Goal: Information Seeking & Learning: Find specific fact

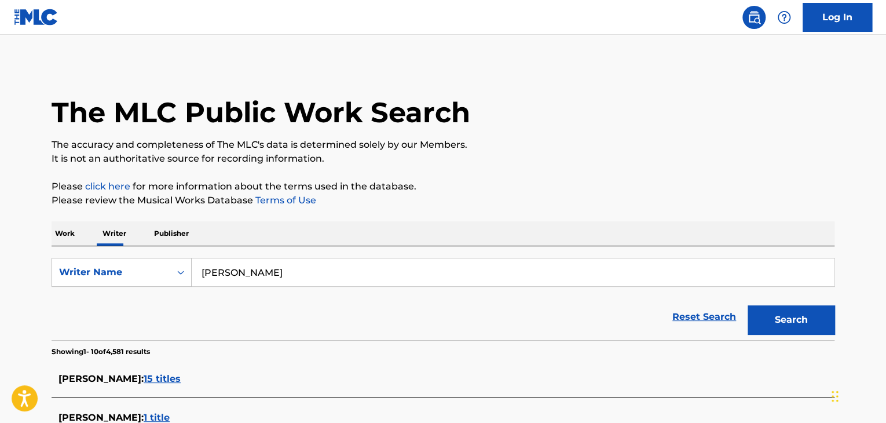
click at [266, 272] on input "[PERSON_NAME]" at bounding box center [513, 272] width 642 height 28
paste input "[PERSON_NAME]"
type input "[PERSON_NAME]"
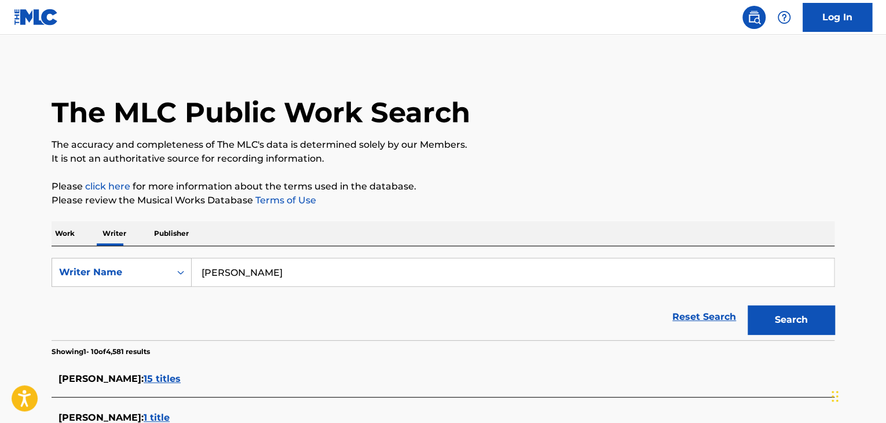
click at [459, 207] on p "Please review the Musical Works Database Terms of Use" at bounding box center [443, 200] width 783 height 14
click at [792, 310] on button "Search" at bounding box center [791, 319] width 87 height 29
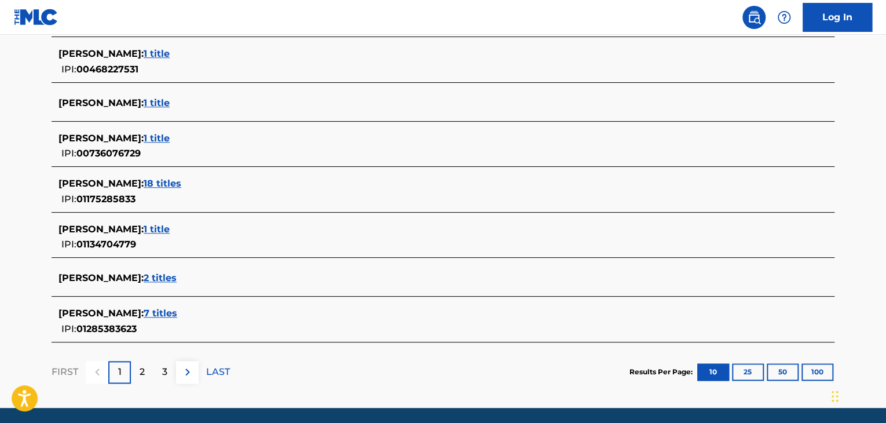
scroll to position [458, 0]
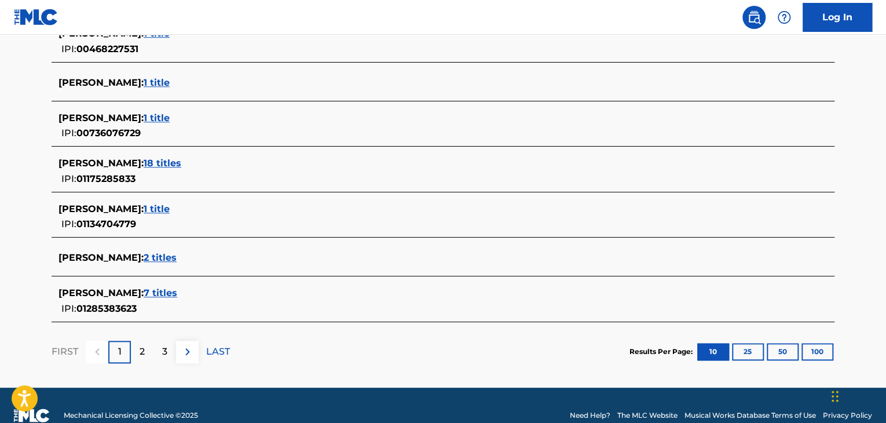
click at [175, 291] on span "7 titles" at bounding box center [161, 292] width 34 height 11
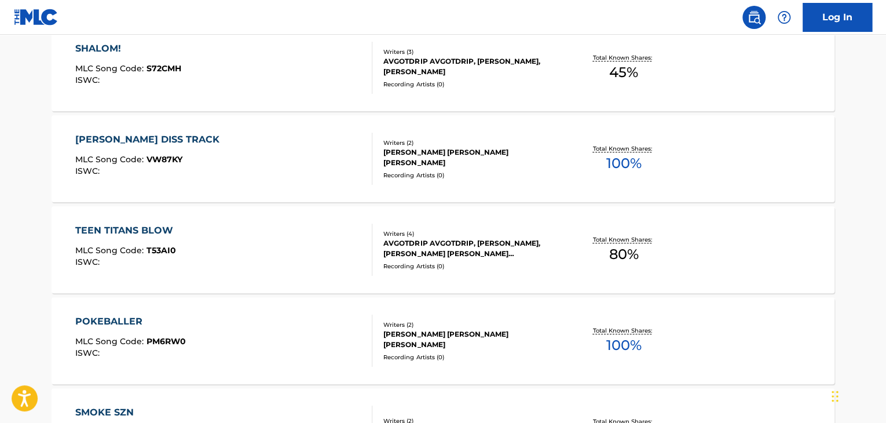
click at [308, 154] on div "[PERSON_NAME] DISS TRACK MLC Song Code : VW87KY ISWC :" at bounding box center [224, 159] width 298 height 52
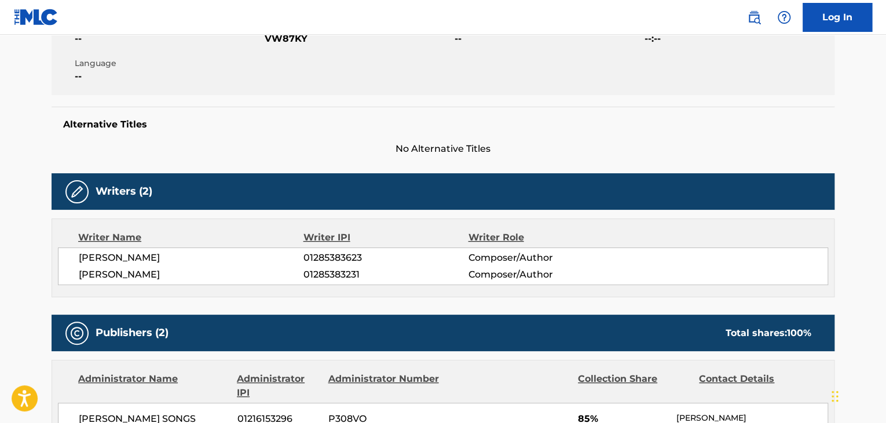
scroll to position [232, 0]
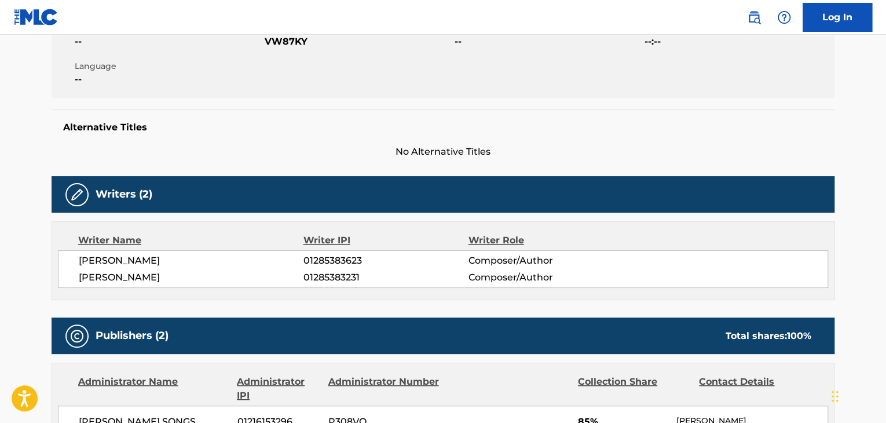
click at [146, 280] on span "[PERSON_NAME]" at bounding box center [191, 277] width 225 height 14
click at [145, 263] on span "[PERSON_NAME]" at bounding box center [191, 261] width 225 height 14
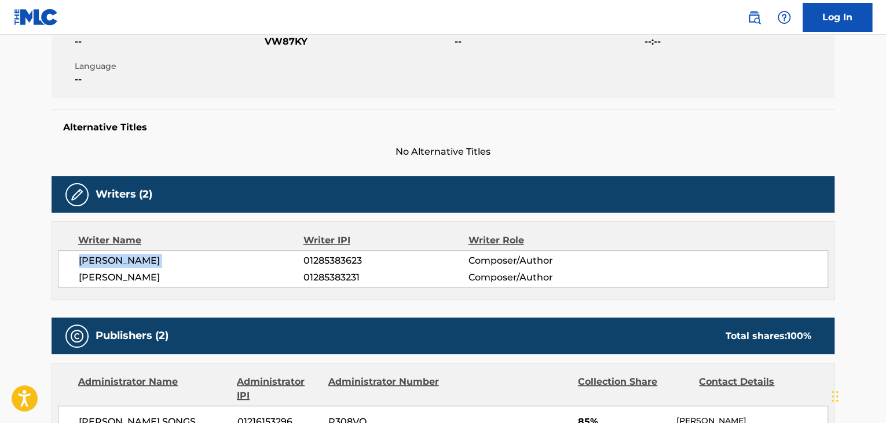
click at [145, 263] on span "[PERSON_NAME]" at bounding box center [191, 261] width 225 height 14
copy div "[PERSON_NAME]"
click at [306, 260] on span "01285383623" at bounding box center [386, 261] width 164 height 14
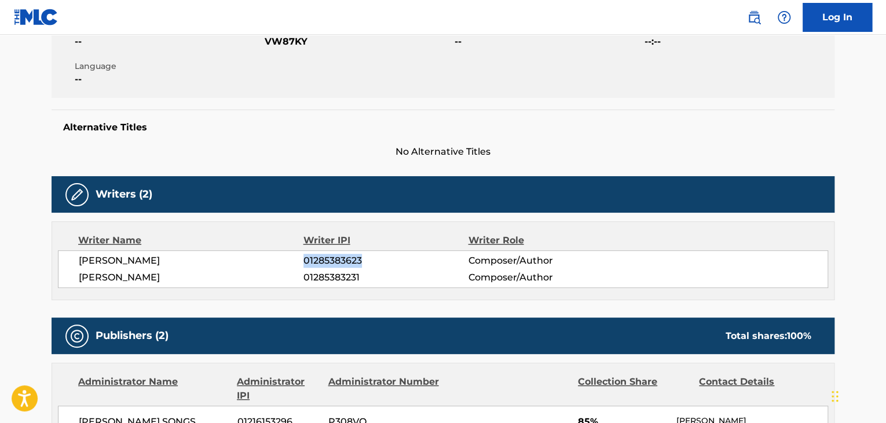
copy span "01285383623"
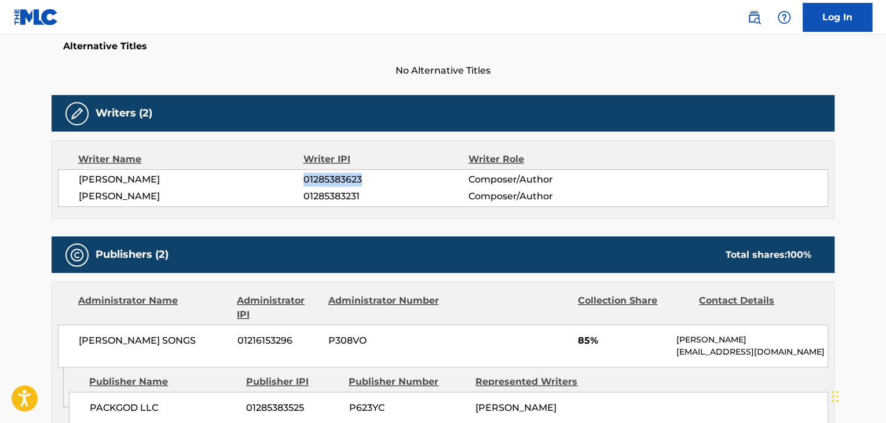
scroll to position [348, 0]
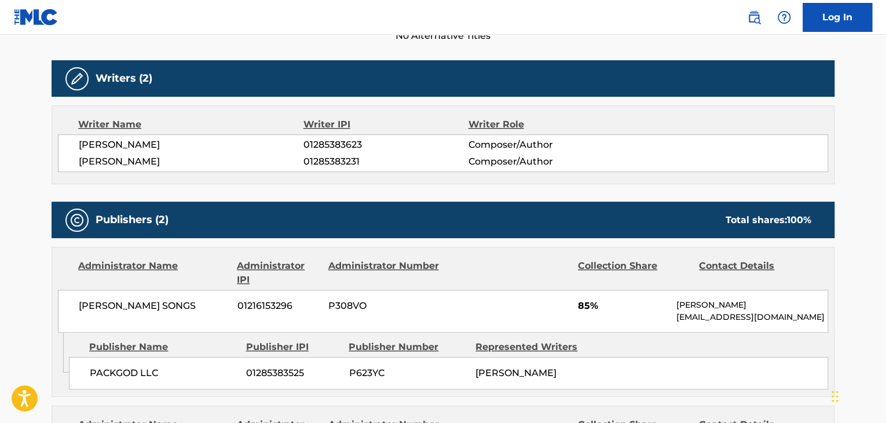
click at [127, 299] on span "[PERSON_NAME] SONGS" at bounding box center [154, 306] width 150 height 14
copy div "[PERSON_NAME] SONGS"
click at [238, 300] on span "01216153296" at bounding box center [278, 306] width 82 height 14
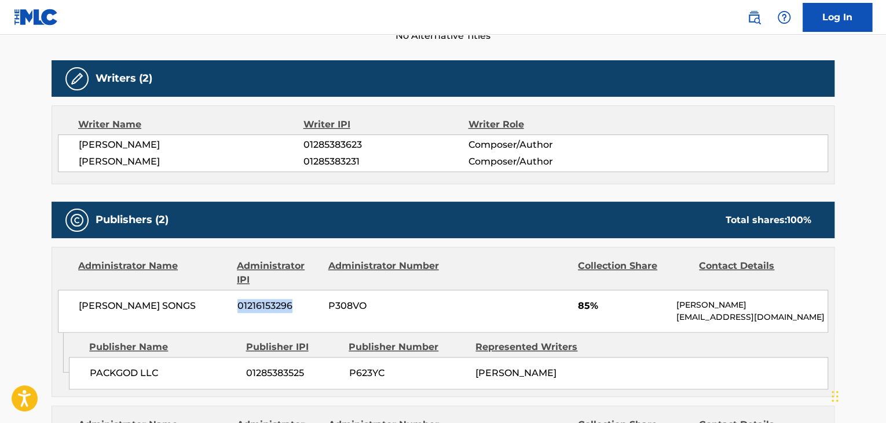
click at [238, 300] on span "01216153296" at bounding box center [278, 306] width 82 height 14
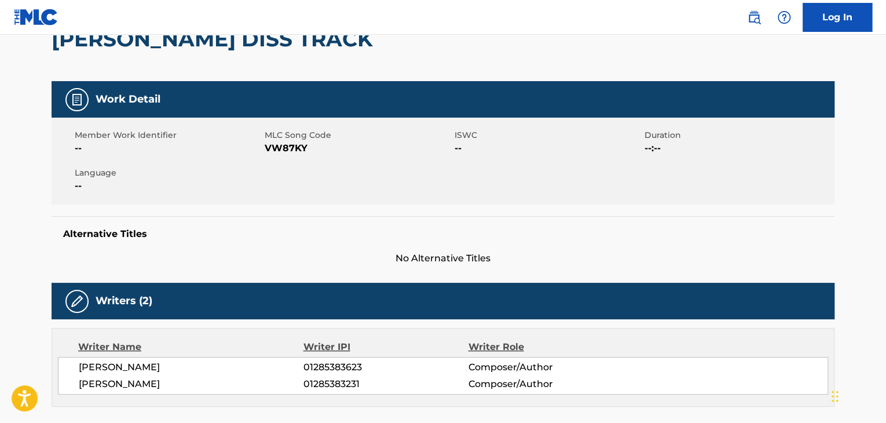
scroll to position [58, 0]
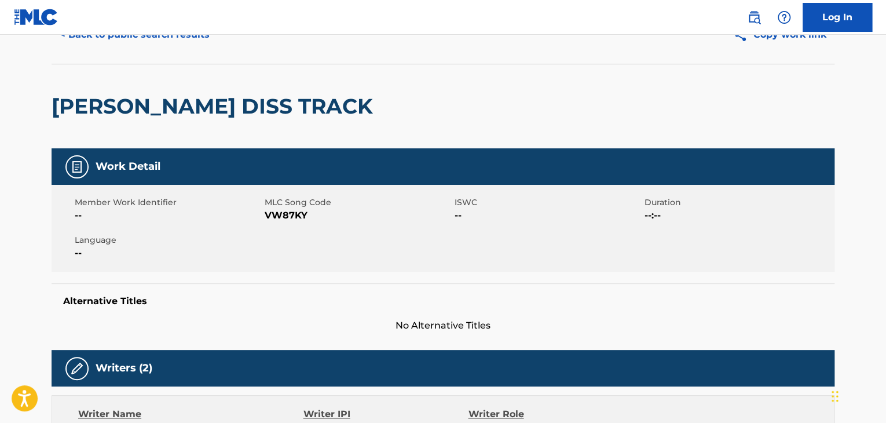
click at [269, 225] on div "Member Work Identifier -- MLC Song Code VW87KY ISWC -- Duration --:-- Language …" at bounding box center [443, 228] width 783 height 87
copy span "VW87KY"
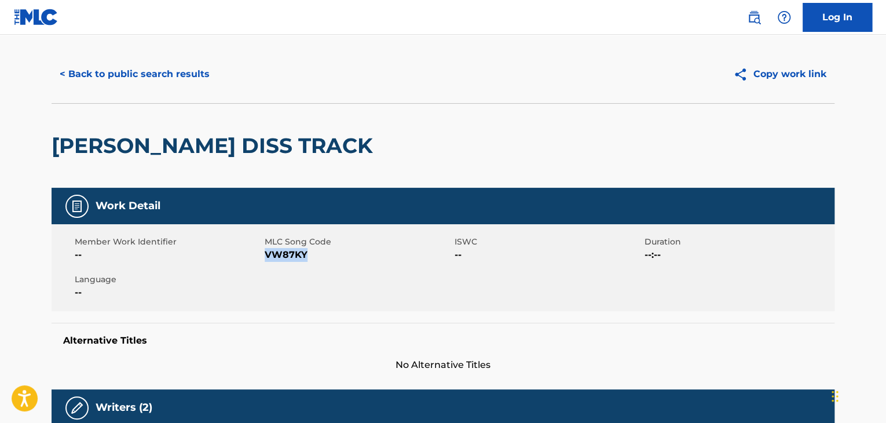
scroll to position [0, 0]
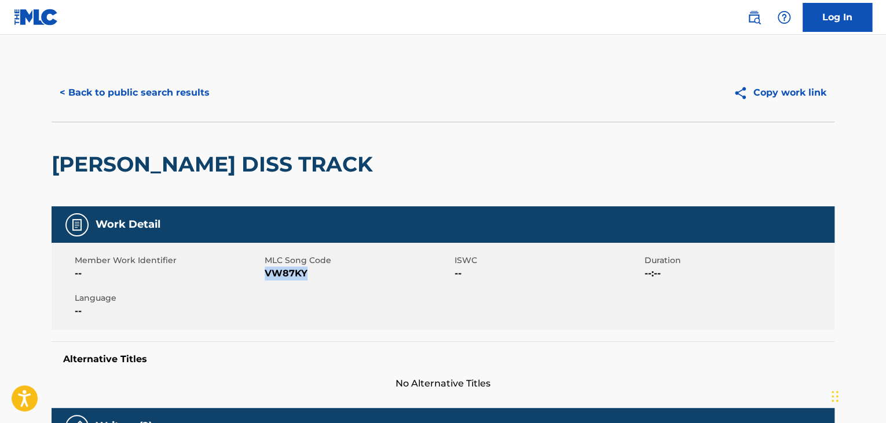
click at [152, 89] on button "< Back to public search results" at bounding box center [135, 92] width 166 height 29
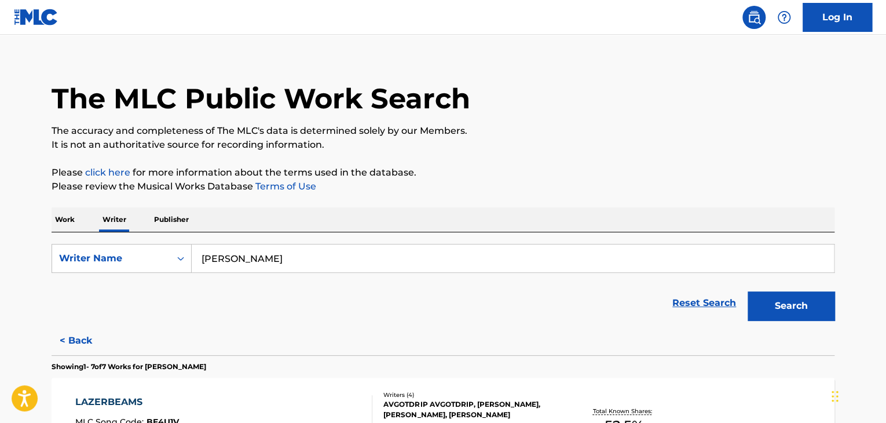
click at [273, 256] on input "[PERSON_NAME]" at bounding box center [513, 258] width 642 height 28
paste input "[PERSON_NAME]"
click at [781, 310] on button "Search" at bounding box center [791, 305] width 87 height 29
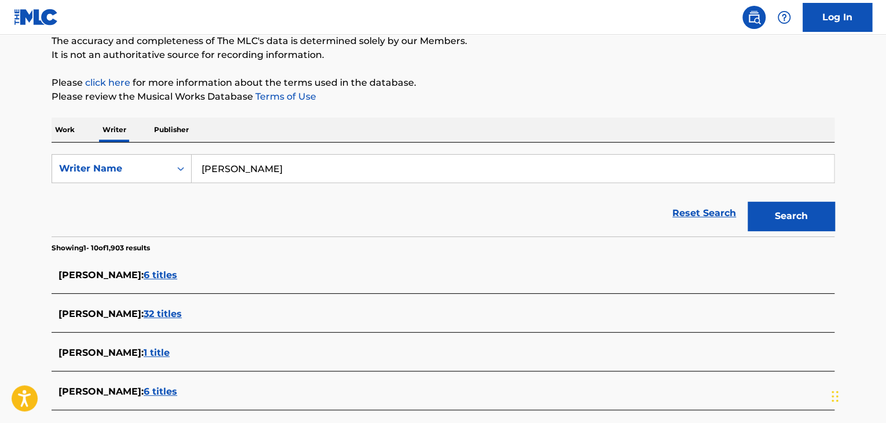
scroll to position [0, 0]
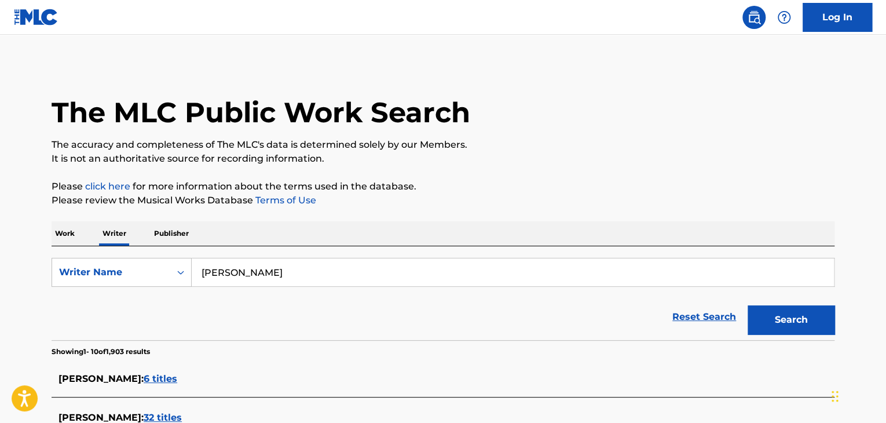
click at [216, 266] on input "[PERSON_NAME]" at bounding box center [513, 272] width 642 height 28
paste input "[PERSON_NAME]"
click at [788, 310] on button "Search" at bounding box center [791, 319] width 87 height 29
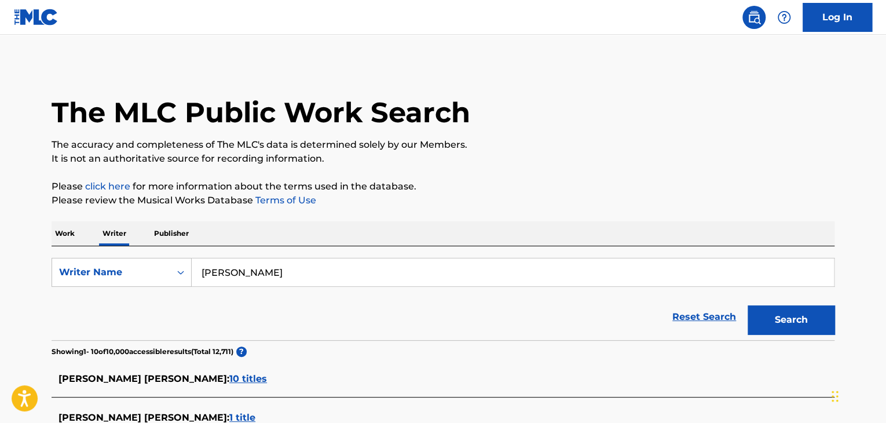
click at [241, 270] on input "[PERSON_NAME]" at bounding box center [513, 272] width 642 height 28
paste input "74754056"
click at [134, 274] on div "Writer Name" at bounding box center [111, 272] width 104 height 14
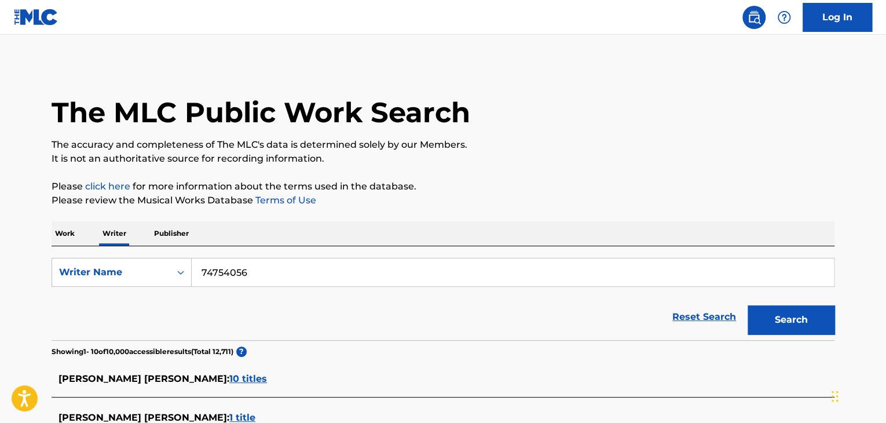
click at [232, 274] on input "74754056" at bounding box center [513, 272] width 642 height 28
paste input "[PERSON_NAME]"
type input "[PERSON_NAME]"
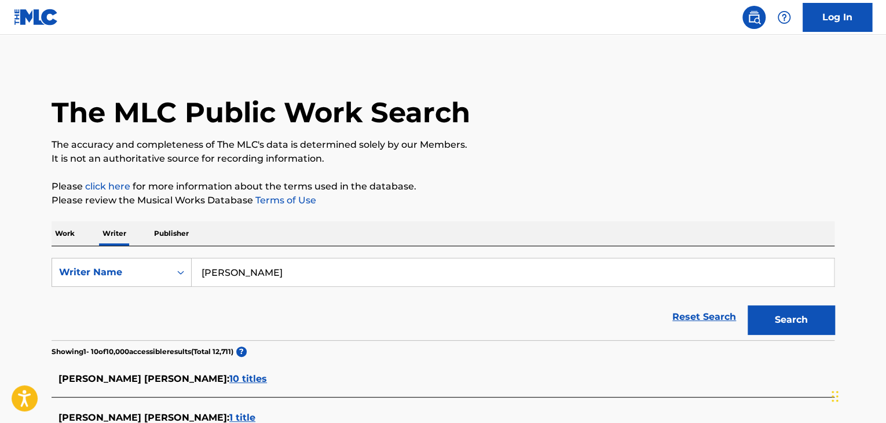
click at [565, 182] on p "Please click here for more information about the terms used in the database." at bounding box center [443, 187] width 783 height 14
click at [765, 320] on button "Search" at bounding box center [791, 319] width 87 height 29
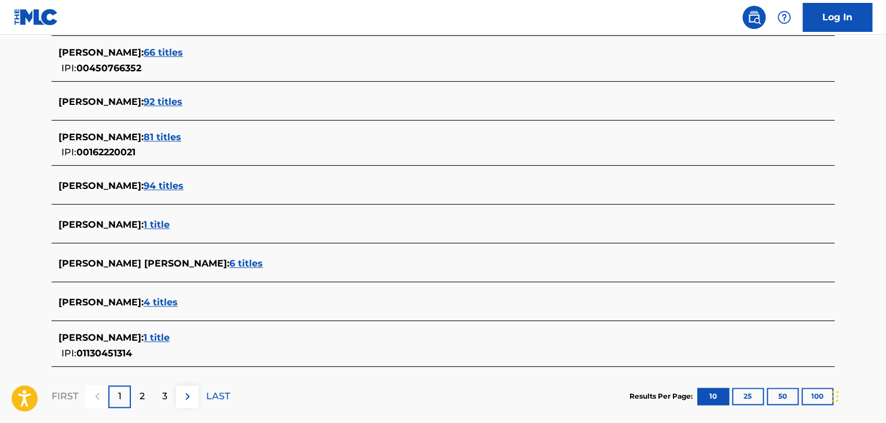
scroll to position [458, 0]
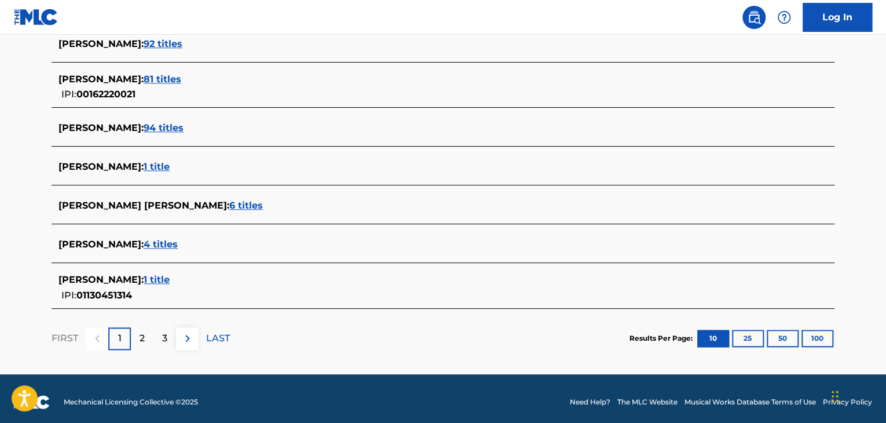
click at [229, 208] on span "6 titles" at bounding box center [246, 205] width 34 height 11
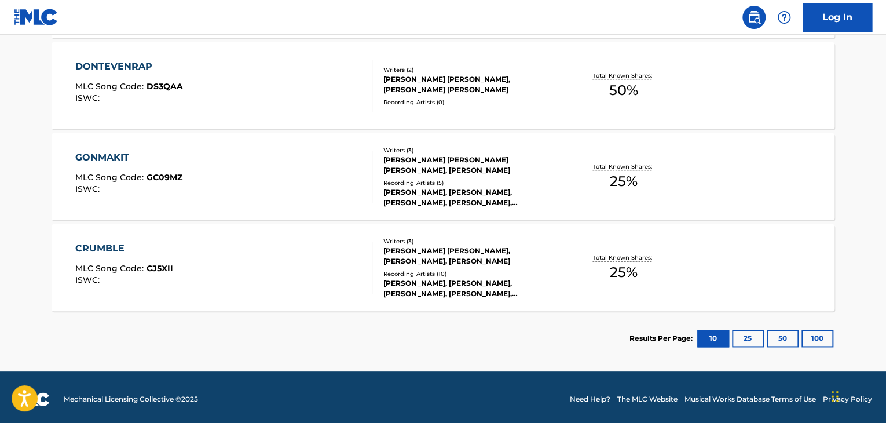
scroll to position [626, 0]
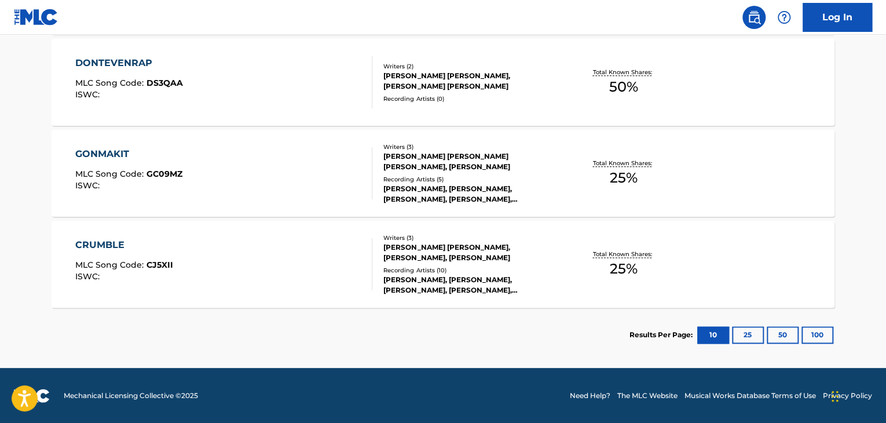
click at [316, 176] on div "GONMAKIT MLC Song Code : GC09MZ ISWC :" at bounding box center [224, 173] width 298 height 52
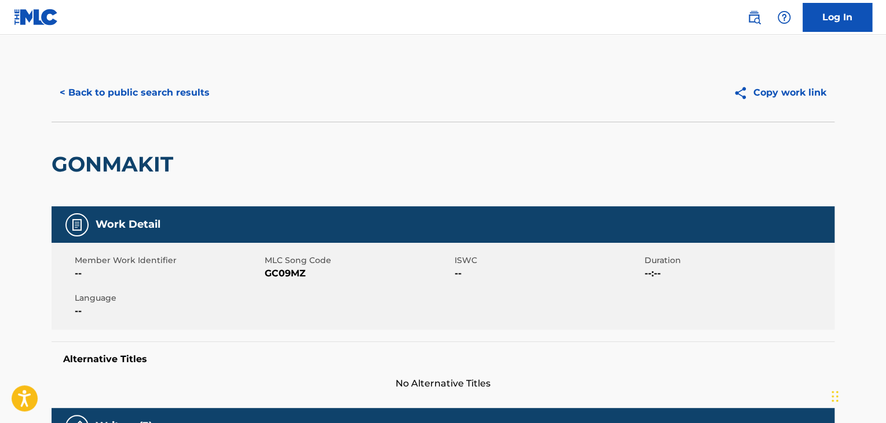
click at [193, 93] on button "< Back to public search results" at bounding box center [135, 92] width 166 height 29
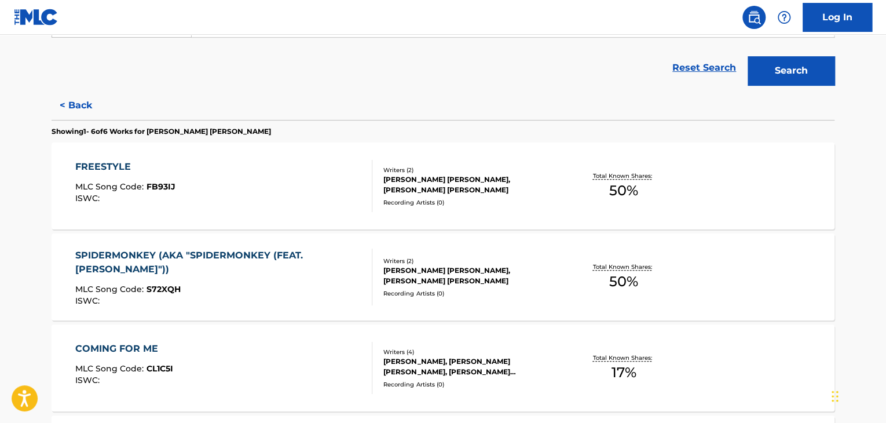
scroll to position [304, 0]
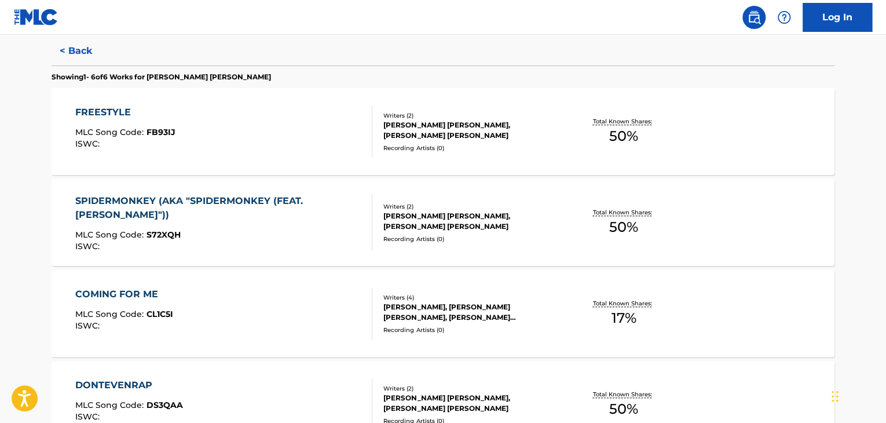
click at [473, 135] on div "[PERSON_NAME] [PERSON_NAME], [PERSON_NAME] [PERSON_NAME]" at bounding box center [470, 130] width 175 height 21
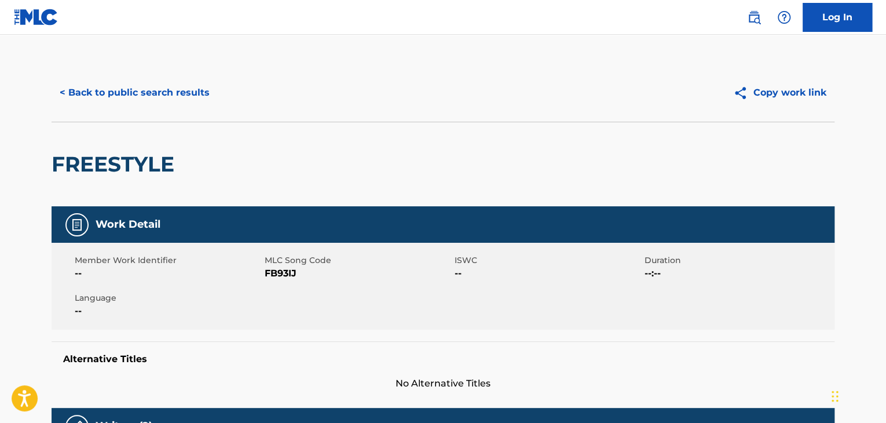
click at [167, 92] on button "< Back to public search results" at bounding box center [135, 92] width 166 height 29
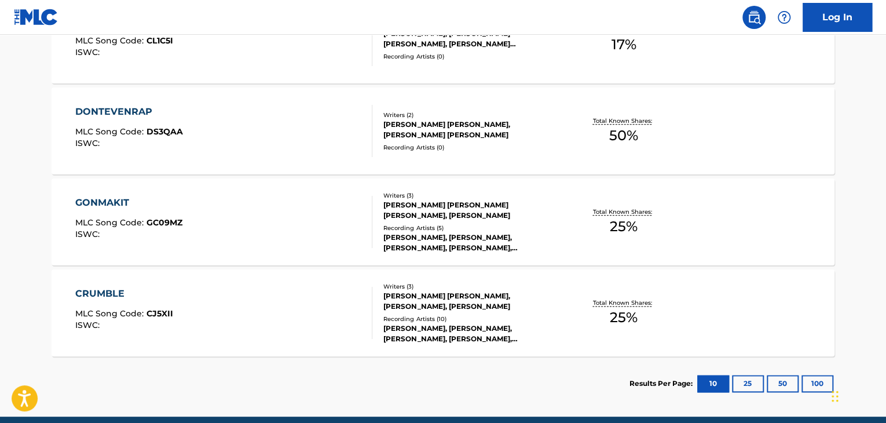
scroll to position [510, 0]
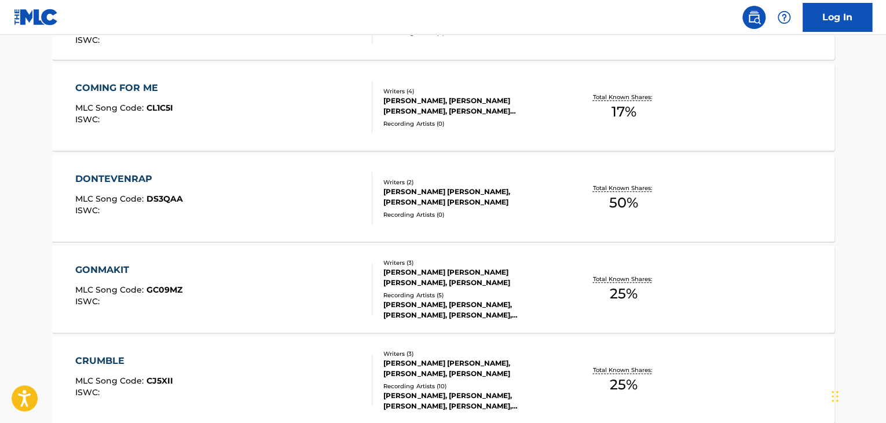
click at [543, 117] on div "Writers ( 4 ) LUUK [PERSON_NAME], [PERSON_NAME] [PERSON_NAME], [PERSON_NAME] [P…" at bounding box center [465, 107] width 186 height 41
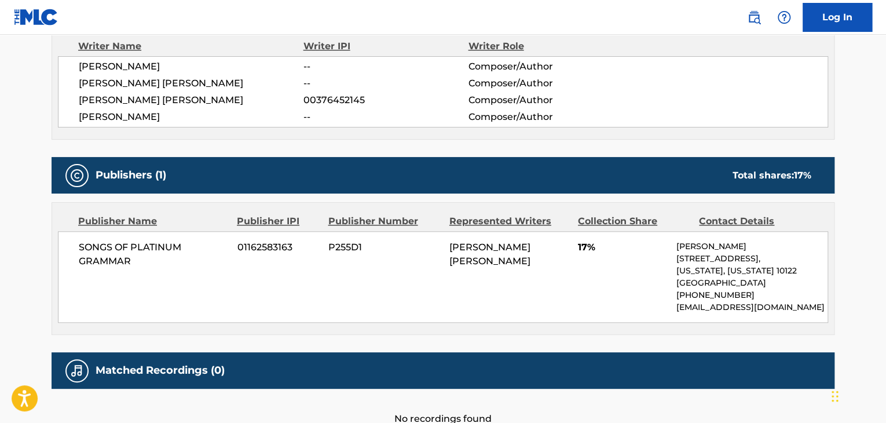
scroll to position [327, 0]
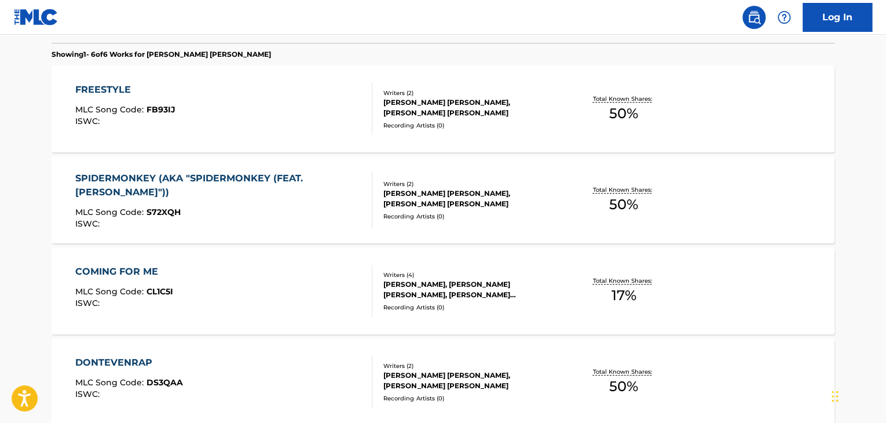
scroll to position [153, 0]
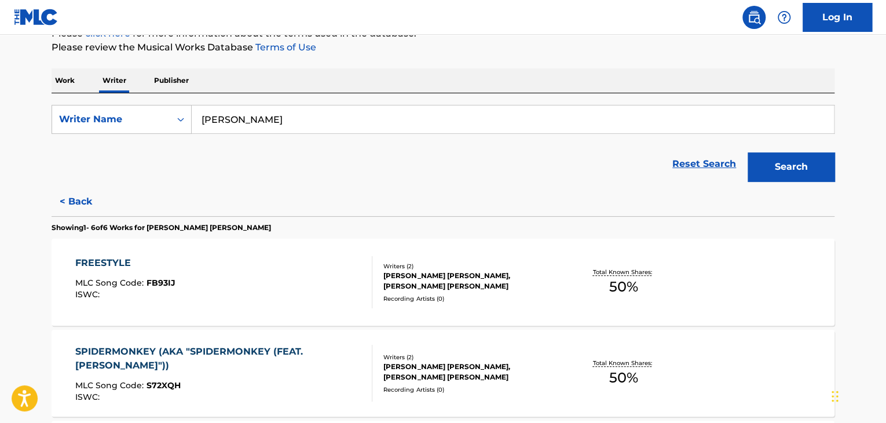
click at [72, 184] on div "Reset Search Search" at bounding box center [443, 164] width 783 height 46
click at [71, 191] on button "< Back" at bounding box center [87, 201] width 70 height 29
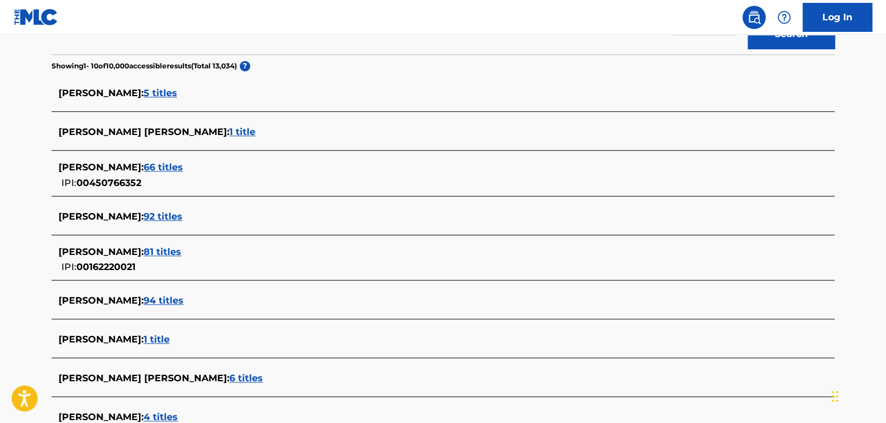
scroll to position [327, 0]
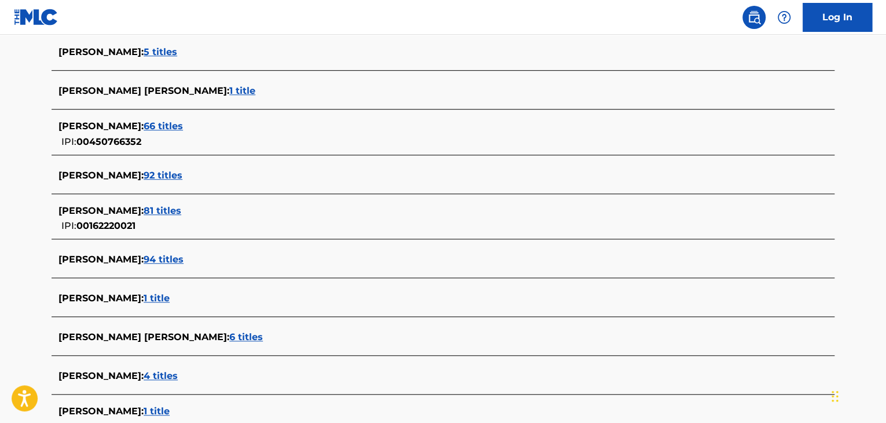
click at [148, 128] on span "66 titles" at bounding box center [163, 125] width 39 height 11
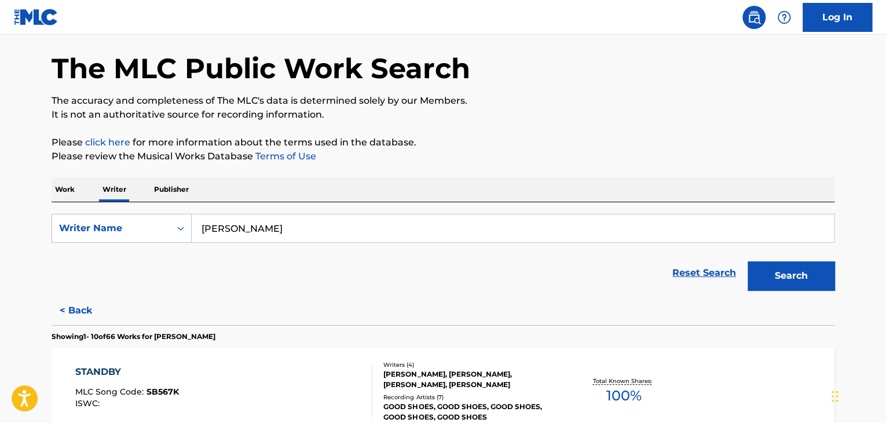
scroll to position [0, 0]
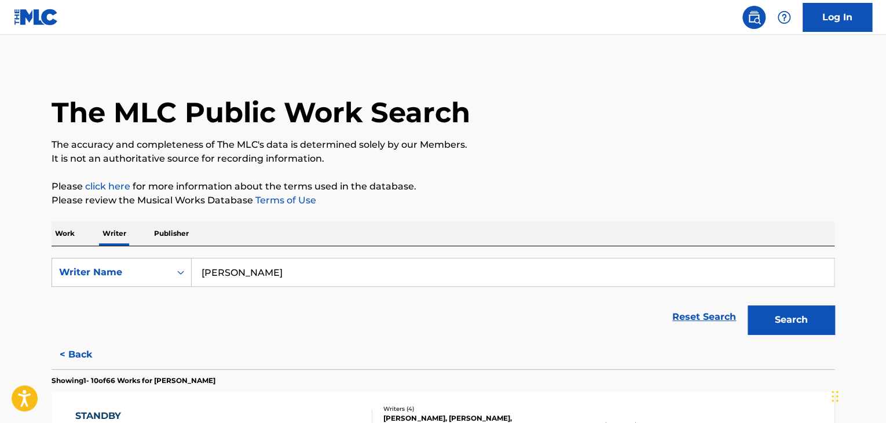
click at [249, 276] on input "[PERSON_NAME]" at bounding box center [513, 272] width 642 height 28
paste input "[PERSON_NAME] De La [PERSON_NAME]"
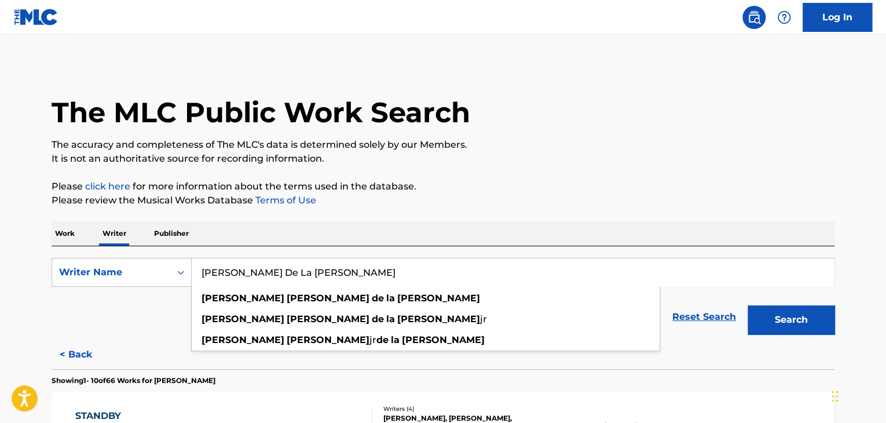
type input "[PERSON_NAME] De La [PERSON_NAME]"
click at [765, 323] on button "Search" at bounding box center [791, 319] width 87 height 29
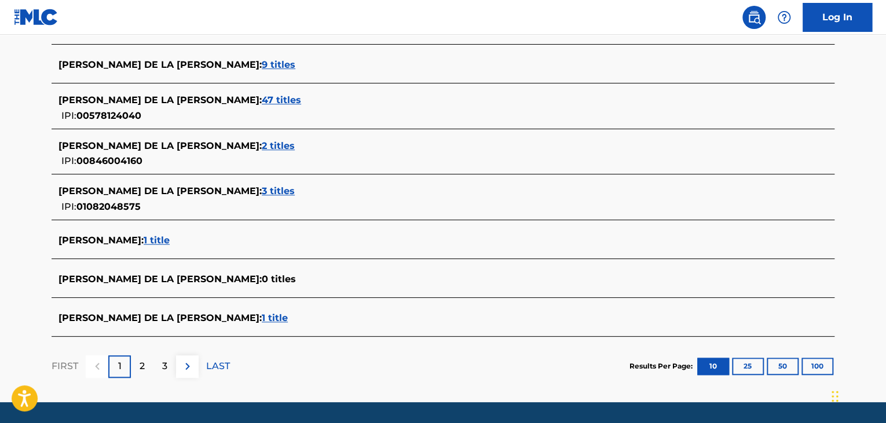
scroll to position [458, 0]
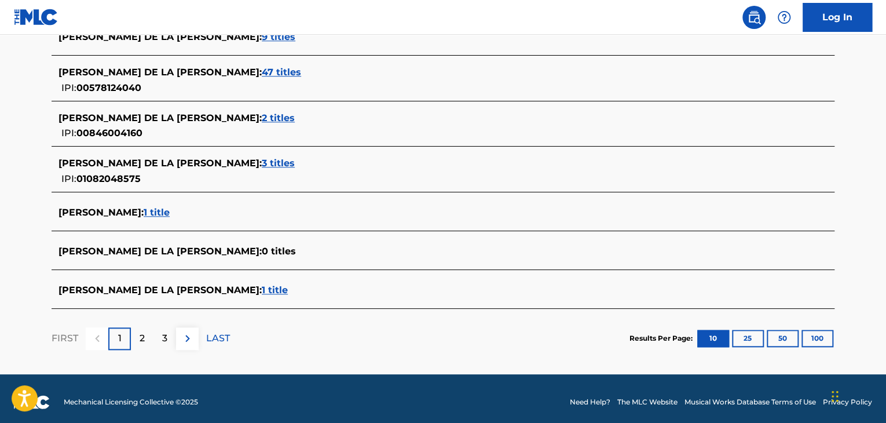
click at [262, 284] on span "1 title" at bounding box center [275, 289] width 26 height 11
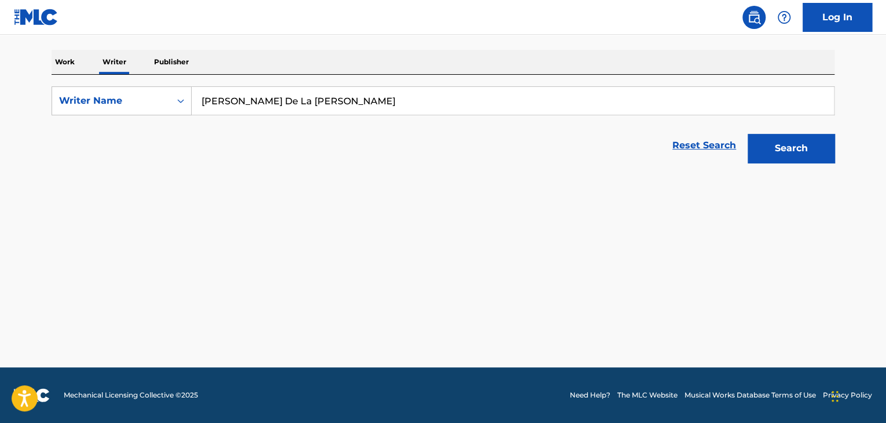
scroll to position [171, 0]
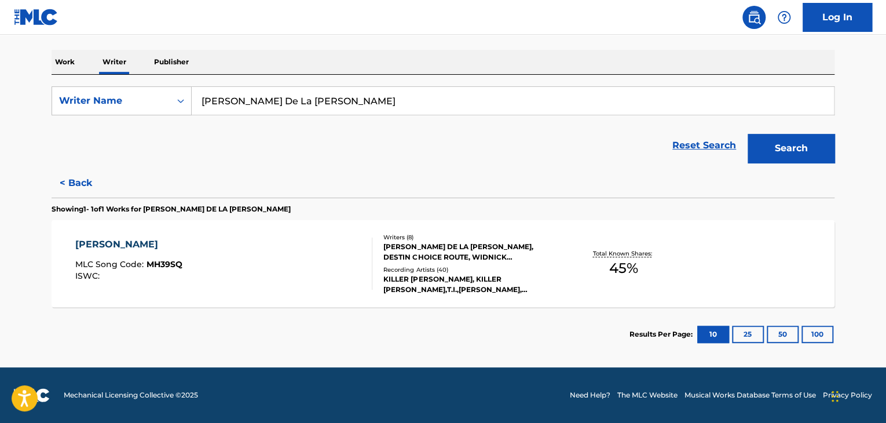
click at [280, 254] on div "[PERSON_NAME] MLC Song Code : MH39SQ ISWC :" at bounding box center [224, 263] width 298 height 52
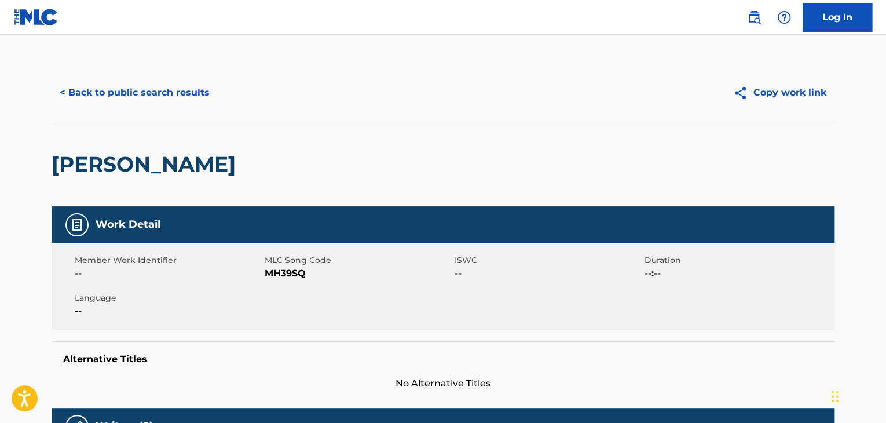
click at [148, 70] on div "< Back to public search results Copy work link" at bounding box center [443, 93] width 783 height 58
click at [146, 75] on div "< Back to public search results Copy work link" at bounding box center [443, 93] width 783 height 58
click at [144, 89] on button "< Back to public search results" at bounding box center [135, 92] width 166 height 29
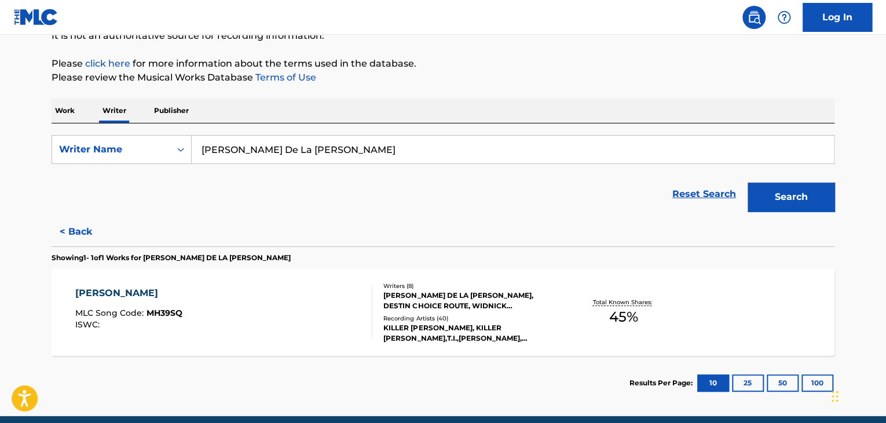
scroll to position [171, 0]
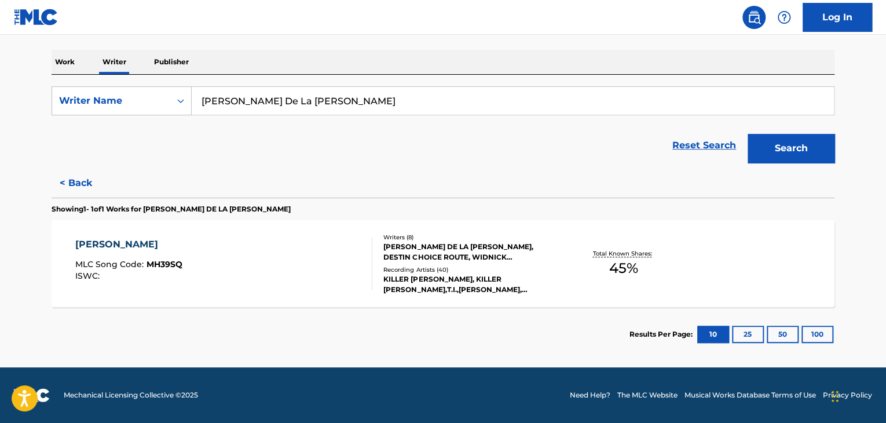
click at [86, 187] on button "< Back" at bounding box center [87, 183] width 70 height 29
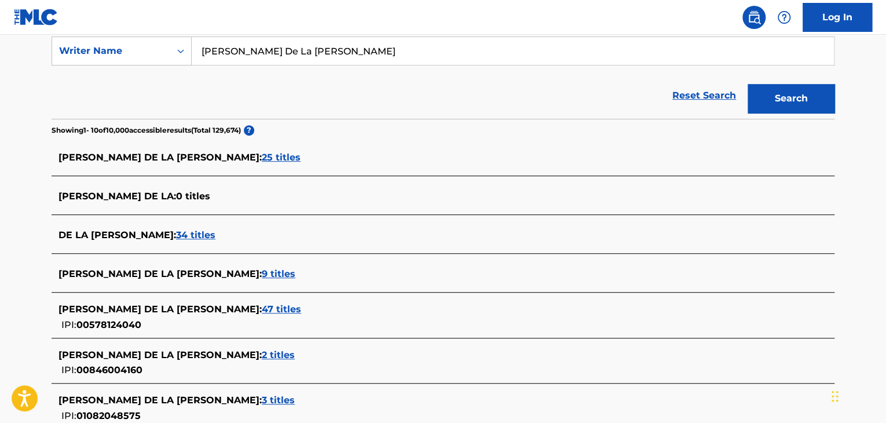
scroll to position [287, 0]
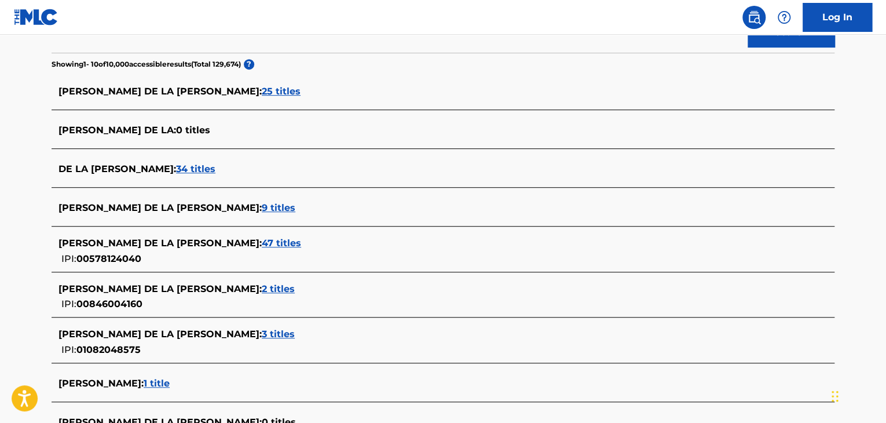
click at [262, 240] on span "47 titles" at bounding box center [281, 242] width 39 height 11
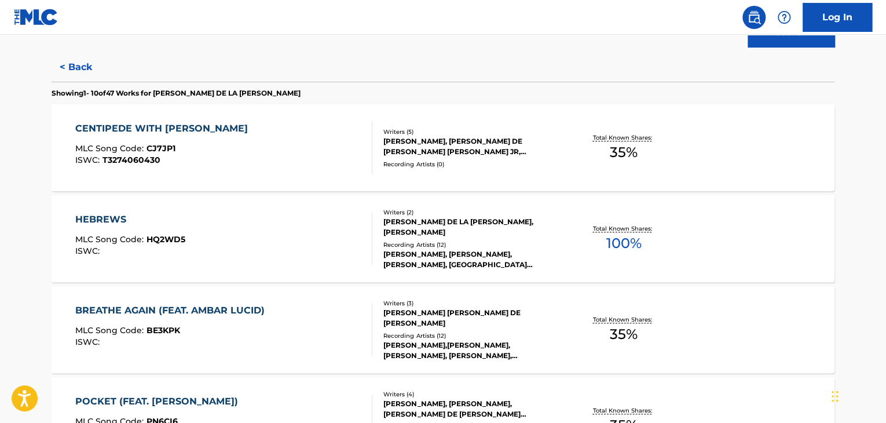
scroll to position [403, 0]
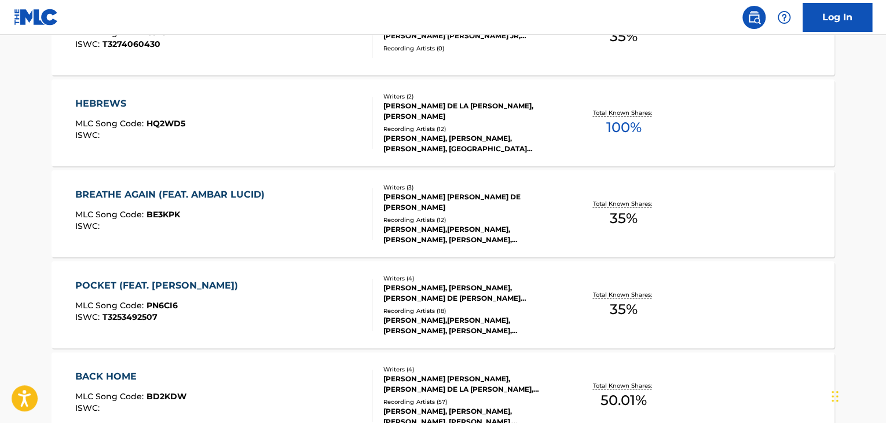
click at [294, 117] on div "HEBREWS MLC Song Code : HQ2WD5 ISWC :" at bounding box center [224, 123] width 298 height 52
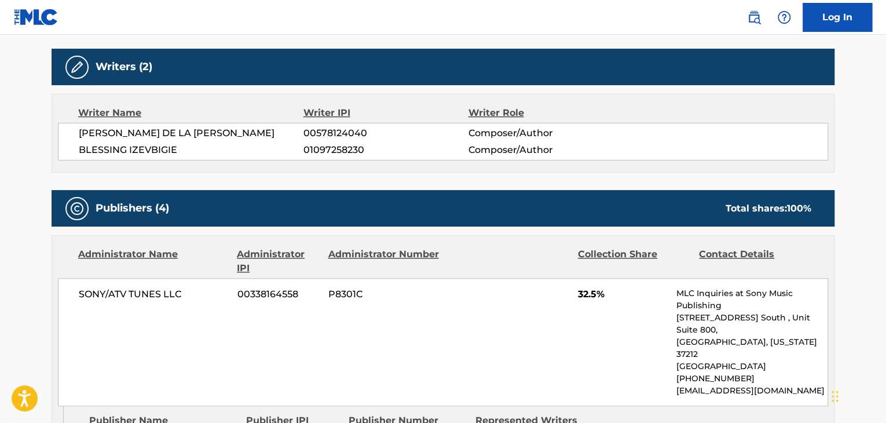
scroll to position [290, 0]
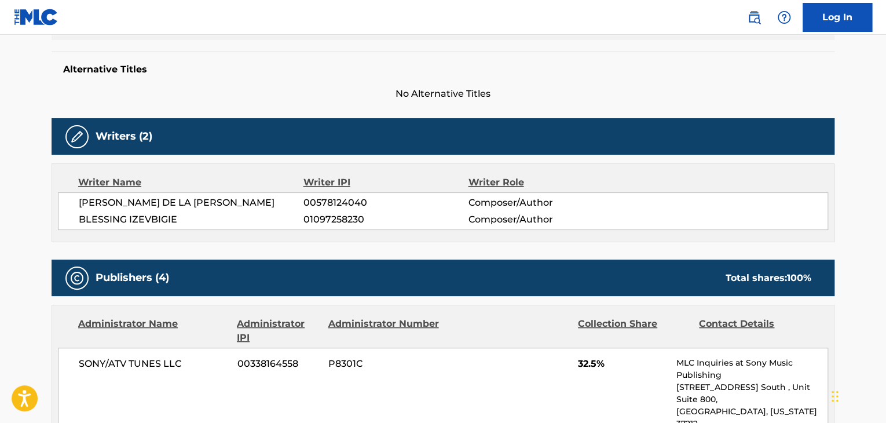
click at [159, 196] on span "[PERSON_NAME] DE LA [PERSON_NAME]" at bounding box center [191, 203] width 225 height 14
copy div "[PERSON_NAME] DE LA [PERSON_NAME]"
click at [336, 198] on span "00578124040" at bounding box center [386, 203] width 164 height 14
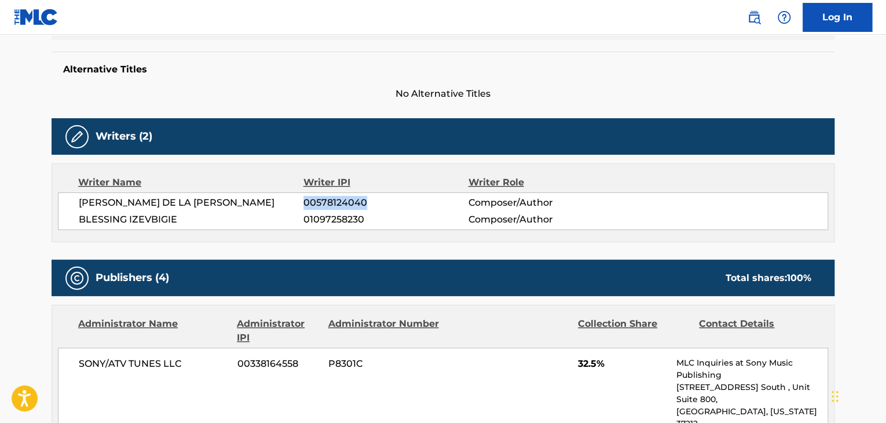
click at [336, 198] on span "00578124040" at bounding box center [386, 203] width 164 height 14
copy span "00578124040"
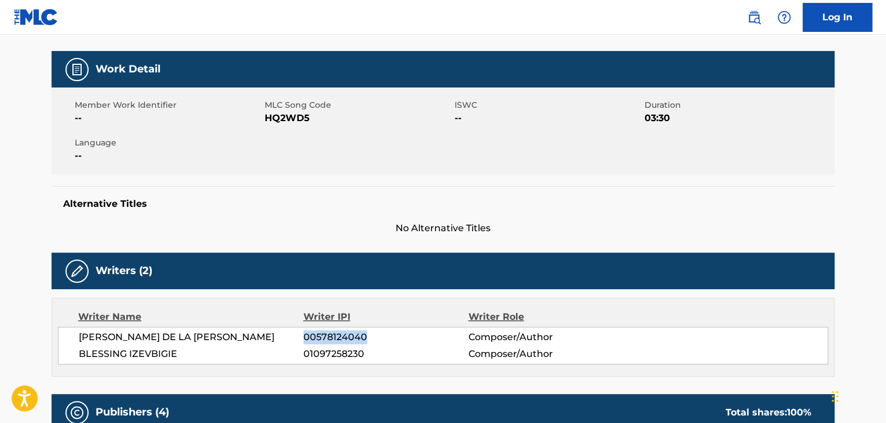
scroll to position [58, 0]
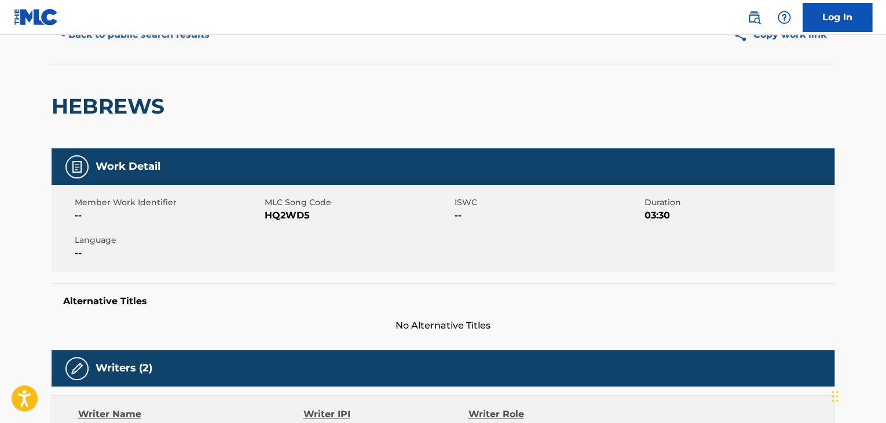
click at [282, 207] on span "MLC Song Code" at bounding box center [358, 202] width 187 height 12
click at [284, 214] on span "HQ2WD5" at bounding box center [358, 216] width 187 height 14
copy span "HQ2WD5"
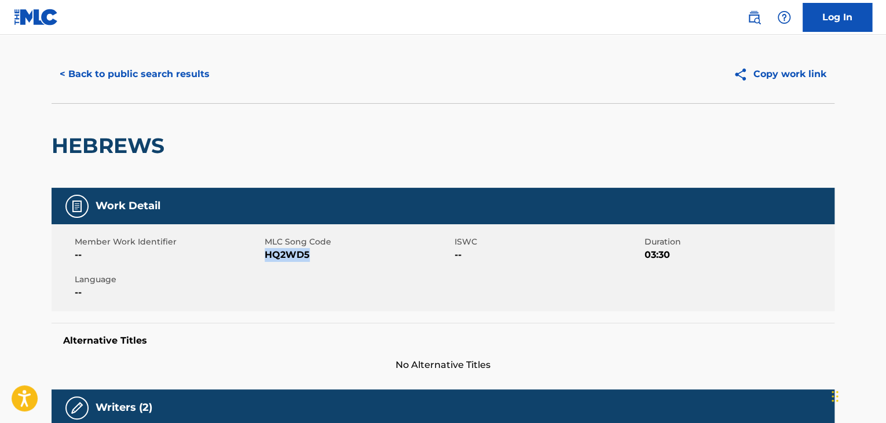
scroll to position [0, 0]
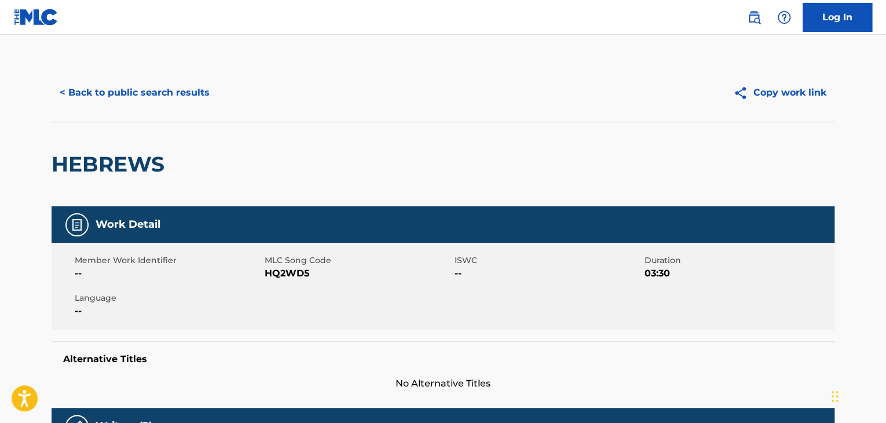
click at [152, 109] on div "< Back to public search results Copy work link" at bounding box center [443, 93] width 783 height 58
click at [158, 96] on button "< Back to public search results" at bounding box center [135, 92] width 166 height 29
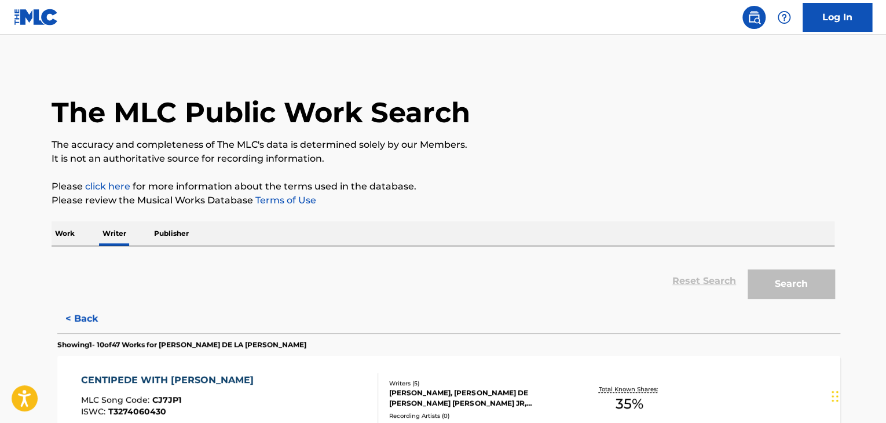
scroll to position [14, 0]
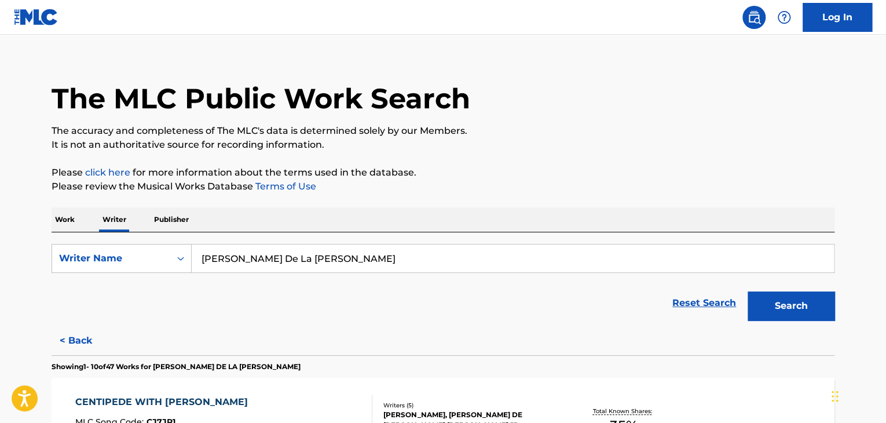
click at [291, 254] on input "[PERSON_NAME] De La [PERSON_NAME]" at bounding box center [513, 258] width 642 height 28
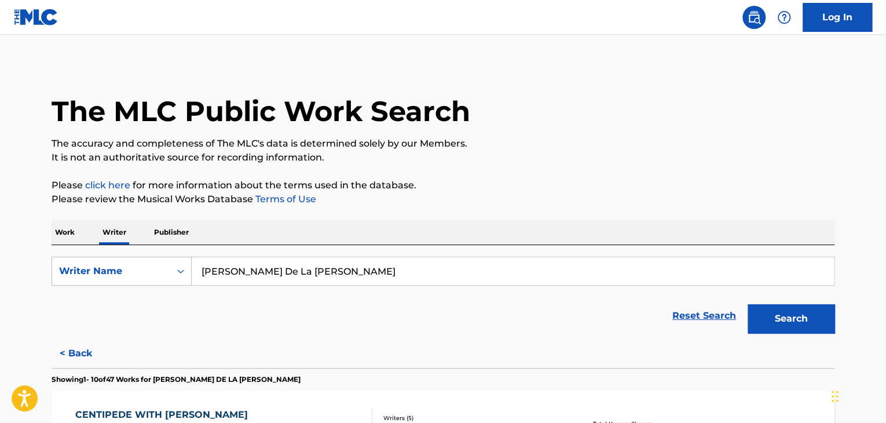
scroll to position [0, 0]
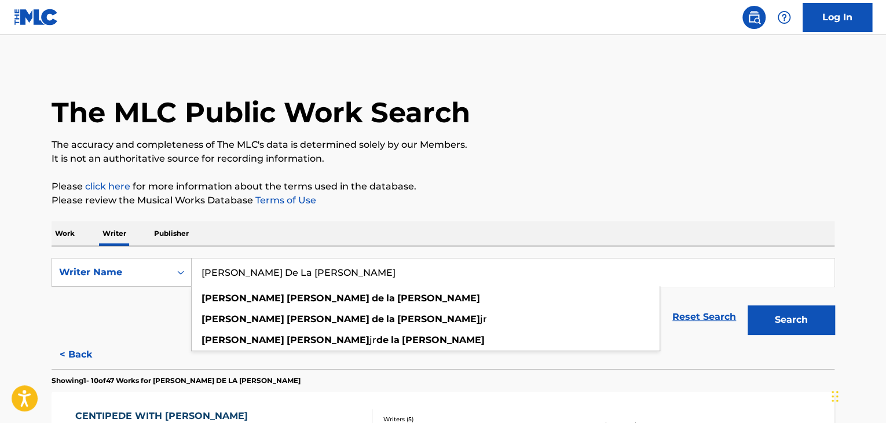
click at [71, 240] on p "Work" at bounding box center [65, 233] width 27 height 24
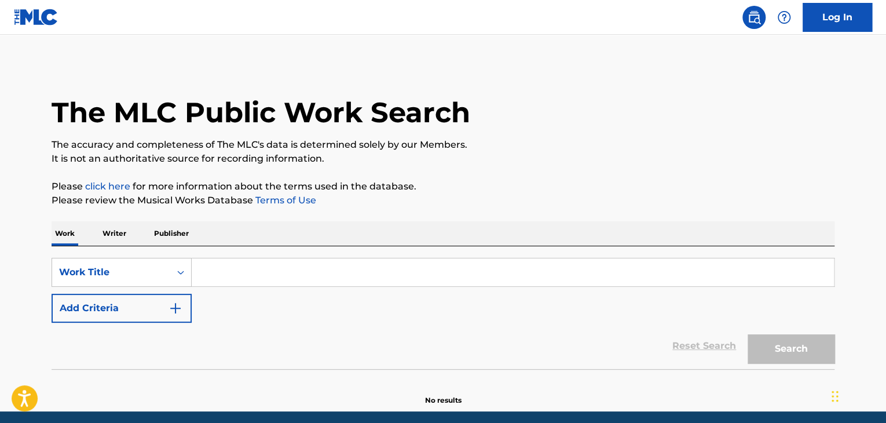
click at [210, 276] on input "Search Form" at bounding box center [513, 272] width 642 height 28
paste input "Dum Shit"
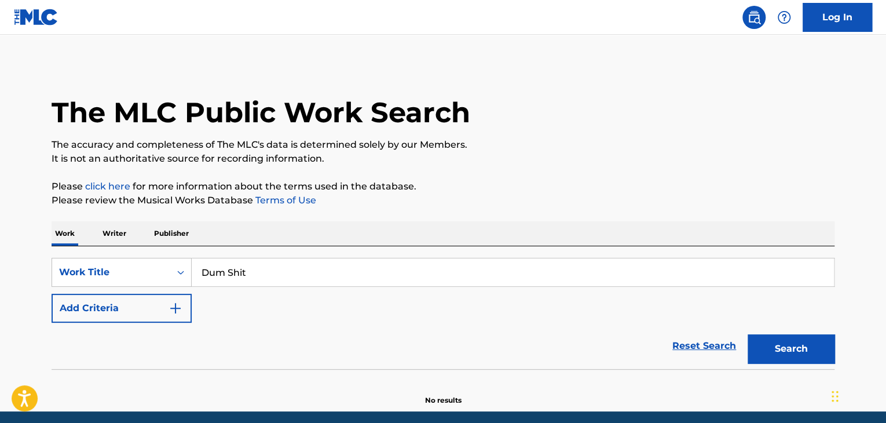
type input "Dum Shit"
click at [171, 305] on img "Search Form" at bounding box center [176, 308] width 14 height 14
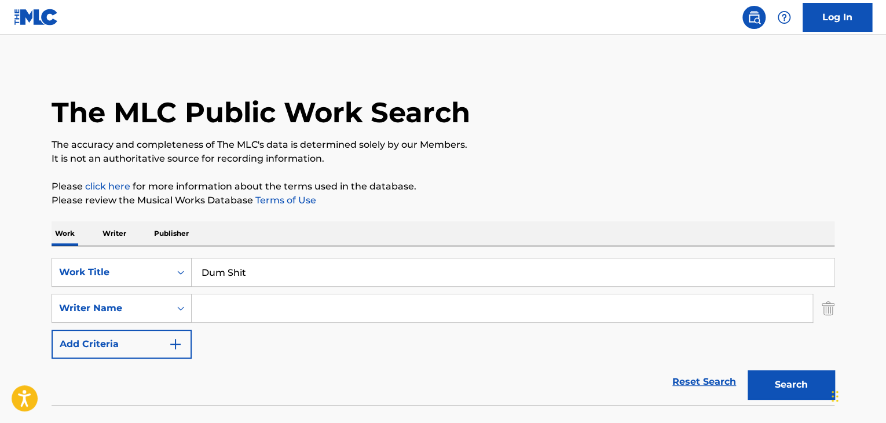
click at [212, 306] on input "Search Form" at bounding box center [502, 308] width 621 height 28
paste input "[PERSON_NAME] Banks"
type input "[PERSON_NAME] Banks"
click at [787, 367] on div "Search" at bounding box center [788, 382] width 93 height 46
click at [781, 383] on button "Search" at bounding box center [791, 384] width 87 height 29
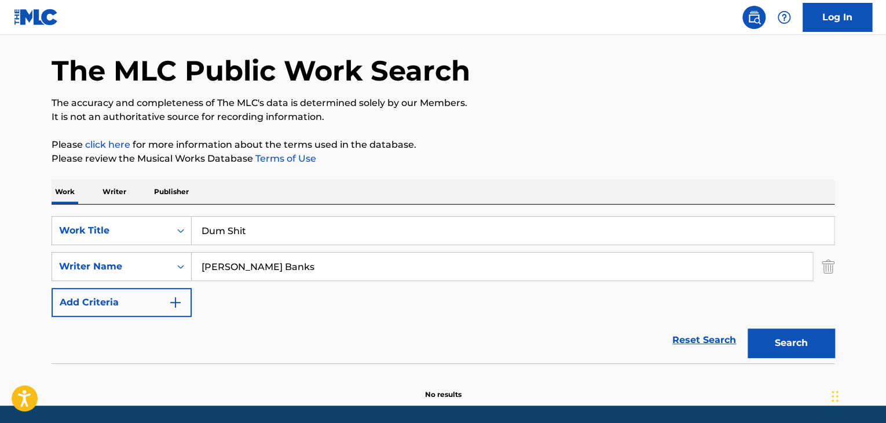
scroll to position [80, 0]
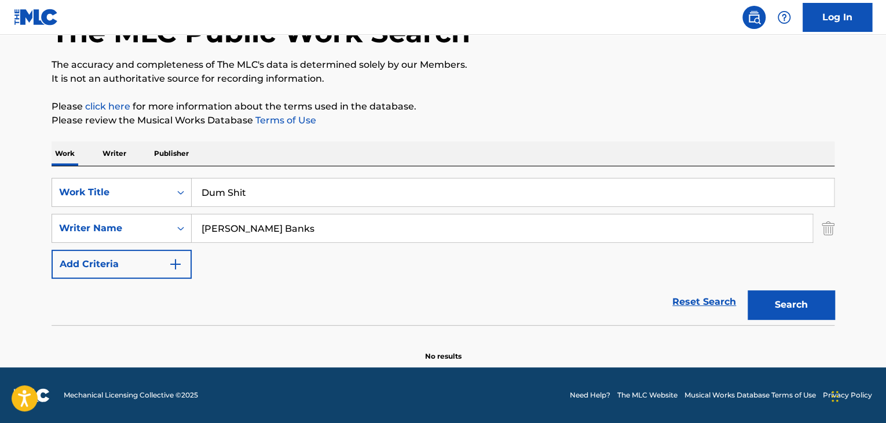
click at [108, 147] on p "Writer" at bounding box center [114, 153] width 31 height 24
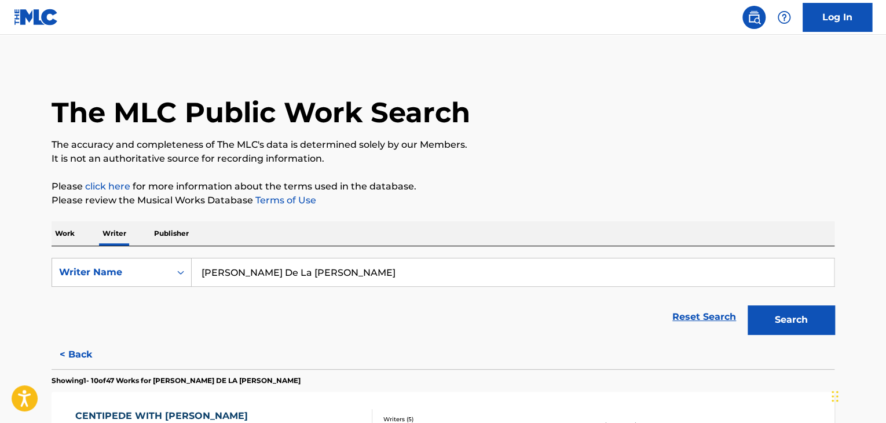
click at [232, 262] on input "[PERSON_NAME] De La [PERSON_NAME]" at bounding box center [513, 272] width 642 height 28
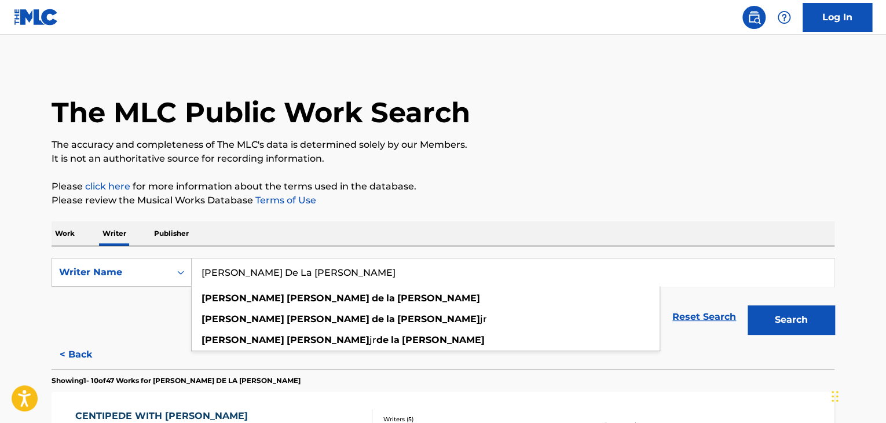
paste input "[PERSON_NAME] Banks"
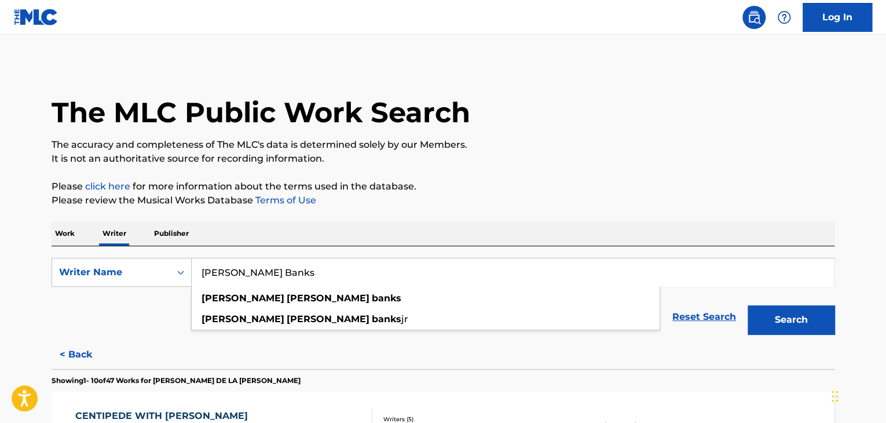
type input "[PERSON_NAME] Banks"
click at [620, 184] on p "Please click here for more information about the terms used in the database." at bounding box center [443, 187] width 783 height 14
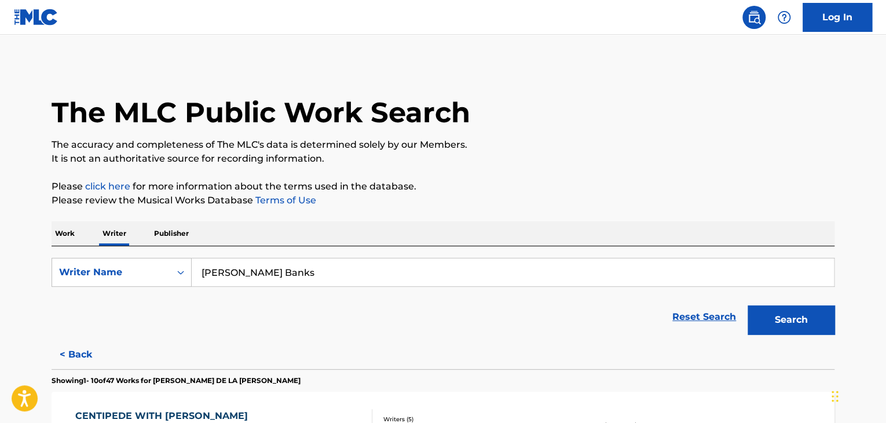
click at [790, 321] on button "Search" at bounding box center [791, 319] width 87 height 29
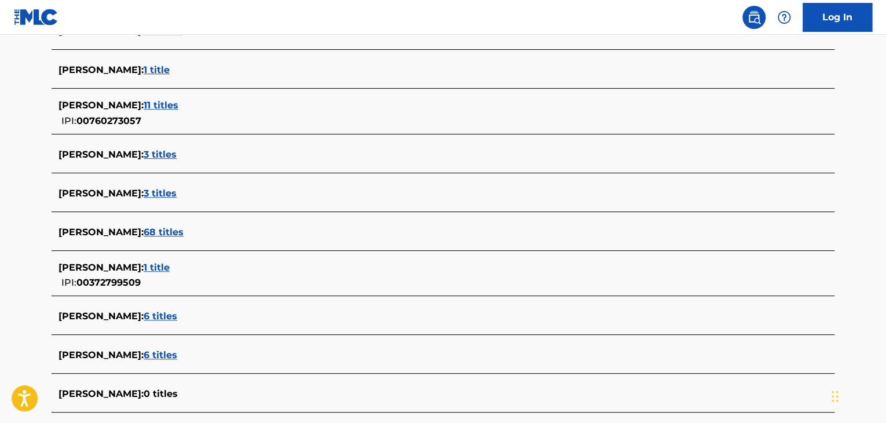
scroll to position [405, 0]
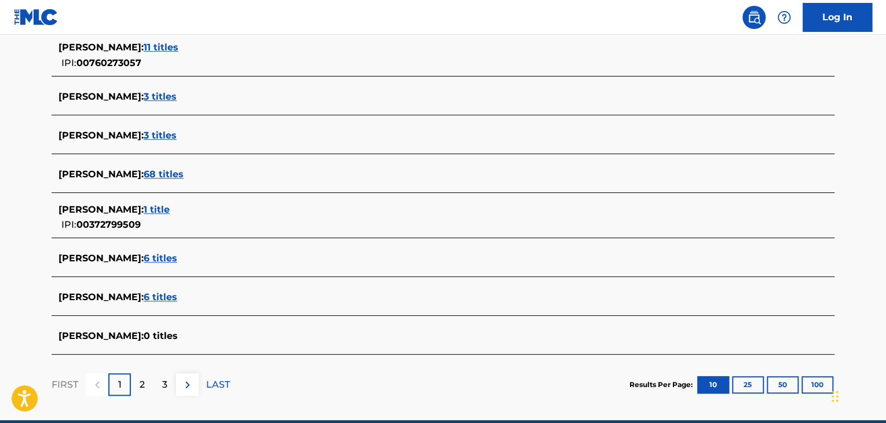
click at [177, 256] on span "6 titles" at bounding box center [161, 258] width 34 height 11
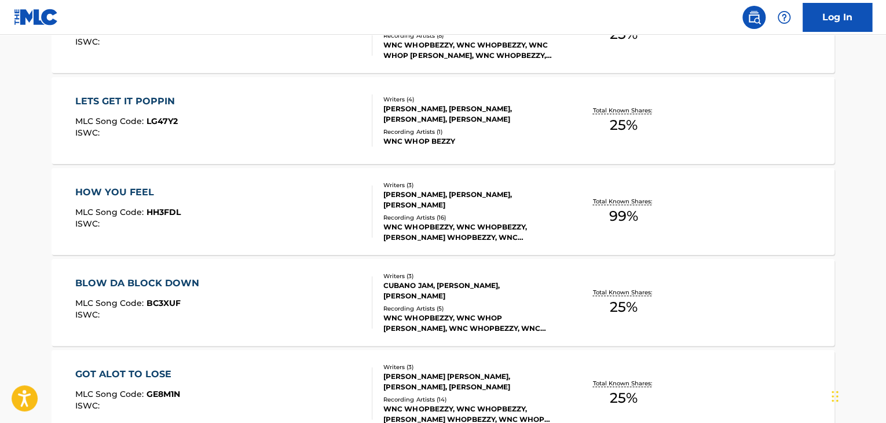
click at [324, 214] on div "HOW YOU FEEL MLC Song Code : HH3FDL ISWC :" at bounding box center [224, 211] width 298 height 52
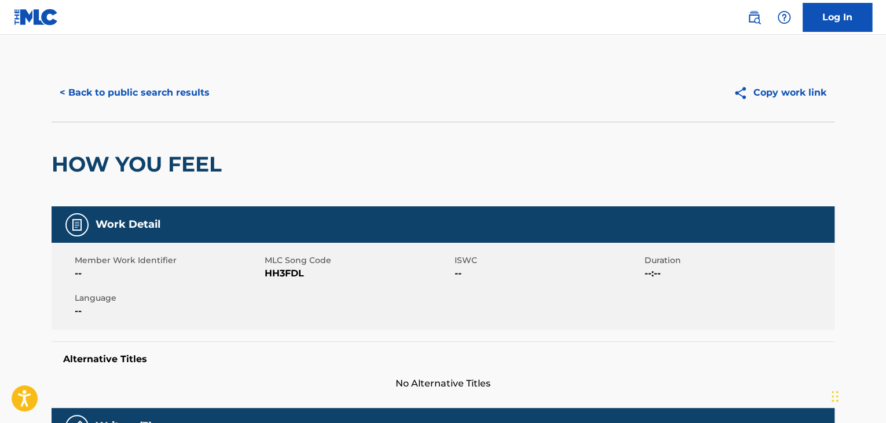
click at [158, 103] on button "< Back to public search results" at bounding box center [135, 92] width 166 height 29
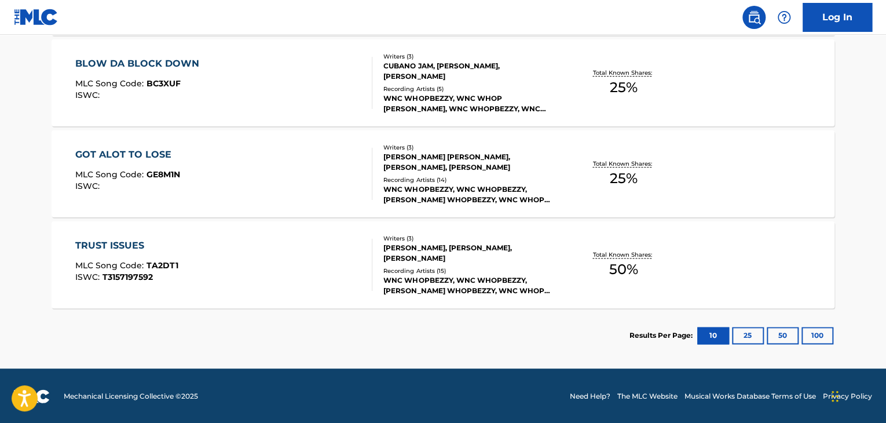
scroll to position [626, 0]
click at [370, 270] on div at bounding box center [367, 264] width 9 height 52
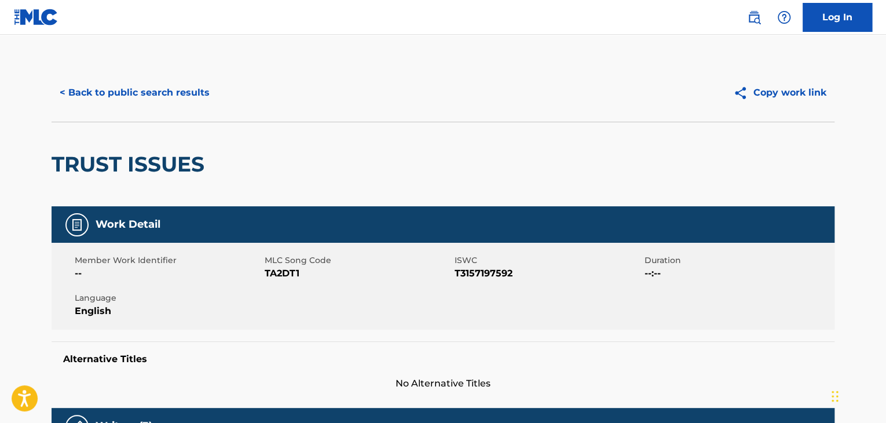
click at [150, 95] on button "< Back to public search results" at bounding box center [135, 92] width 166 height 29
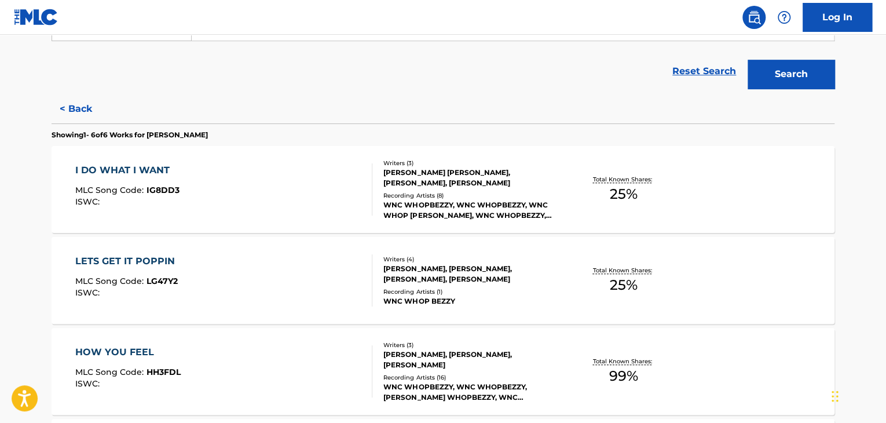
scroll to position [477, 0]
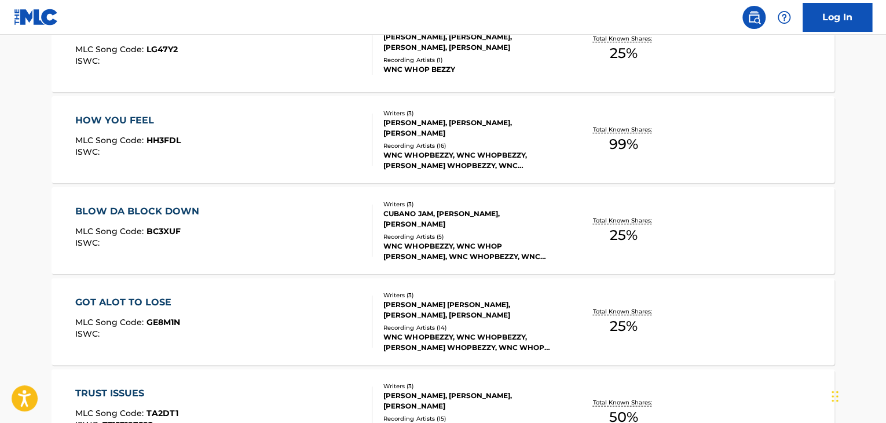
click at [503, 209] on div "CUBANO JAM, [PERSON_NAME], [PERSON_NAME]" at bounding box center [470, 219] width 175 height 21
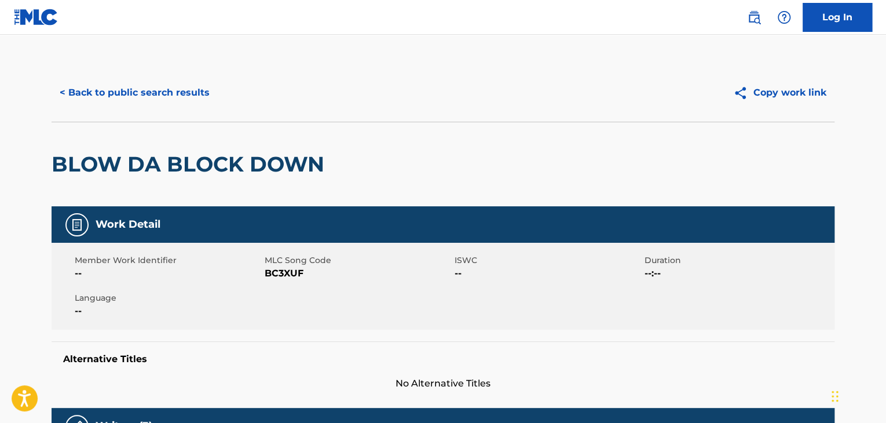
click at [150, 113] on div "< Back to public search results Copy work link" at bounding box center [443, 93] width 783 height 58
click at [142, 96] on button "< Back to public search results" at bounding box center [135, 92] width 166 height 29
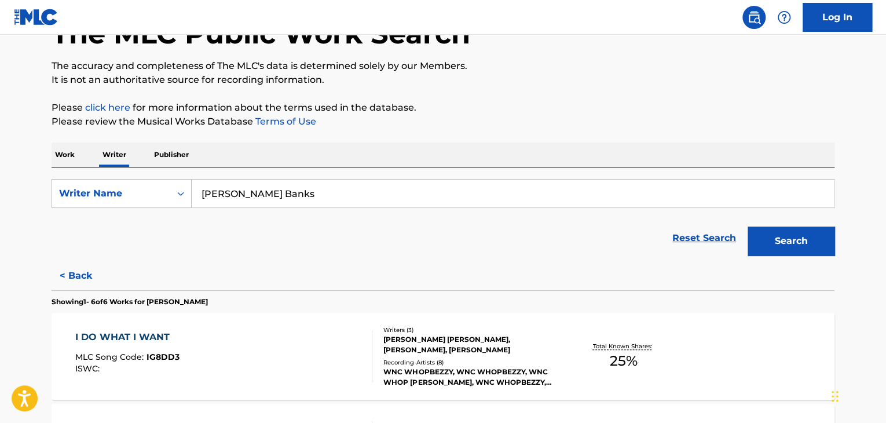
scroll to position [188, 0]
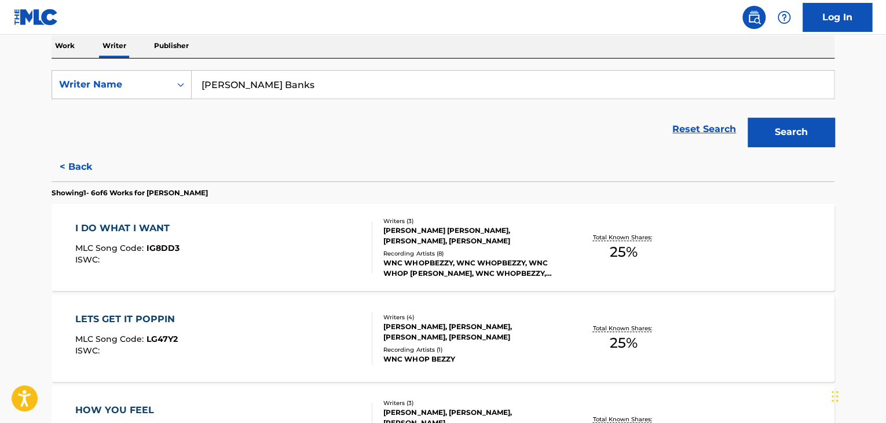
click at [81, 165] on button "< Back" at bounding box center [87, 166] width 70 height 29
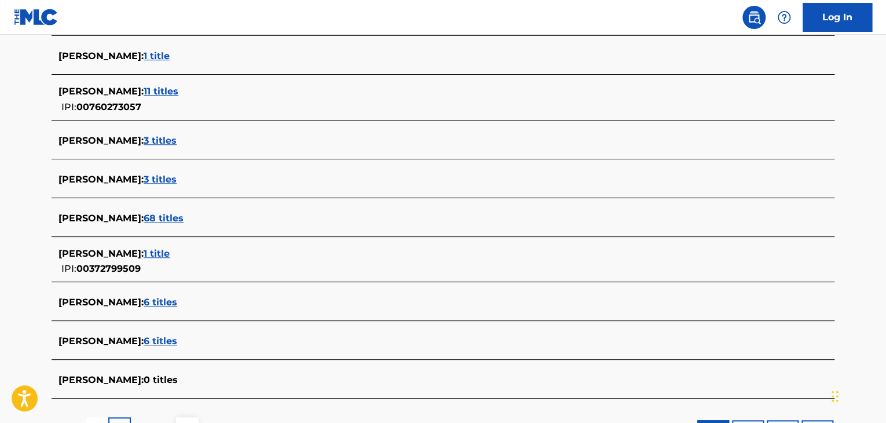
scroll to position [458, 0]
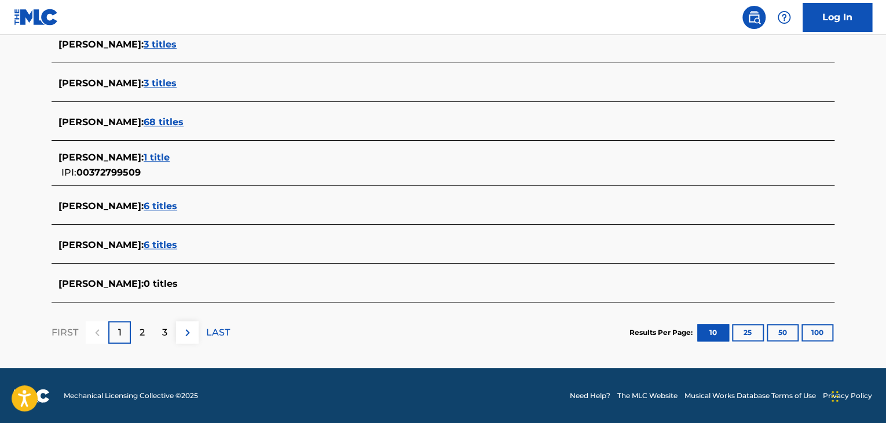
click at [150, 245] on span "6 titles" at bounding box center [161, 244] width 34 height 11
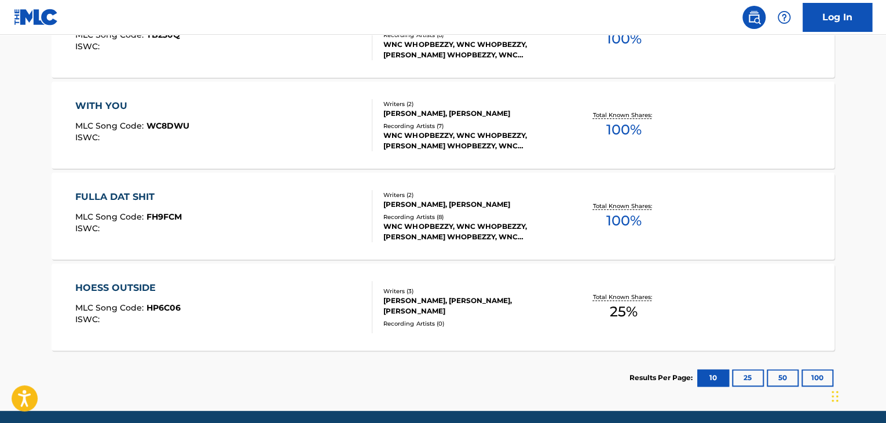
scroll to position [626, 0]
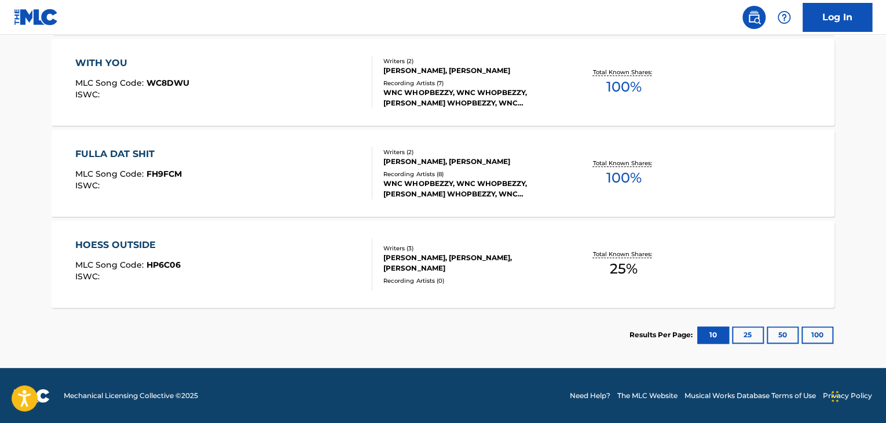
click at [326, 165] on div "FULLA DAT SHIT MLC Song Code : FH9FCM ISWC :" at bounding box center [224, 173] width 298 height 52
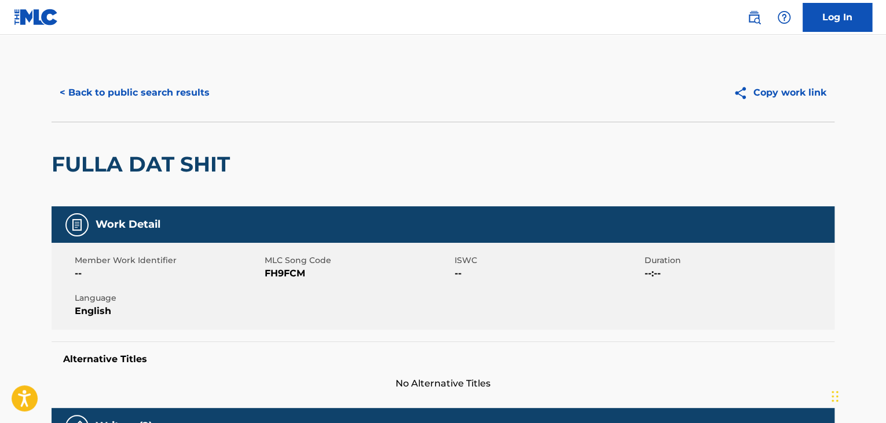
click at [144, 97] on button "< Back to public search results" at bounding box center [135, 92] width 166 height 29
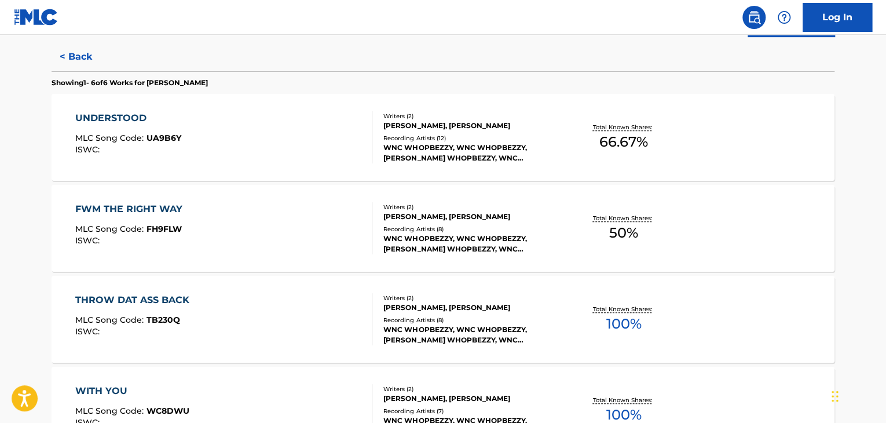
scroll to position [304, 0]
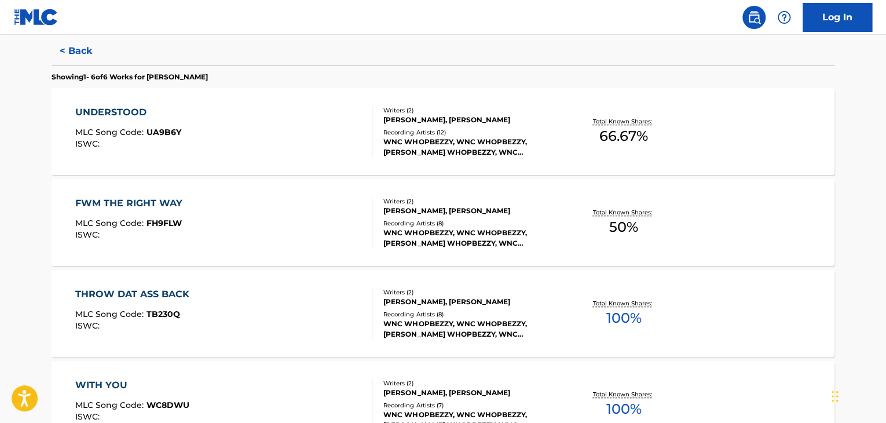
click at [348, 116] on div "UNDERSTOOD MLC Song Code : UA9B6Y ISWC :" at bounding box center [224, 131] width 298 height 52
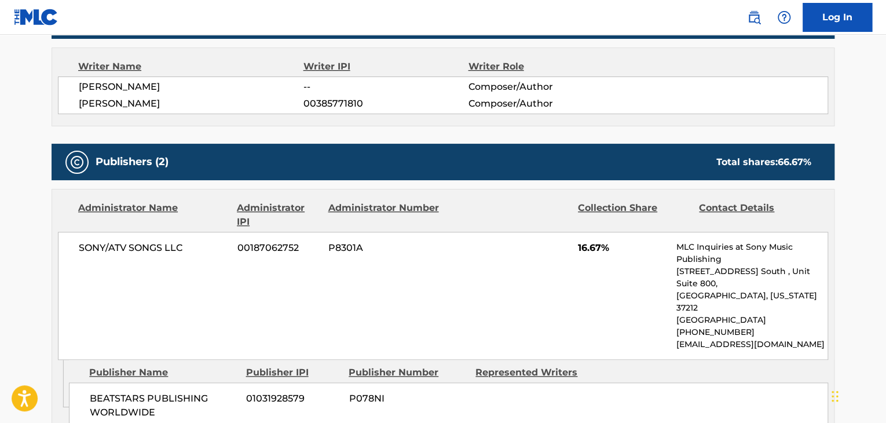
scroll to position [290, 0]
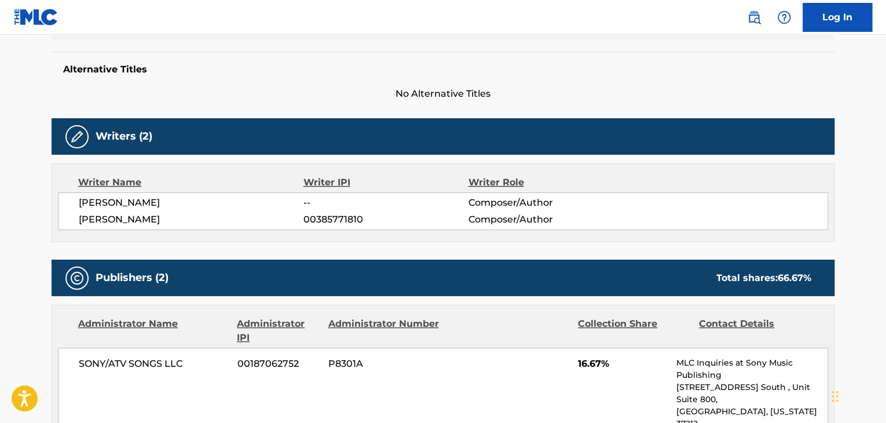
click at [117, 200] on span "[PERSON_NAME]" at bounding box center [191, 203] width 225 height 14
copy div "[PERSON_NAME]"
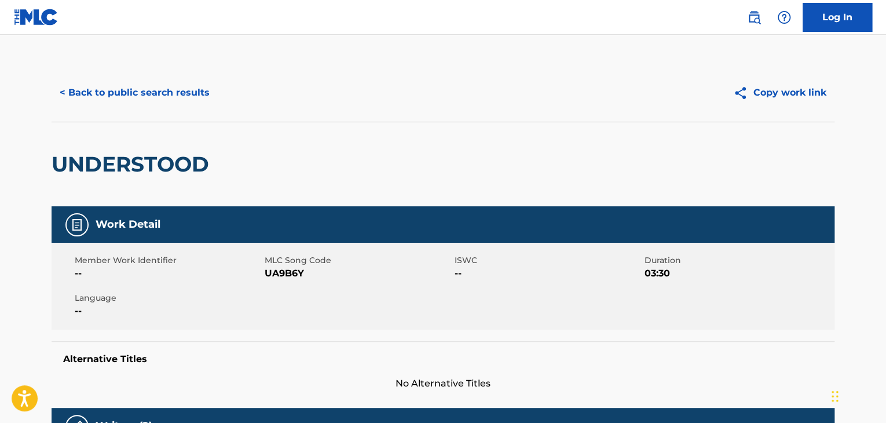
click at [283, 273] on span "UA9B6Y" at bounding box center [358, 273] width 187 height 14
copy span "UA9B6Y"
click at [152, 72] on div "< Back to public search results Copy work link" at bounding box center [443, 93] width 783 height 58
click at [154, 90] on button "< Back to public search results" at bounding box center [135, 92] width 166 height 29
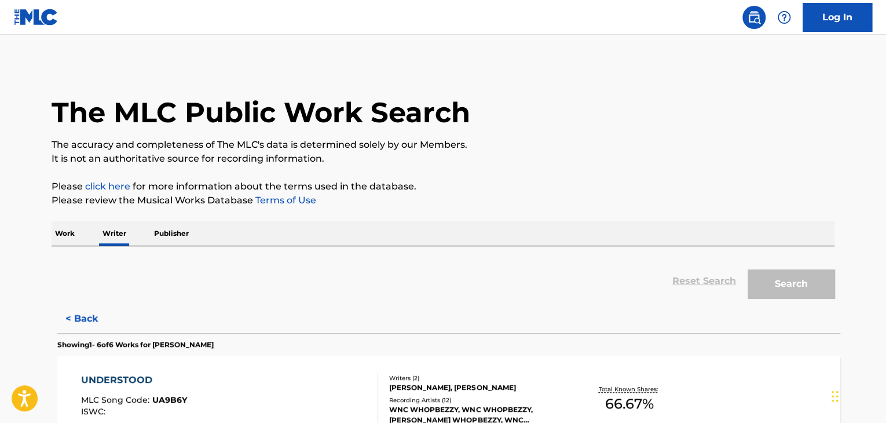
scroll to position [14, 0]
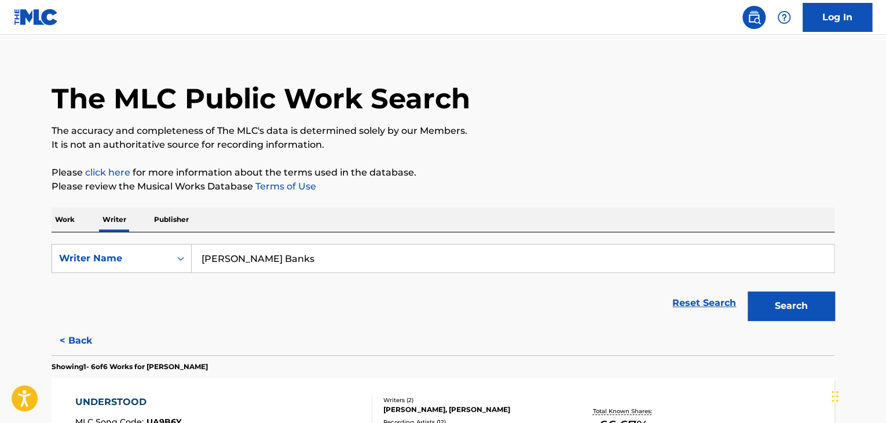
click at [283, 251] on input "[PERSON_NAME] Banks" at bounding box center [513, 258] width 642 height 28
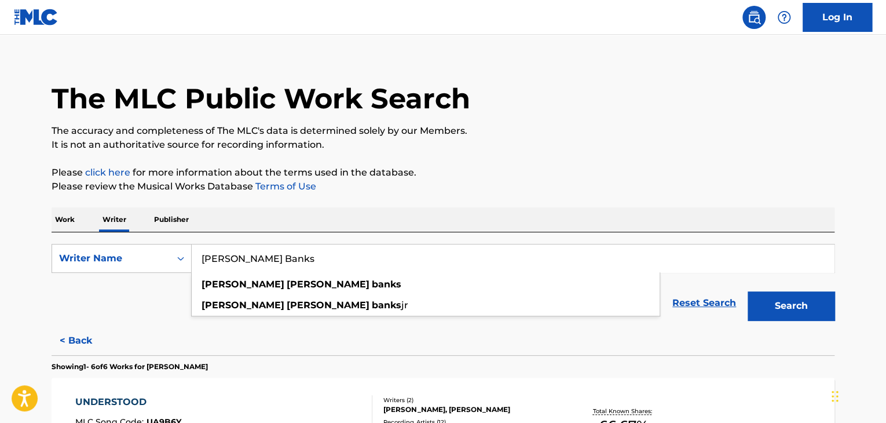
paste input "[PERSON_NAME]"
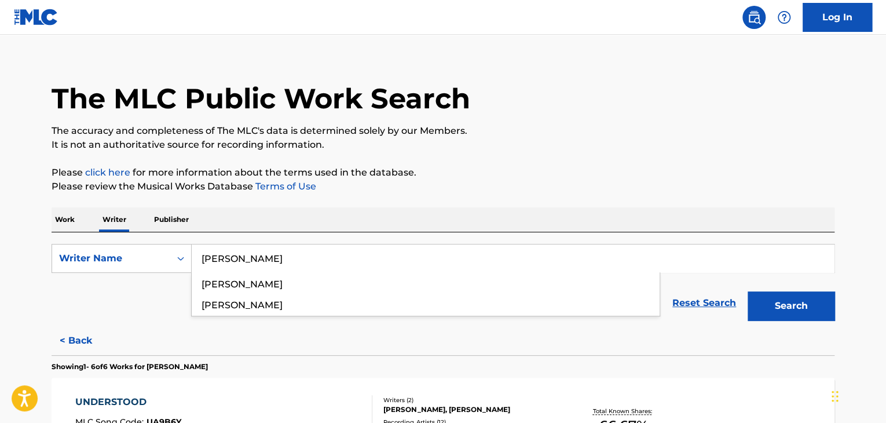
type input "[PERSON_NAME]"
click at [770, 304] on button "Search" at bounding box center [791, 305] width 87 height 29
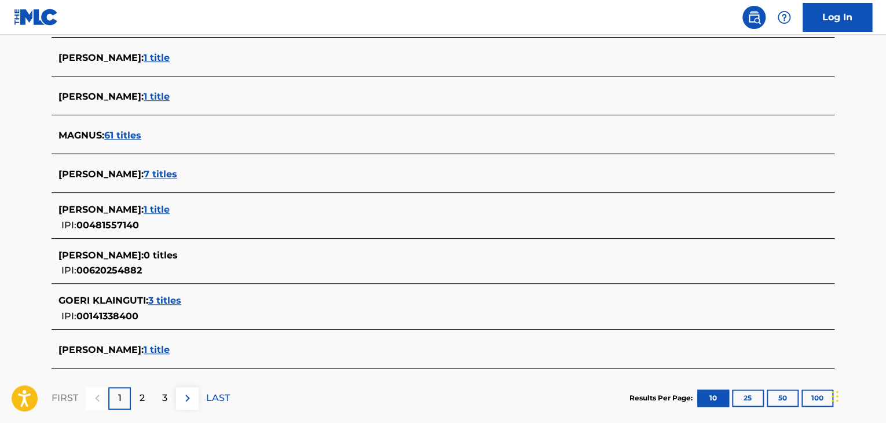
scroll to position [419, 0]
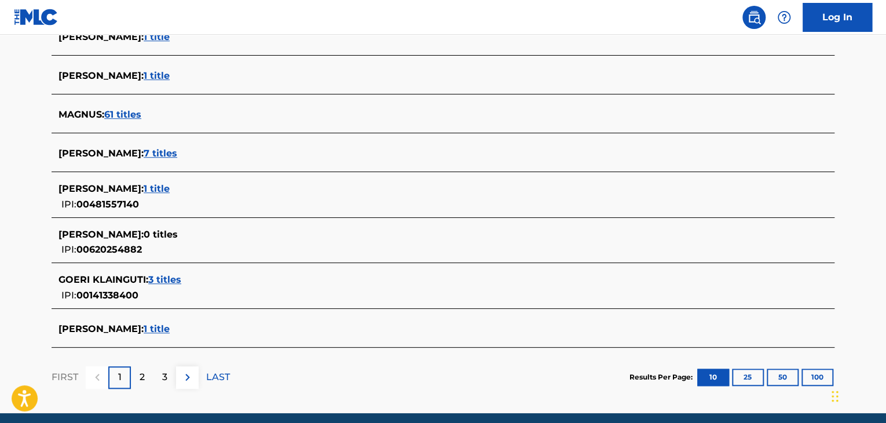
click at [170, 329] on span "1 title" at bounding box center [157, 328] width 26 height 11
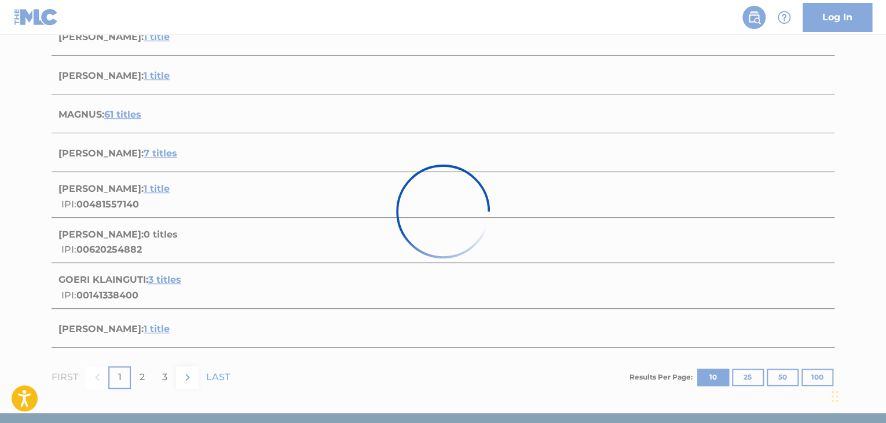
scroll to position [171, 0]
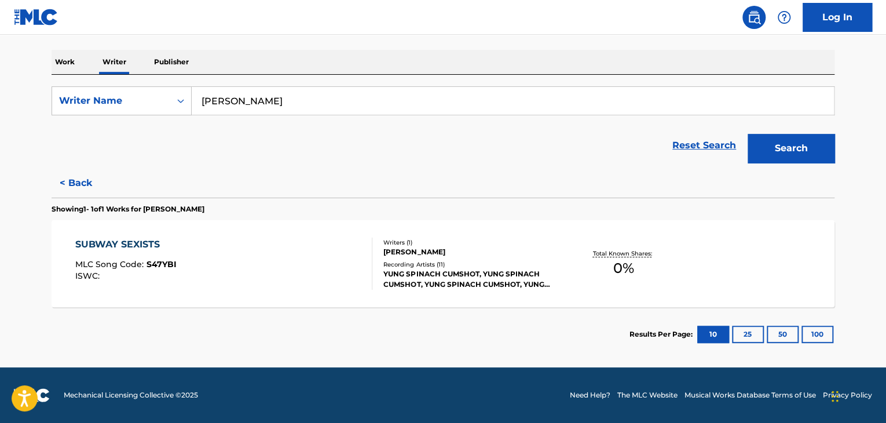
click at [338, 242] on div "SUBWAY SEXISTS MLC Song Code : S47YBI ISWC :" at bounding box center [224, 263] width 298 height 52
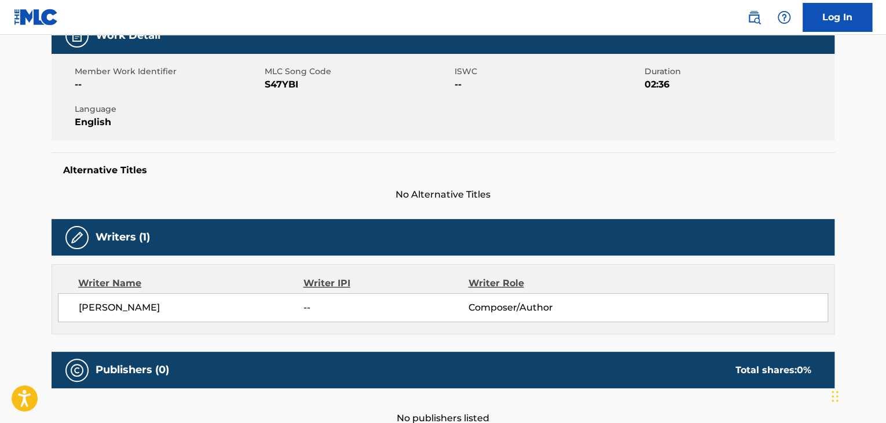
scroll to position [232, 0]
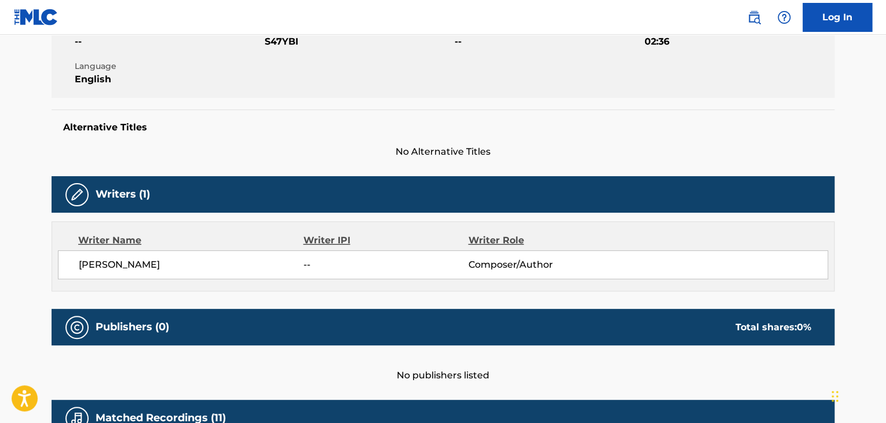
click at [185, 275] on div "[PERSON_NAME] -- Composer/Author" at bounding box center [443, 264] width 770 height 29
copy div "[PERSON_NAME]"
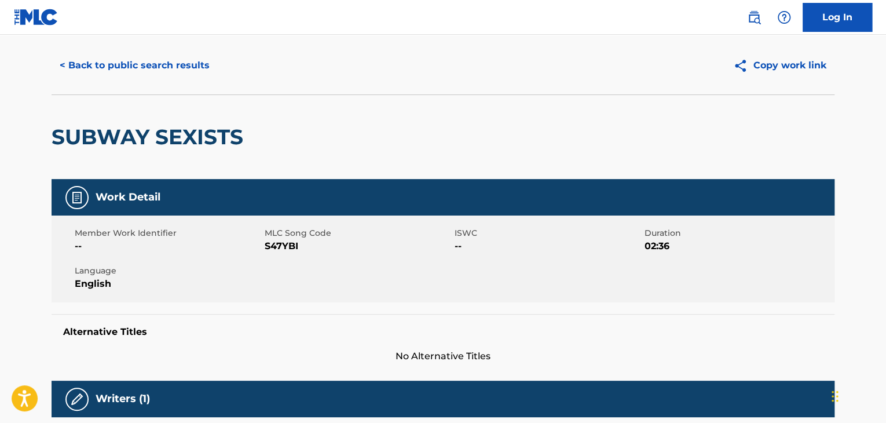
scroll to position [0, 0]
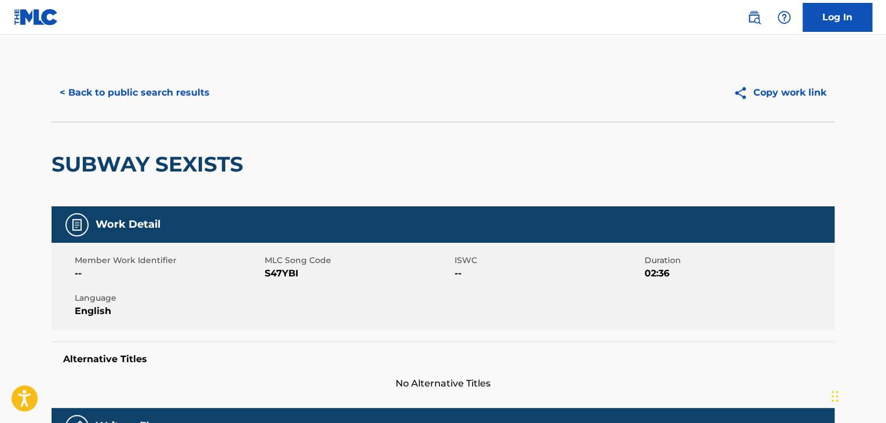
click at [155, 94] on button "< Back to public search results" at bounding box center [135, 92] width 166 height 29
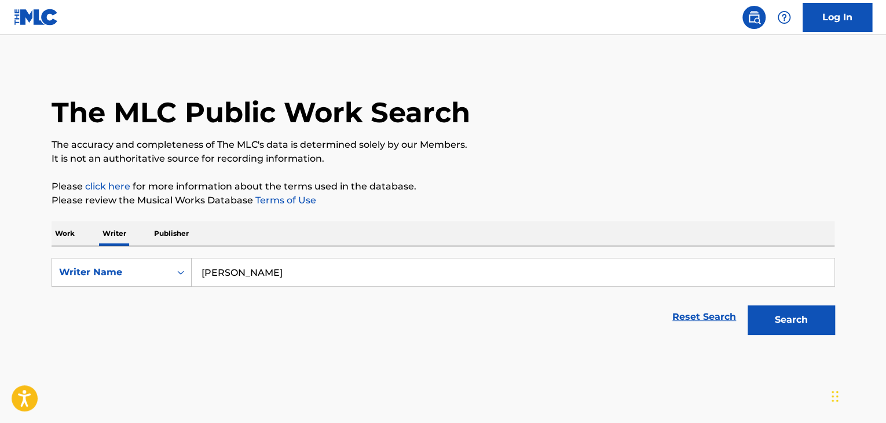
scroll to position [14, 0]
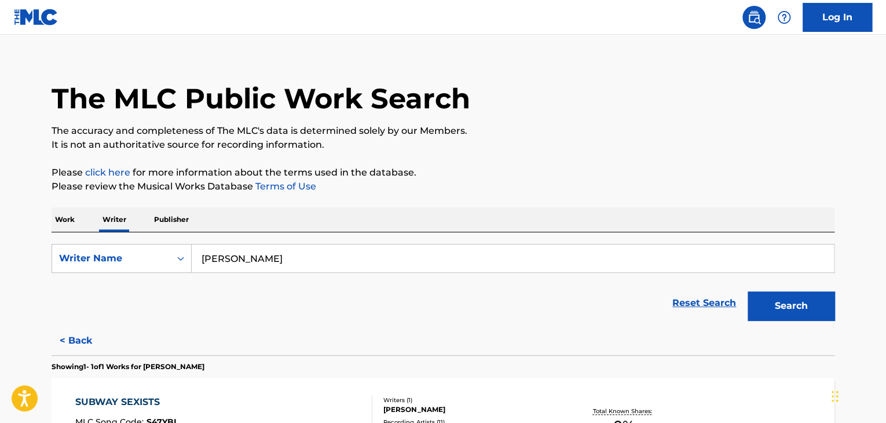
click at [284, 269] on input "[PERSON_NAME]" at bounding box center [513, 258] width 642 height 28
paste input "[PERSON_NAME]"
type input "[PERSON_NAME]"
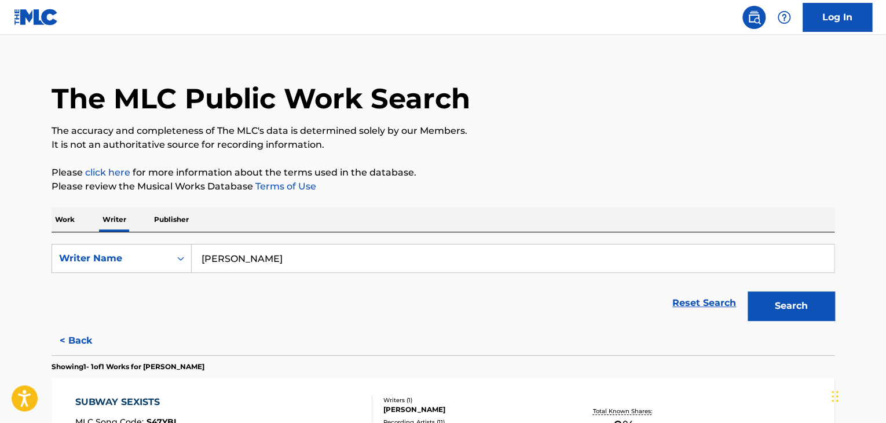
click at [781, 305] on button "Search" at bounding box center [791, 305] width 87 height 29
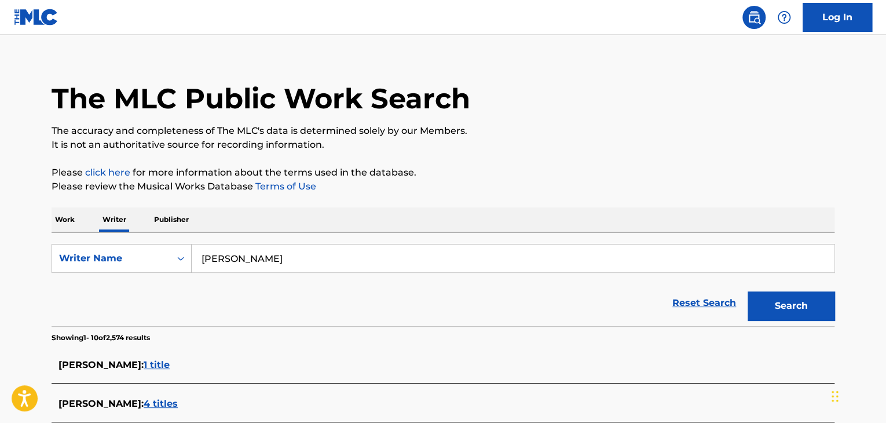
click at [68, 214] on p "Work" at bounding box center [65, 219] width 27 height 24
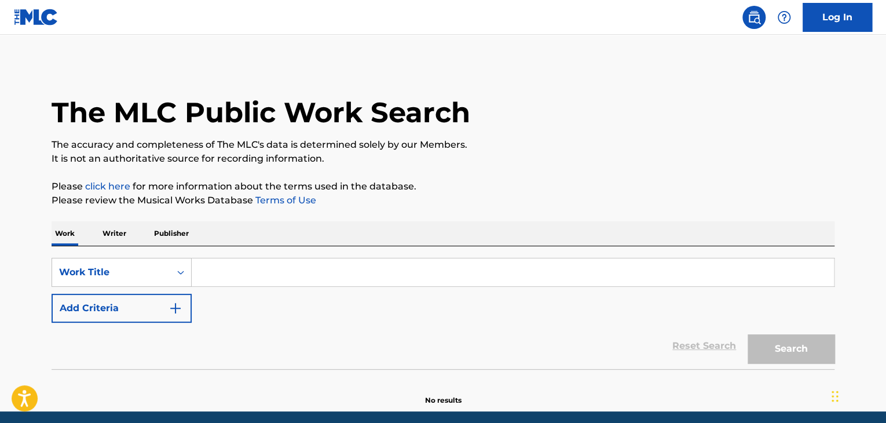
click at [222, 273] on input "Search Form" at bounding box center [513, 272] width 642 height 28
paste input "AUDIT"
type input "AUDIT"
click at [180, 307] on img "Search Form" at bounding box center [176, 308] width 14 height 14
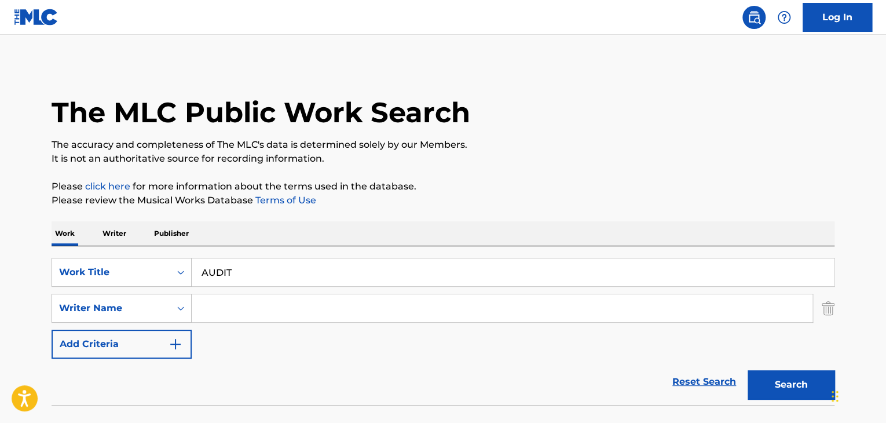
click at [218, 306] on input "Search Form" at bounding box center [502, 308] width 621 height 28
paste input "[PERSON_NAME]"
type input "[PERSON_NAME]"
click at [758, 385] on button "Search" at bounding box center [791, 384] width 87 height 29
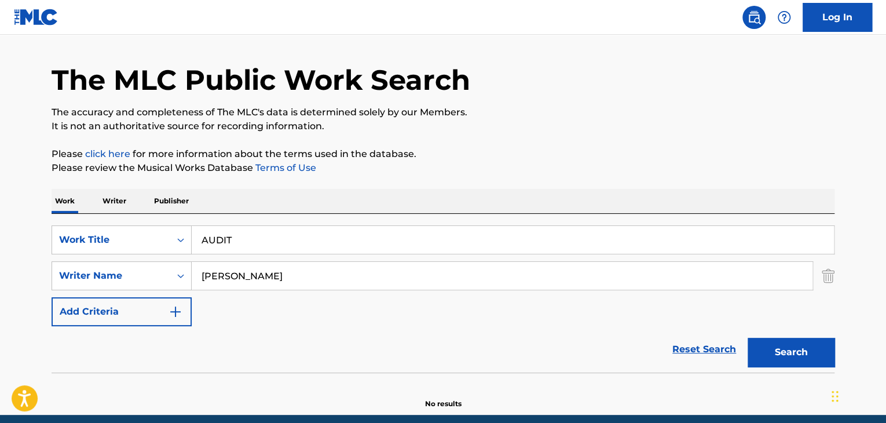
scroll to position [80, 0]
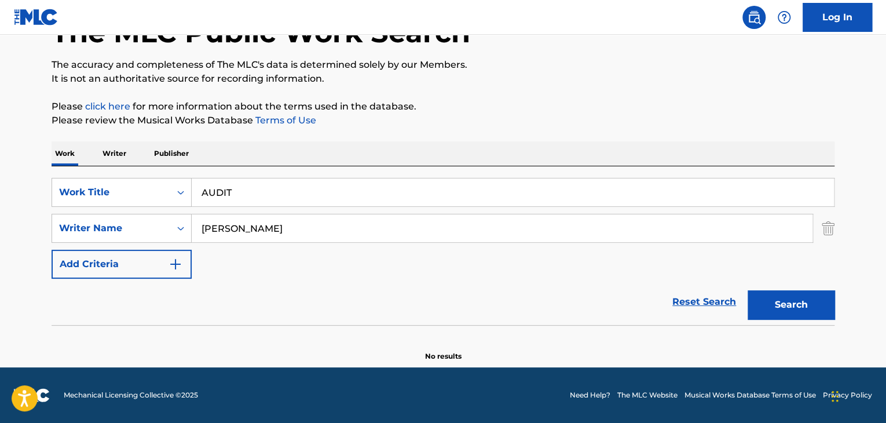
click at [125, 158] on p "Writer" at bounding box center [114, 153] width 31 height 24
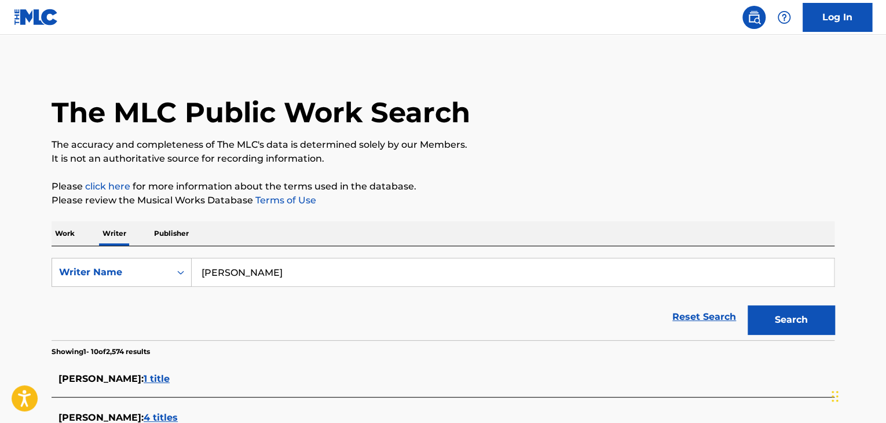
click at [277, 269] on input "[PERSON_NAME]" at bounding box center [513, 272] width 642 height 28
paste input "[PERSON_NAME]"
click at [448, 224] on div "Work Writer Publisher" at bounding box center [443, 233] width 783 height 24
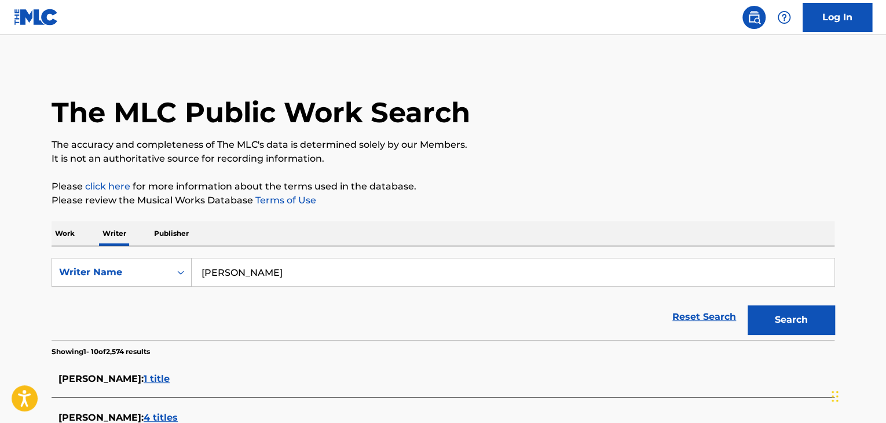
click at [811, 328] on button "Search" at bounding box center [791, 319] width 87 height 29
click at [290, 277] on input "[PERSON_NAME]" at bounding box center [513, 272] width 642 height 28
paste input "[PERSON_NAME] [PERSON_NAME]"
click at [285, 274] on input "[PERSON_NAME] [PERSON_NAME]" at bounding box center [513, 272] width 642 height 28
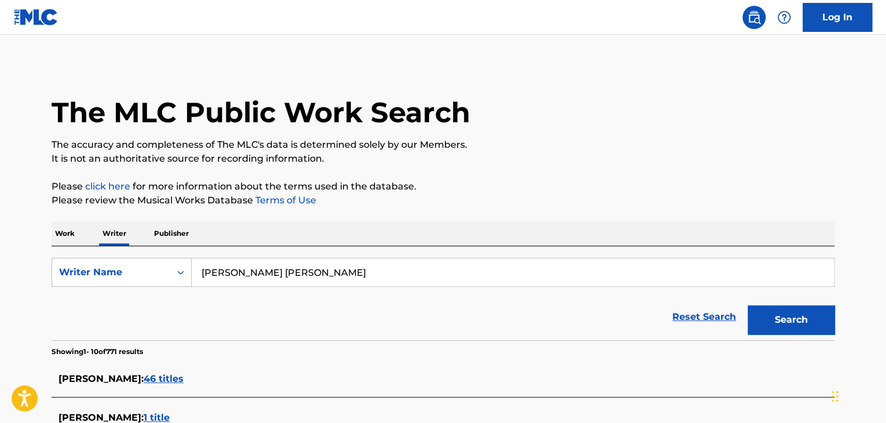
click at [285, 274] on input "[PERSON_NAME] [PERSON_NAME]" at bounding box center [513, 272] width 642 height 28
paste input "Search Form"
click at [772, 326] on button "Search" at bounding box center [791, 319] width 87 height 29
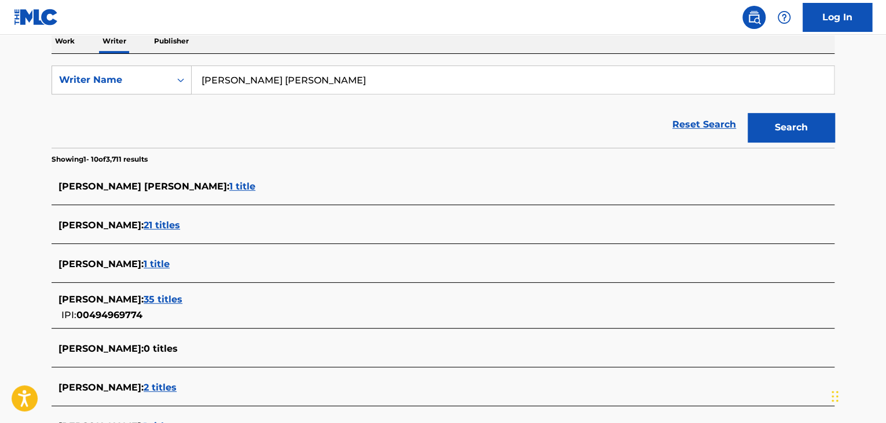
scroll to position [104, 0]
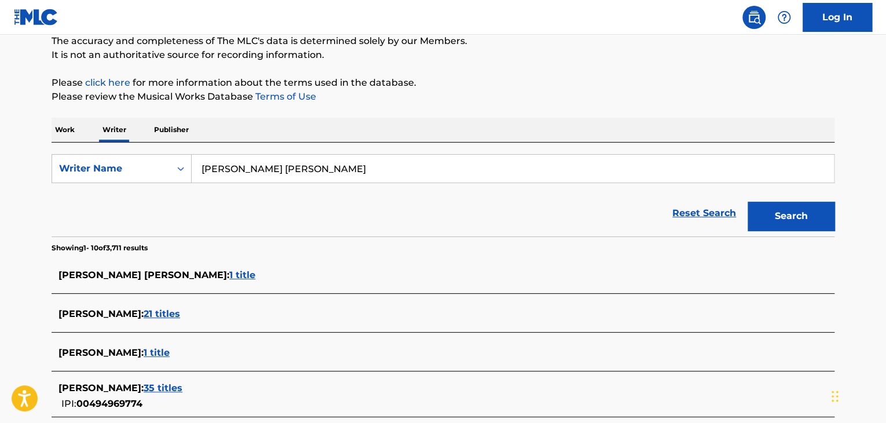
click at [224, 159] on input "[PERSON_NAME] [PERSON_NAME]" at bounding box center [513, 169] width 642 height 28
paste input "Yabuji"
click at [777, 212] on button "Search" at bounding box center [791, 216] width 87 height 29
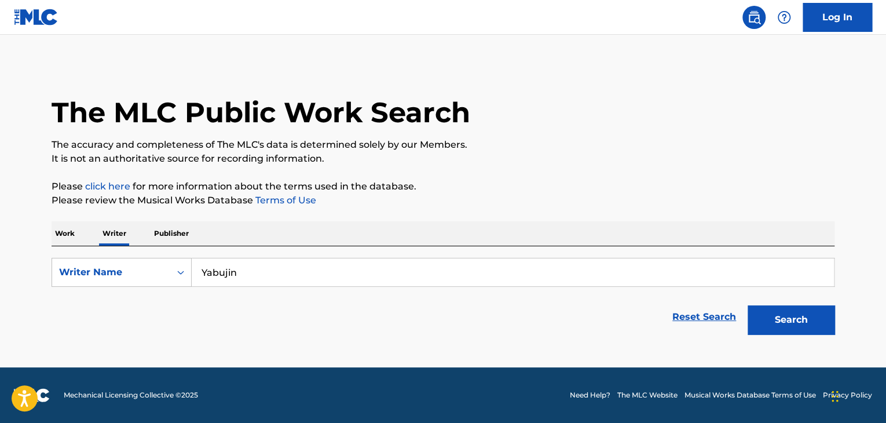
scroll to position [0, 0]
click at [782, 322] on button "Search" at bounding box center [791, 319] width 87 height 29
click at [220, 272] on input "Yabujin" at bounding box center [513, 272] width 642 height 28
click at [781, 313] on button "Search" at bounding box center [791, 319] width 87 height 29
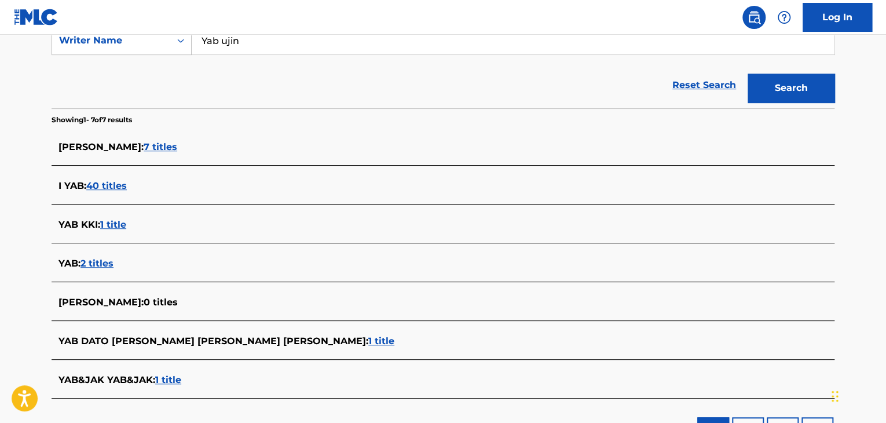
scroll to position [116, 0]
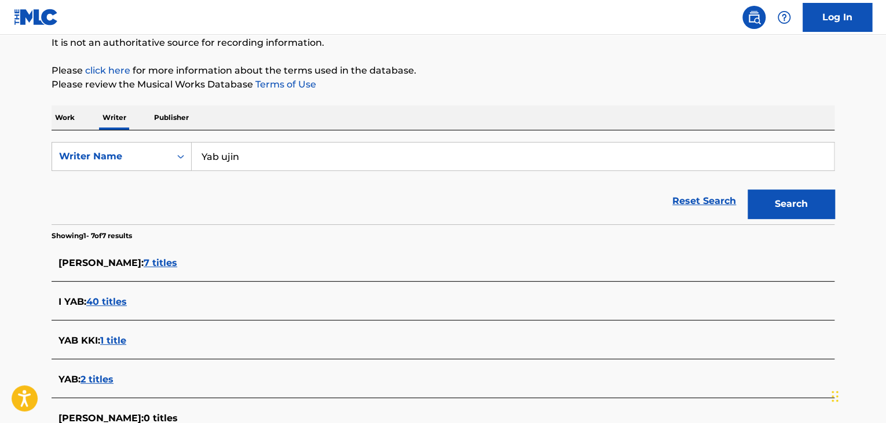
click at [220, 158] on input "Yab ujin" at bounding box center [513, 156] width 642 height 28
click at [224, 156] on input "Yabujin" at bounding box center [513, 156] width 642 height 28
click at [811, 193] on button "Search" at bounding box center [791, 203] width 87 height 29
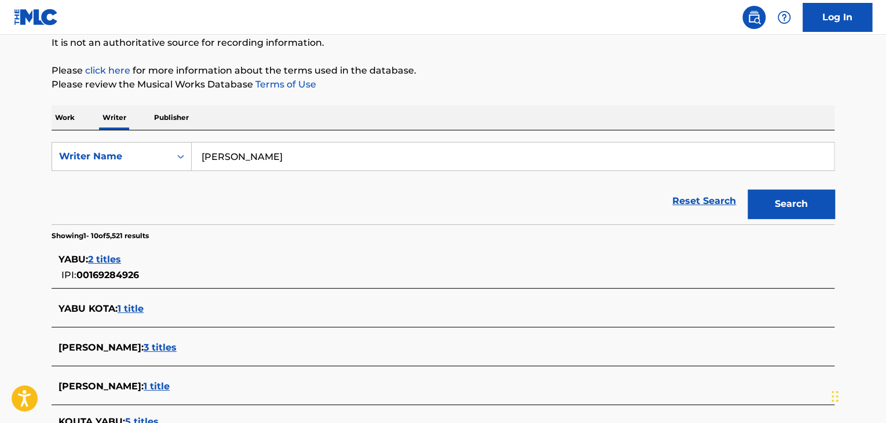
click at [228, 154] on input "[PERSON_NAME]" at bounding box center [513, 156] width 642 height 28
paste input "ネット"
click at [253, 159] on input "ネット" at bounding box center [513, 156] width 642 height 28
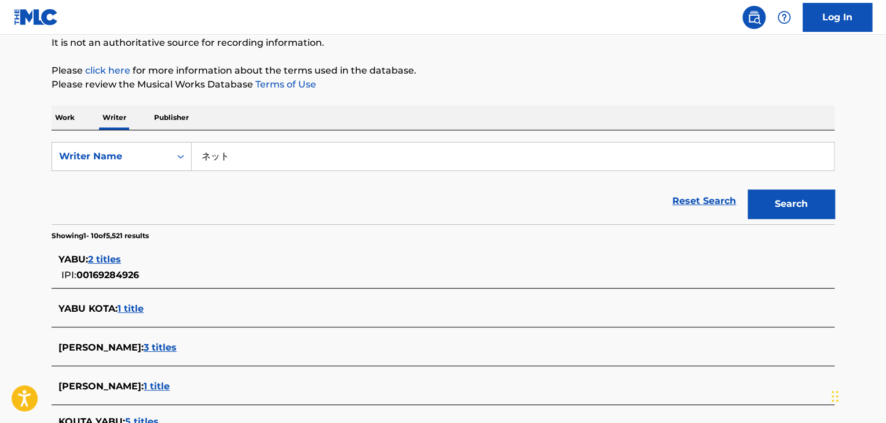
click at [253, 159] on input "ネット" at bounding box center [513, 156] width 642 height 28
paste input "FEB WISH"
click at [779, 200] on button "Search" at bounding box center [791, 203] width 87 height 29
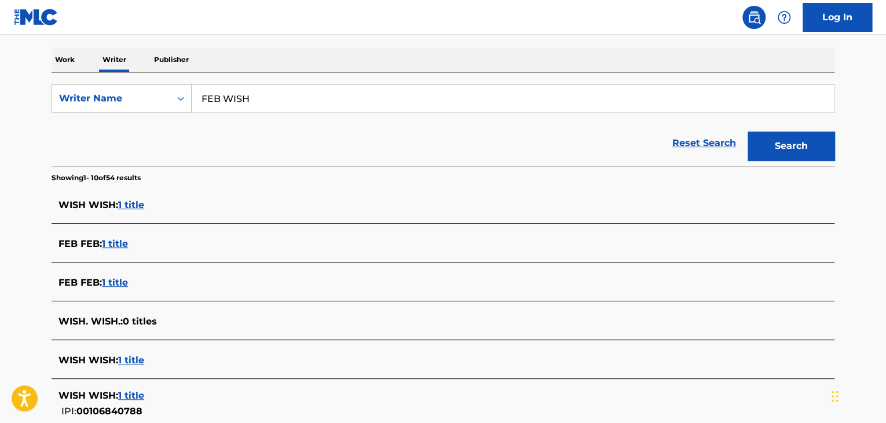
scroll to position [58, 0]
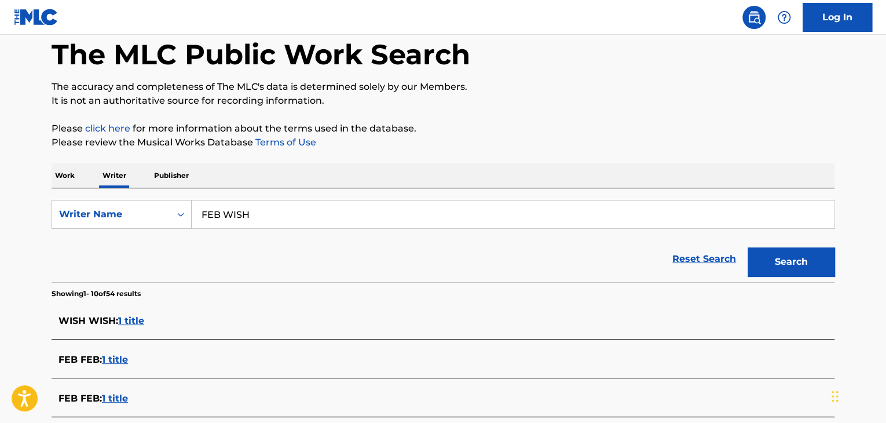
click at [231, 209] on input "FEB WISH" at bounding box center [513, 214] width 642 height 28
paste input "YABHIEL"
drag, startPoint x: 577, startPoint y: 141, endPoint x: 639, endPoint y: 175, distance: 71.0
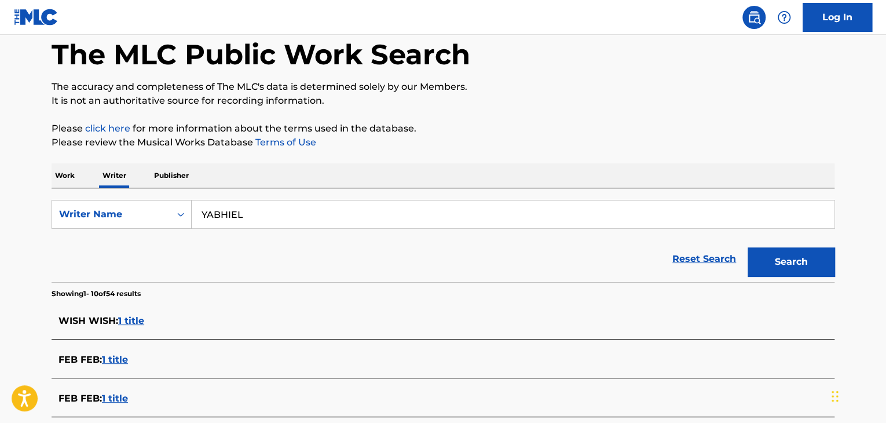
click at [579, 142] on p "Please review the Musical Works Database Terms of Use" at bounding box center [443, 143] width 783 height 14
click at [778, 254] on button "Search" at bounding box center [791, 261] width 87 height 29
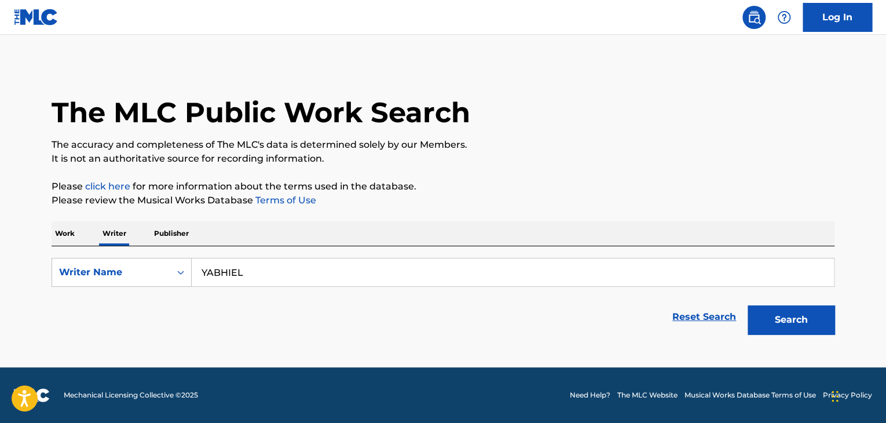
scroll to position [0, 0]
click at [243, 261] on input "YABHIEL" at bounding box center [513, 272] width 642 height 28
paste input "FULJDGOYTTZ"
click at [781, 310] on button "Search" at bounding box center [791, 319] width 87 height 29
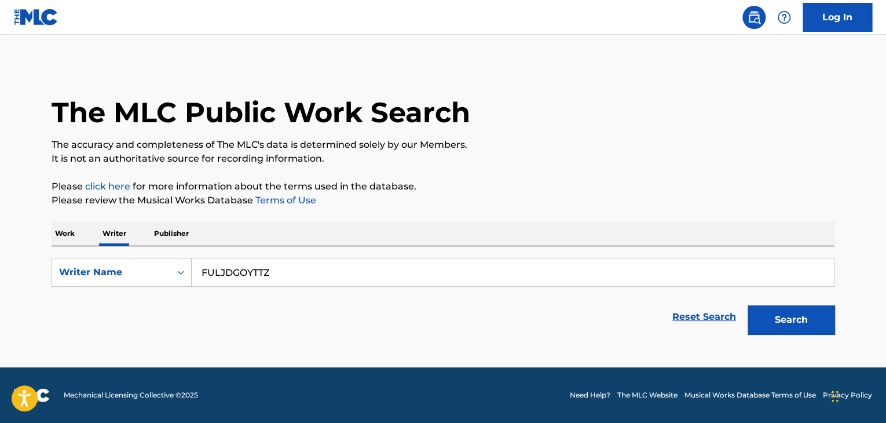
click at [280, 269] on input "FULJDGOYTTZ" at bounding box center [513, 272] width 642 height 28
paste input "Xiaognomikk"
click at [638, 204] on p "Please review the Musical Works Database Terms of Use" at bounding box center [443, 200] width 783 height 14
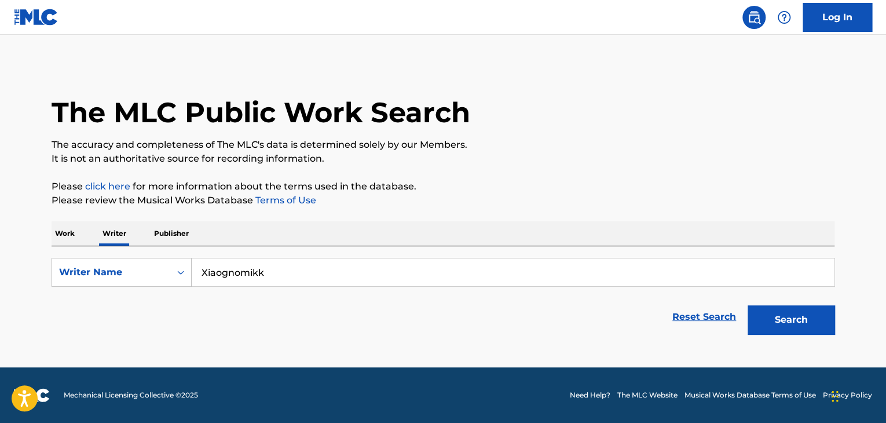
click at [783, 315] on button "Search" at bounding box center [791, 319] width 87 height 29
click at [265, 267] on input "Xiaognomikk" at bounding box center [513, 272] width 642 height 28
paste input "Evil52guard"
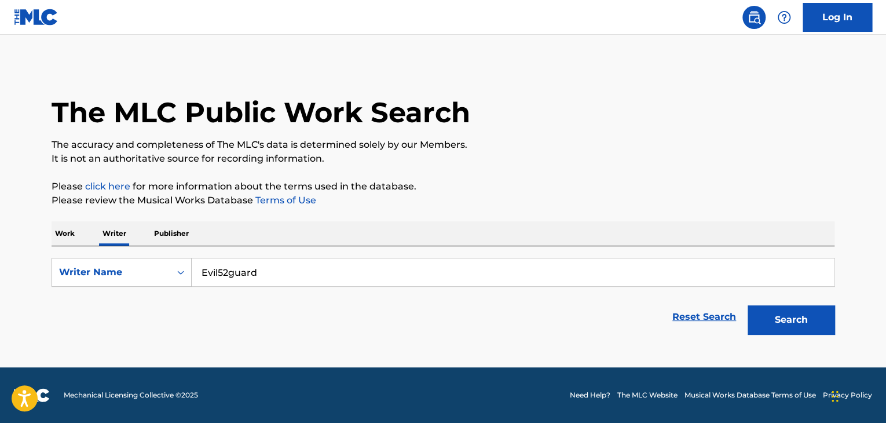
click at [799, 317] on button "Search" at bounding box center [791, 319] width 87 height 29
click at [262, 272] on input "Evil52guard" at bounding box center [513, 272] width 642 height 28
paste input "[PERSON_NAME]"
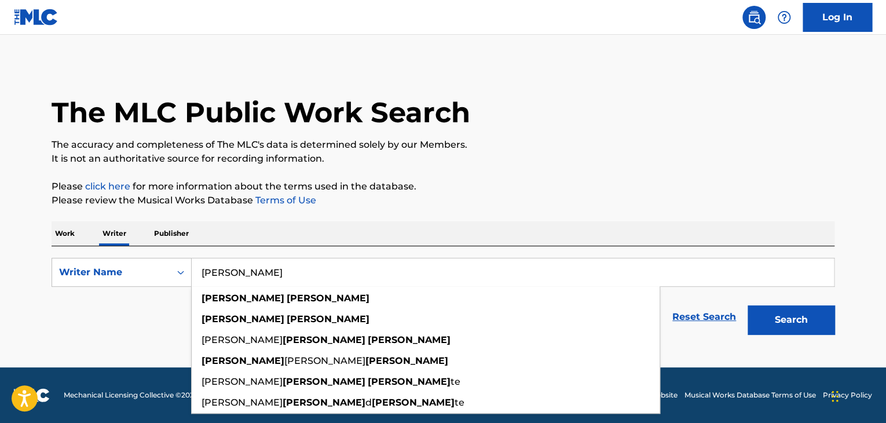
type input "[PERSON_NAME]"
click at [780, 327] on button "Search" at bounding box center [791, 319] width 87 height 29
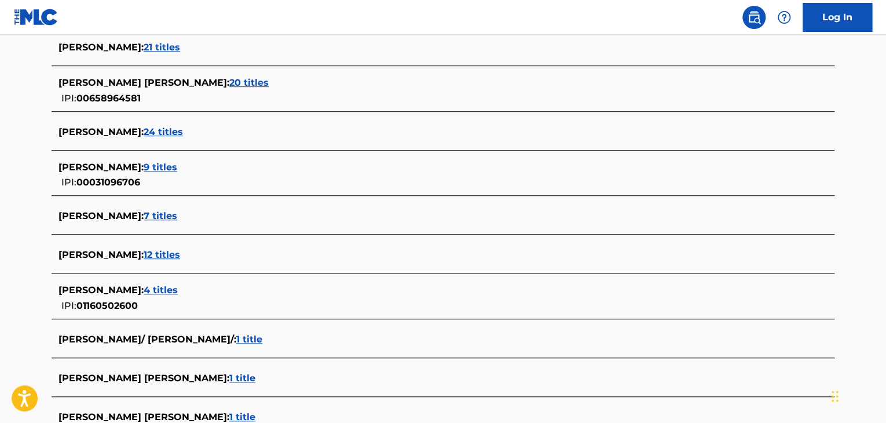
scroll to position [290, 0]
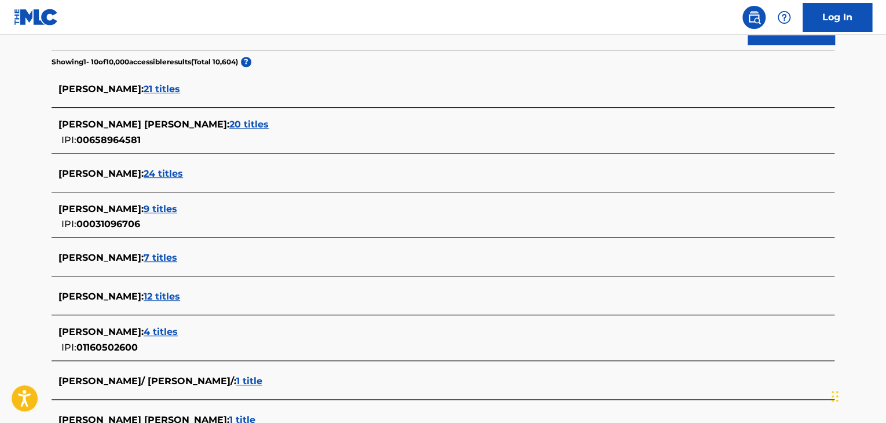
click at [144, 169] on span "24 titles" at bounding box center [163, 173] width 39 height 11
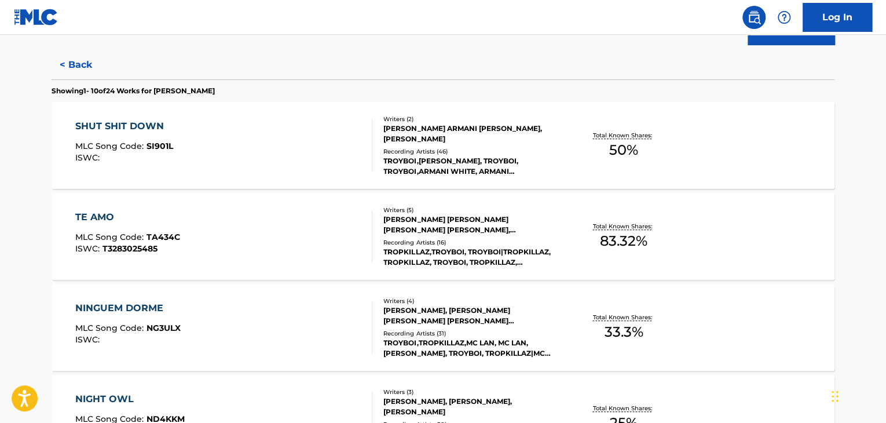
click at [336, 134] on div "SHUT SHIT DOWN MLC Song Code : SI901L ISWC :" at bounding box center [224, 145] width 298 height 52
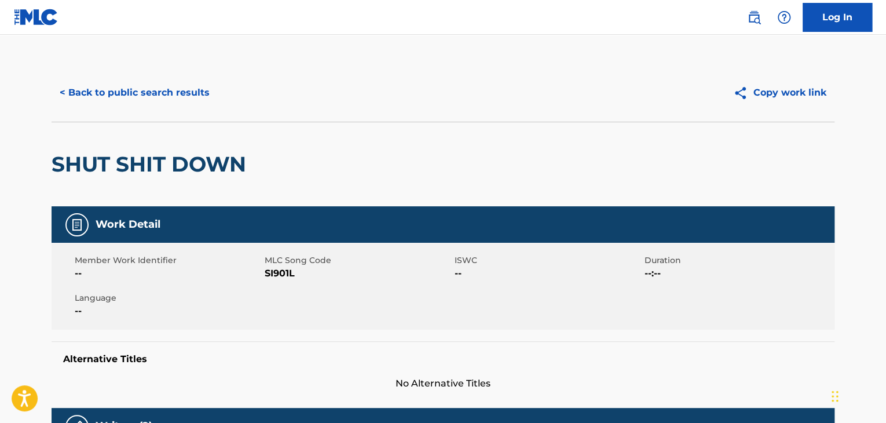
click at [160, 73] on div "< Back to public search results Copy work link" at bounding box center [443, 93] width 783 height 58
click at [170, 100] on button "< Back to public search results" at bounding box center [135, 92] width 166 height 29
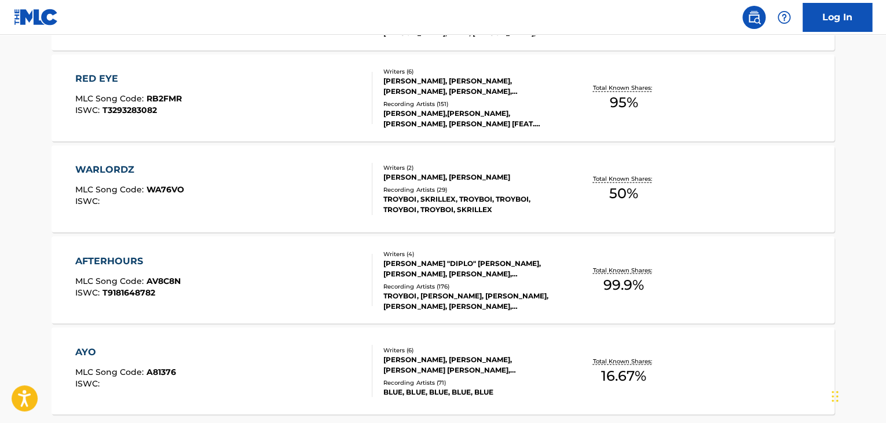
scroll to position [995, 0]
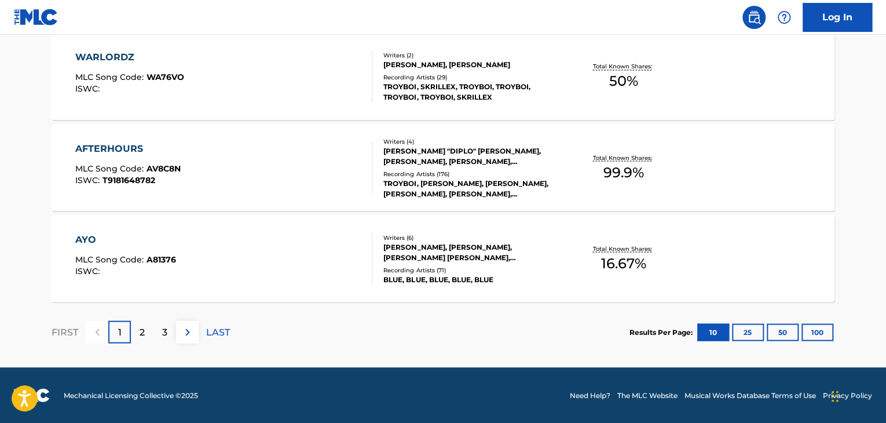
click at [338, 170] on div "AFTERHOURS MLC Song Code : AV8C8N ISWC : T9181648782" at bounding box center [224, 167] width 298 height 52
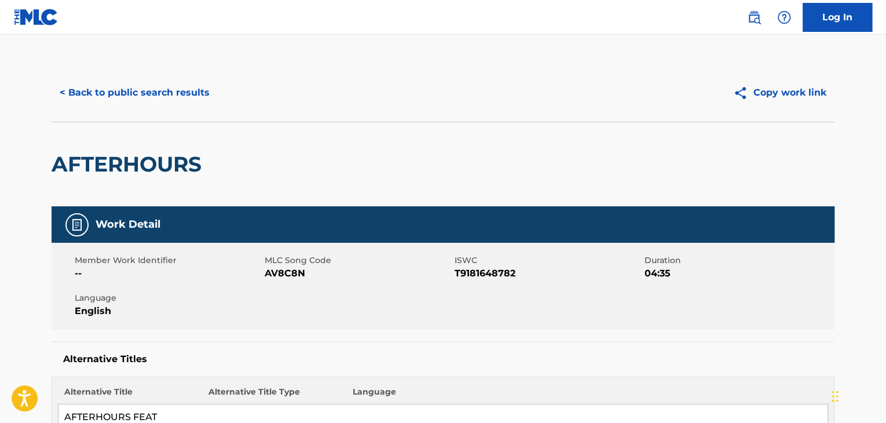
click at [145, 92] on button "< Back to public search results" at bounding box center [135, 92] width 166 height 29
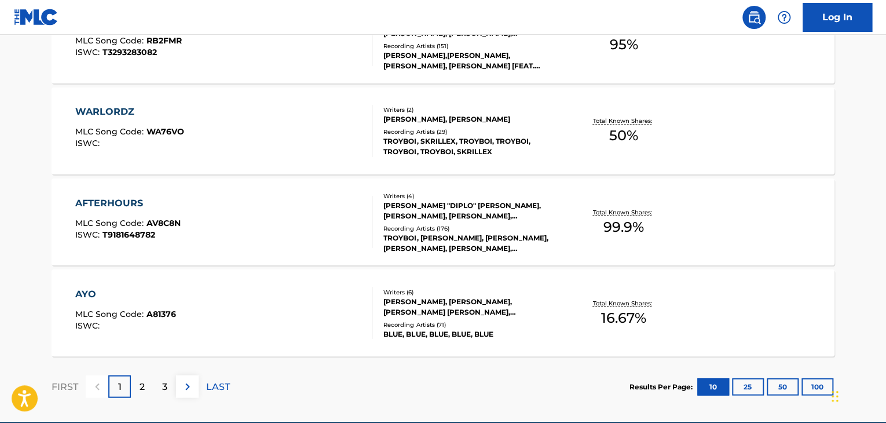
scroll to position [995, 0]
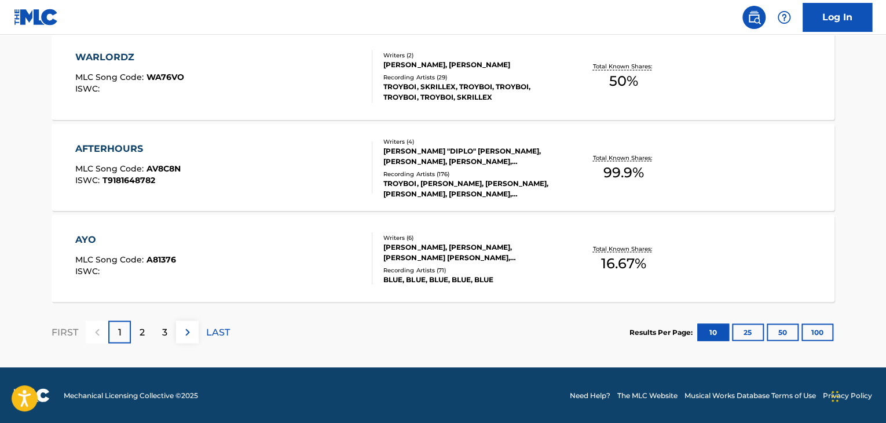
click at [213, 329] on p "LAST" at bounding box center [218, 332] width 24 height 14
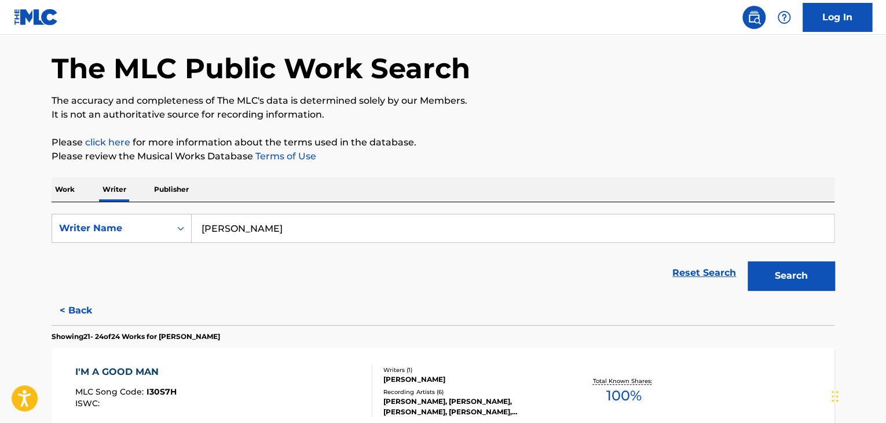
scroll to position [449, 0]
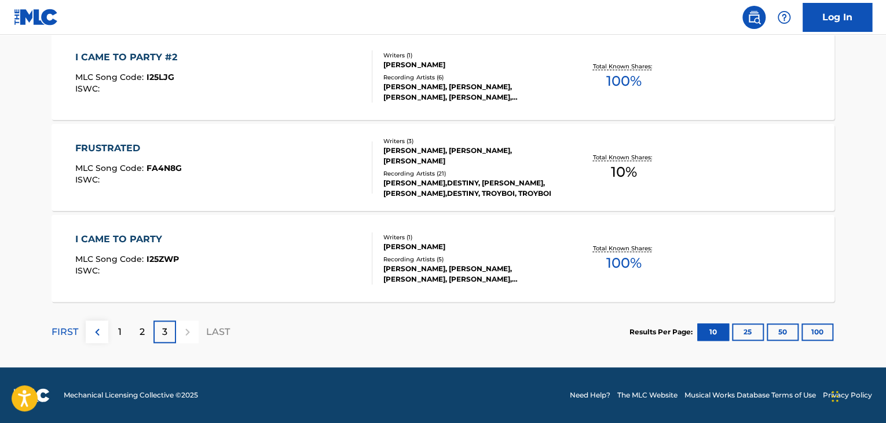
click at [263, 236] on div "I CAME TO PARTY MLC Song Code : I25ZWP ISWC :" at bounding box center [224, 258] width 298 height 52
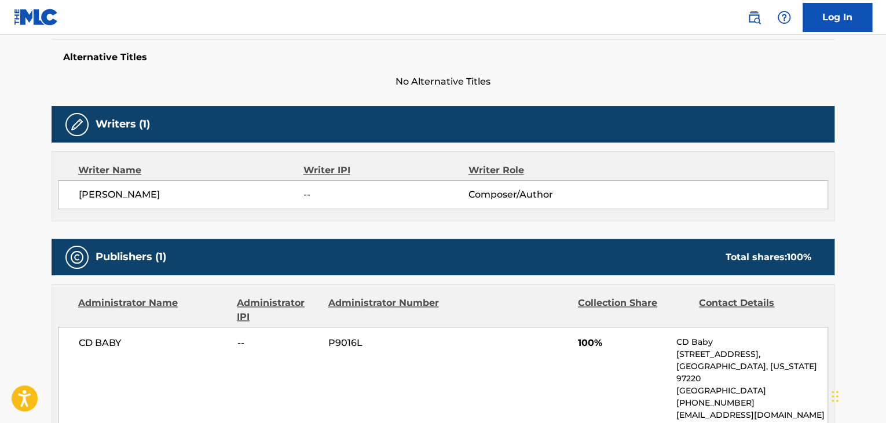
scroll to position [348, 0]
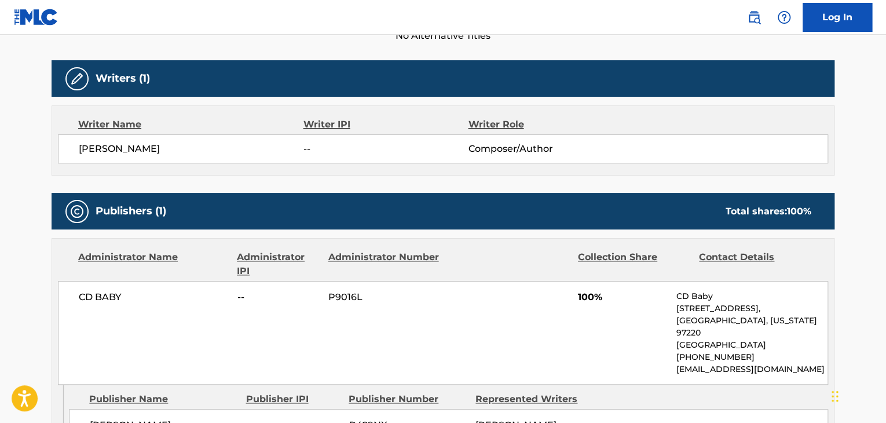
click at [120, 140] on div "[PERSON_NAME] -- Composer/Author" at bounding box center [443, 148] width 770 height 29
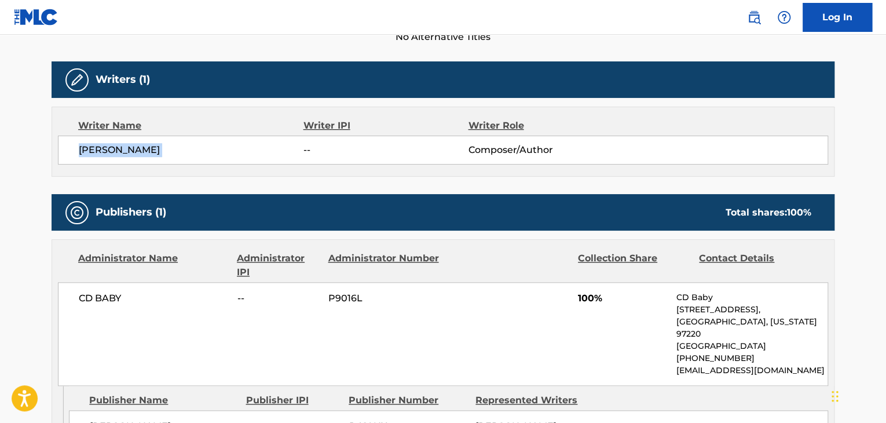
scroll to position [174, 0]
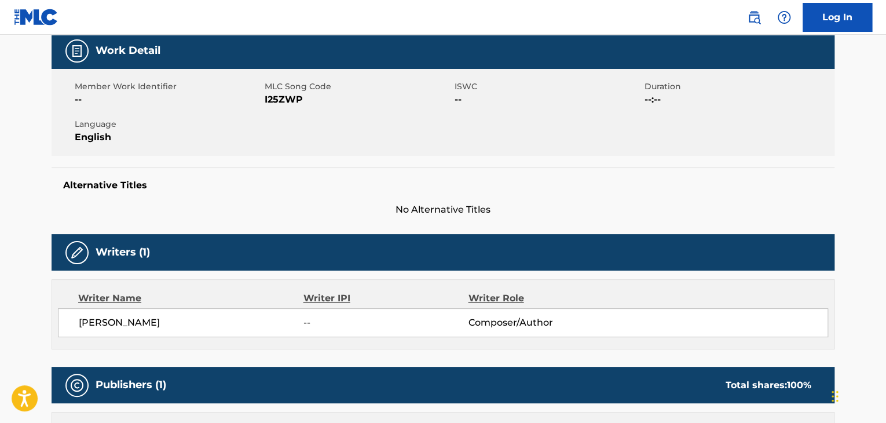
click at [277, 104] on span "I25ZWP" at bounding box center [358, 100] width 187 height 14
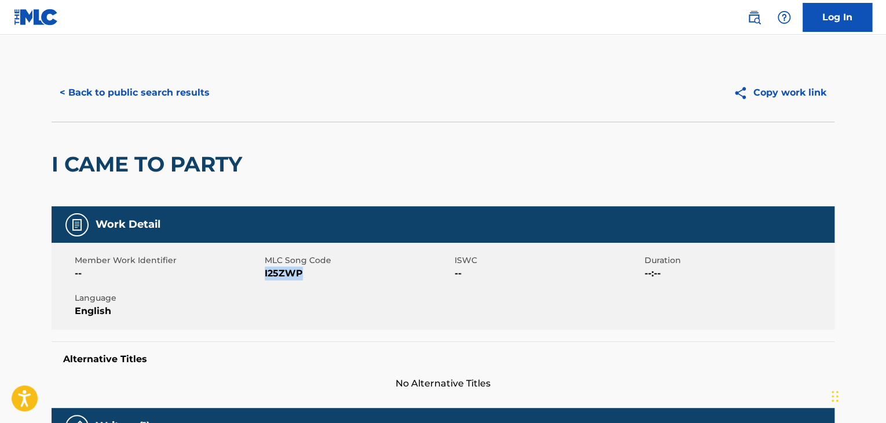
click at [178, 108] on div "< Back to public search results Copy work link" at bounding box center [443, 93] width 783 height 58
click at [163, 87] on button "< Back to public search results" at bounding box center [135, 92] width 166 height 29
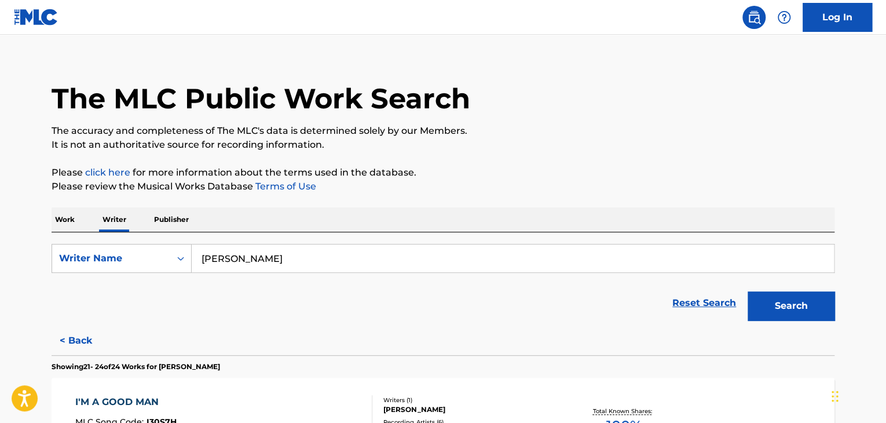
click at [301, 258] on input "[PERSON_NAME]" at bounding box center [513, 258] width 642 height 28
paste input "[PERSON_NAME]"
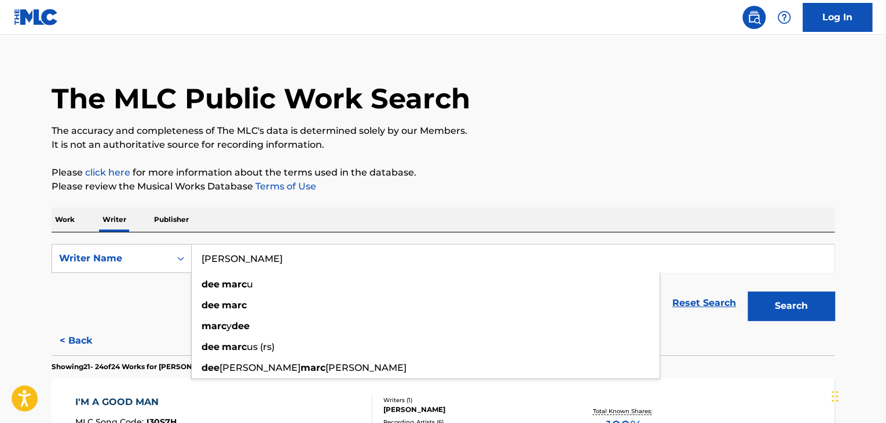
type input "[PERSON_NAME]"
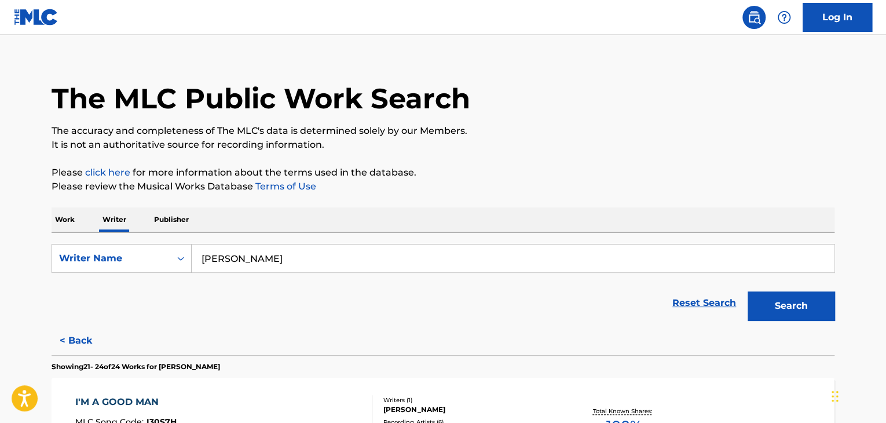
click at [794, 308] on button "Search" at bounding box center [791, 305] width 87 height 29
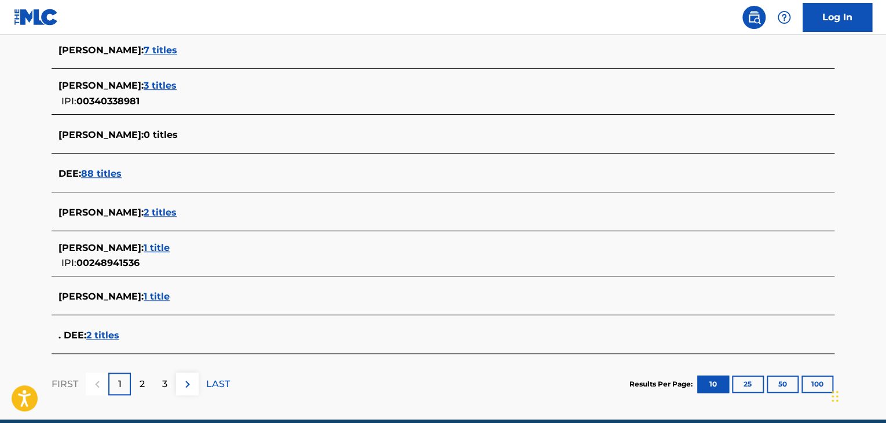
scroll to position [419, 0]
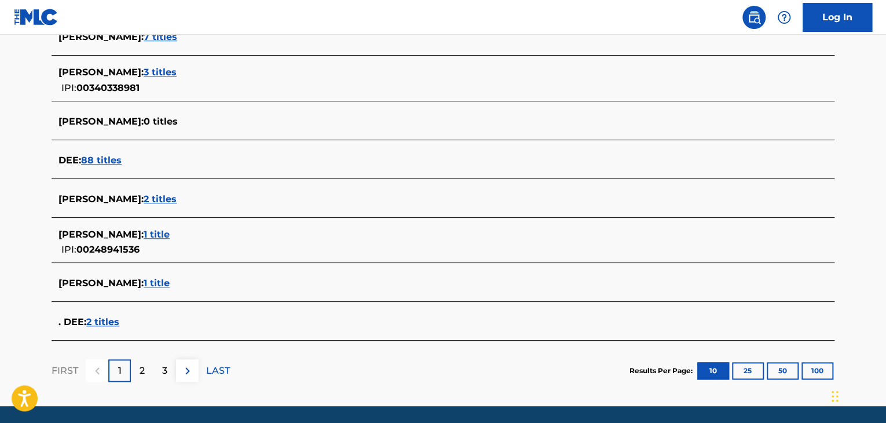
click at [144, 198] on span "2 titles" at bounding box center [160, 198] width 33 height 11
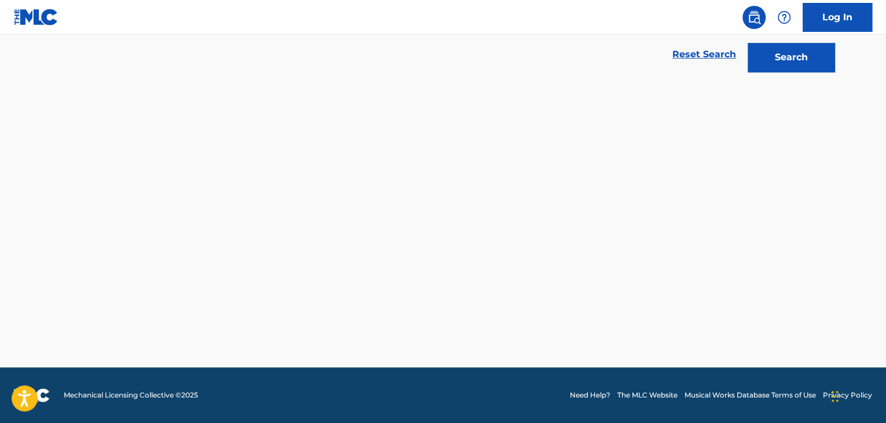
scroll to position [262, 0]
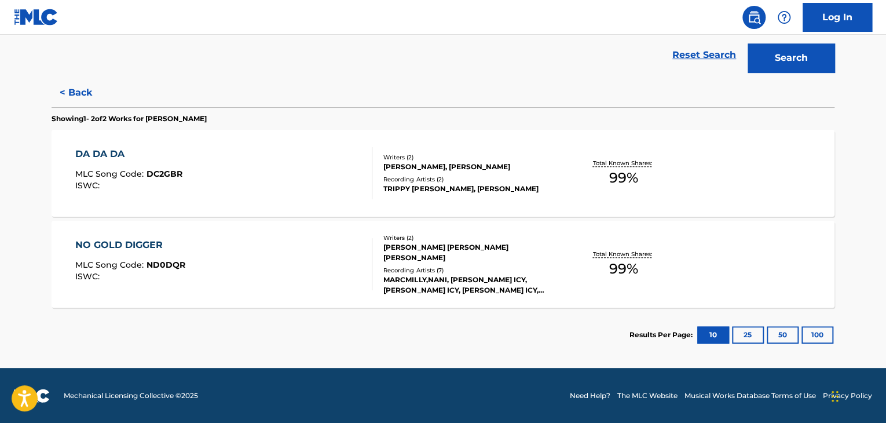
click at [319, 181] on div "DA DA DA MLC Song Code : DC2GBR ISWC :" at bounding box center [224, 173] width 298 height 52
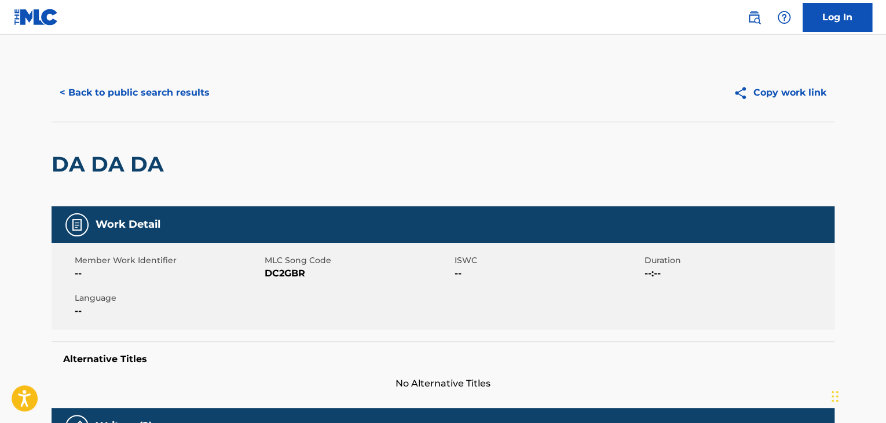
click at [137, 97] on button "< Back to public search results" at bounding box center [135, 92] width 166 height 29
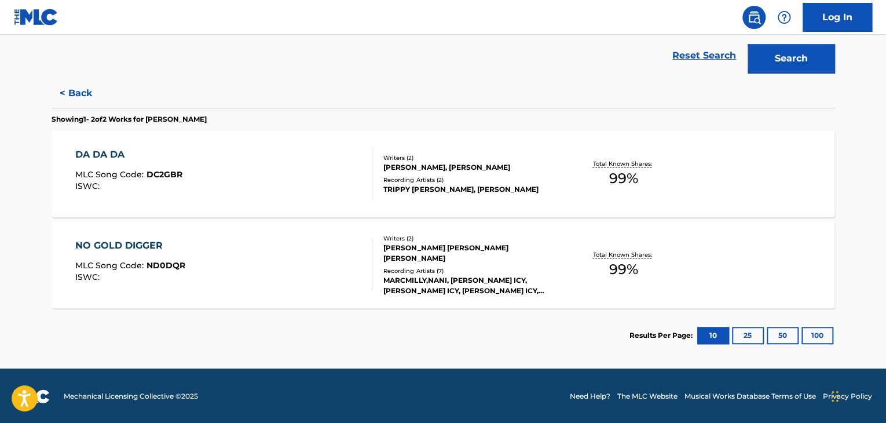
scroll to position [262, 0]
click at [417, 242] on div "Writers ( 2 )" at bounding box center [470, 237] width 175 height 9
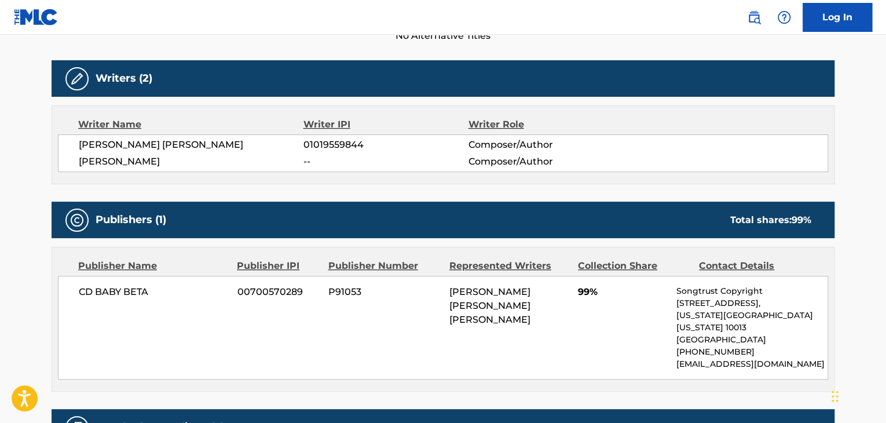
scroll to position [348, 0]
click at [119, 160] on span "[PERSON_NAME]" at bounding box center [191, 162] width 225 height 14
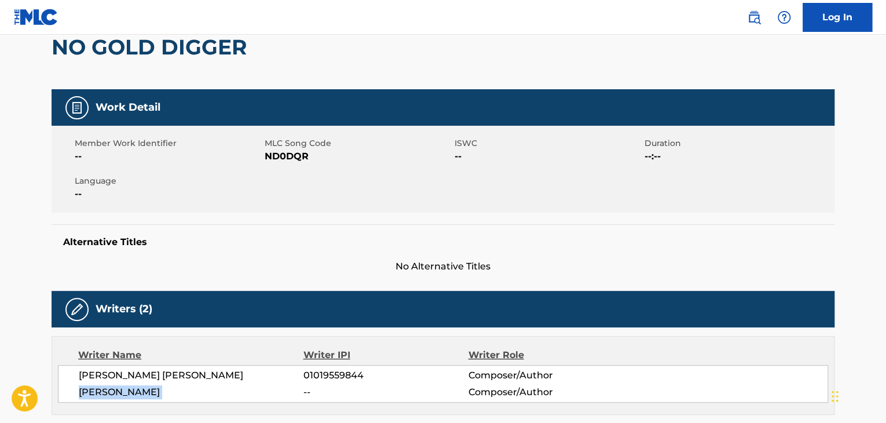
scroll to position [116, 0]
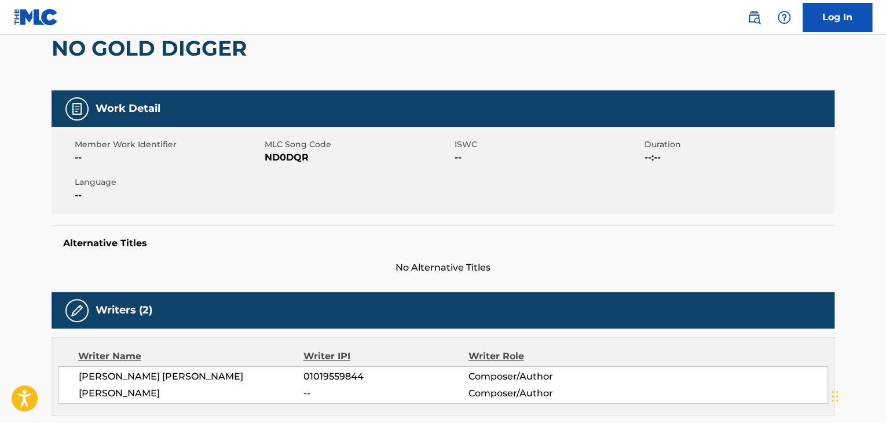
click at [290, 166] on div "Member Work Identifier -- MLC Song Code ND0DQR ISWC -- Duration --:-- Language …" at bounding box center [443, 170] width 783 height 87
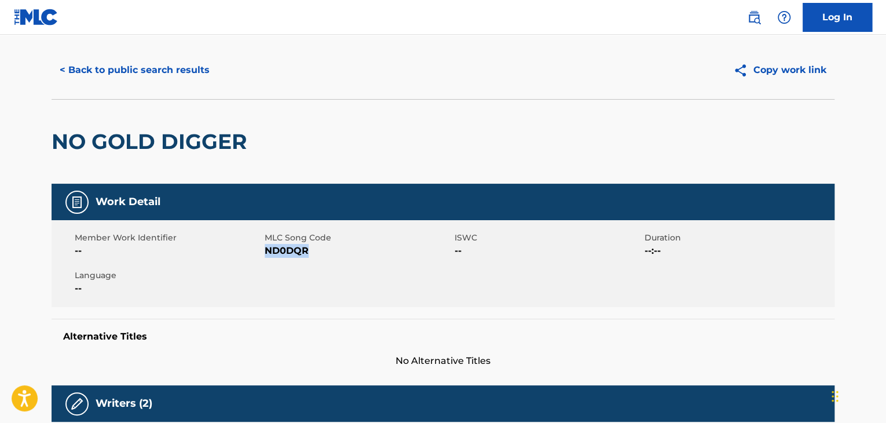
scroll to position [0, 0]
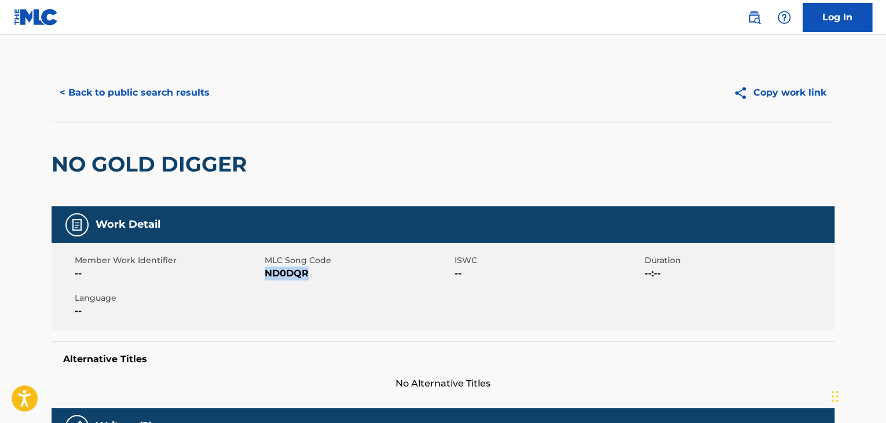
click at [162, 93] on button "< Back to public search results" at bounding box center [135, 92] width 166 height 29
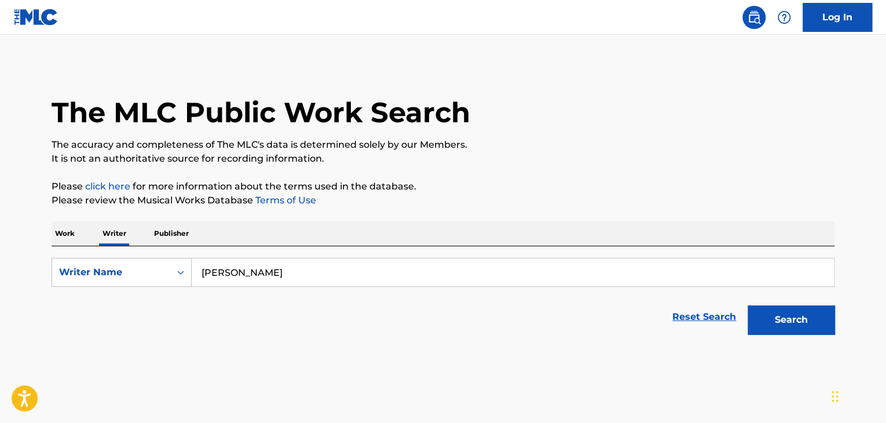
scroll to position [14, 0]
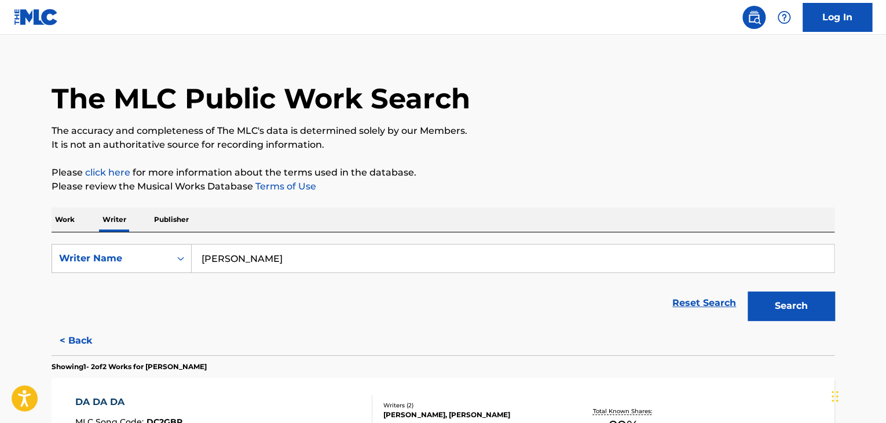
click at [260, 262] on input "[PERSON_NAME]" at bounding box center [513, 258] width 642 height 28
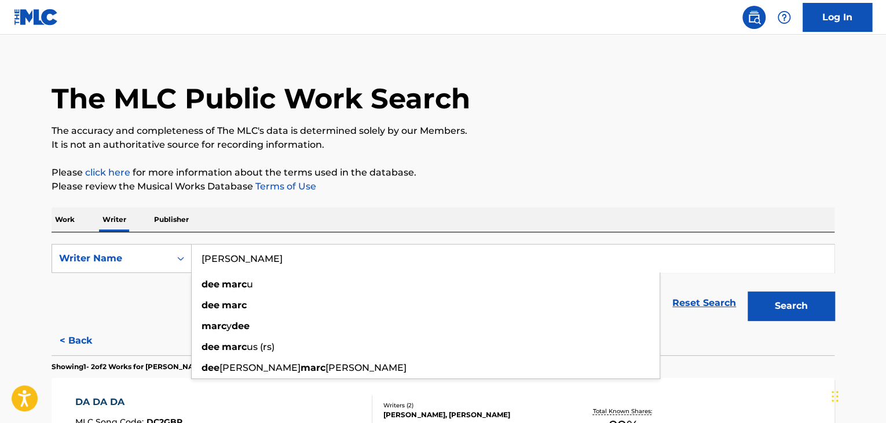
paste input "UCA [PERSON_NAME]"
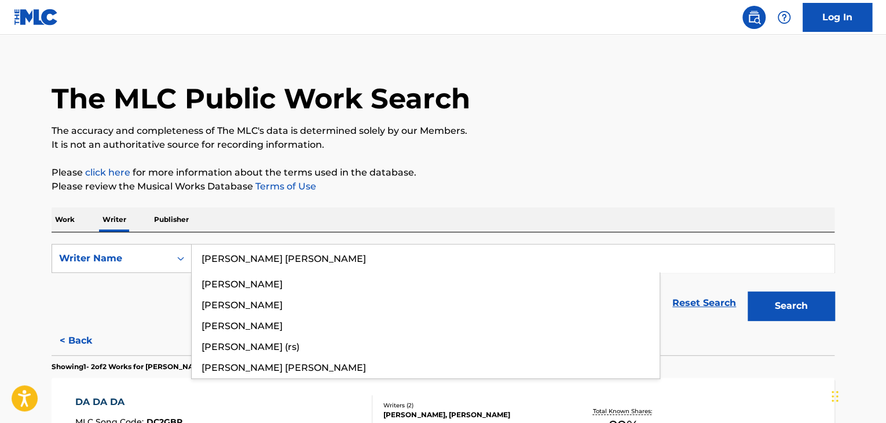
type input "[PERSON_NAME] [PERSON_NAME]"
click at [652, 174] on p "Please click here for more information about the terms used in the database." at bounding box center [443, 173] width 783 height 14
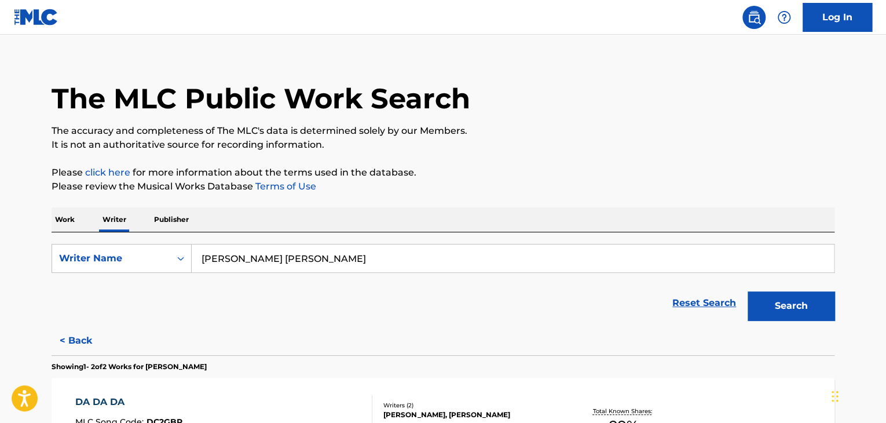
click at [796, 308] on button "Search" at bounding box center [791, 305] width 87 height 29
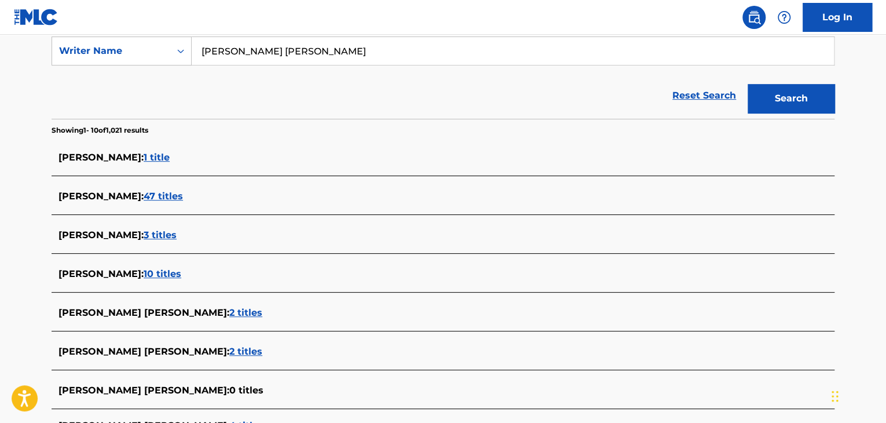
scroll to position [188, 0]
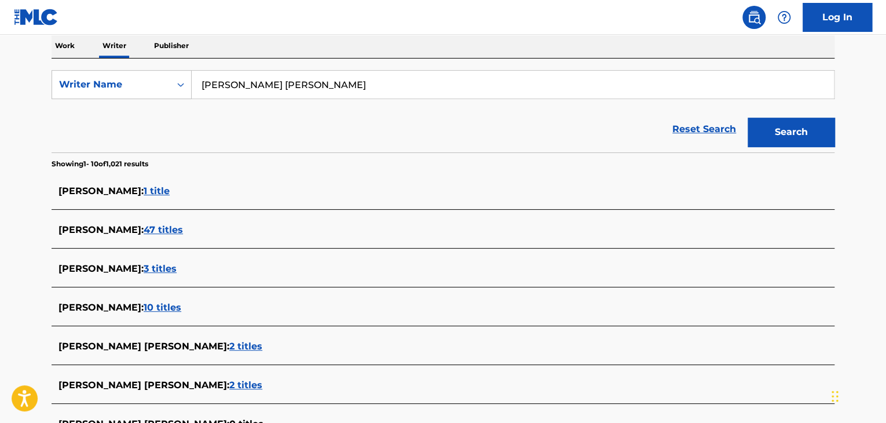
click at [144, 309] on span "10 titles" at bounding box center [163, 307] width 38 height 11
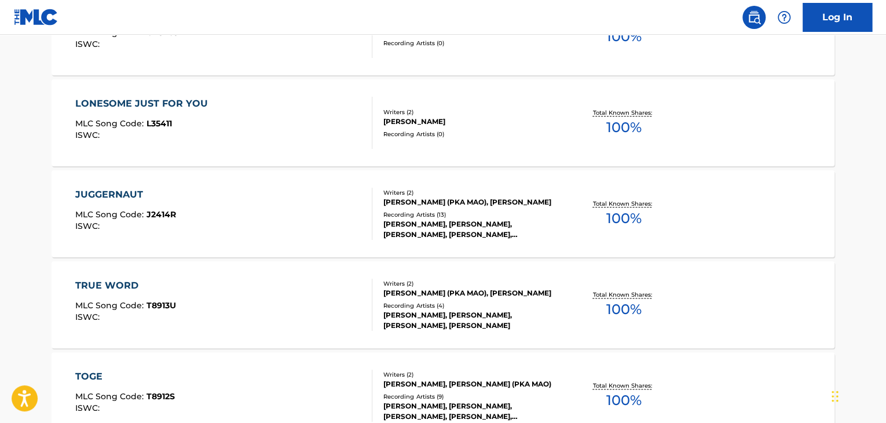
scroll to position [593, 0]
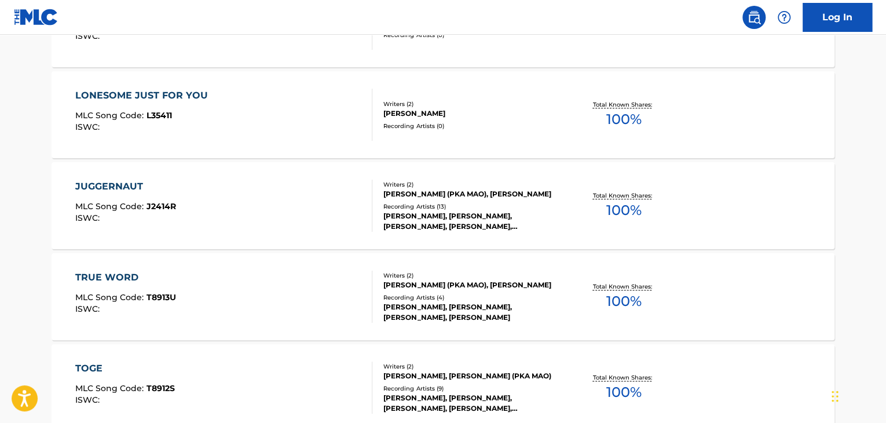
click at [332, 294] on div "TRUE WORD MLC Song Code : T8913U ISWC :" at bounding box center [224, 296] width 298 height 52
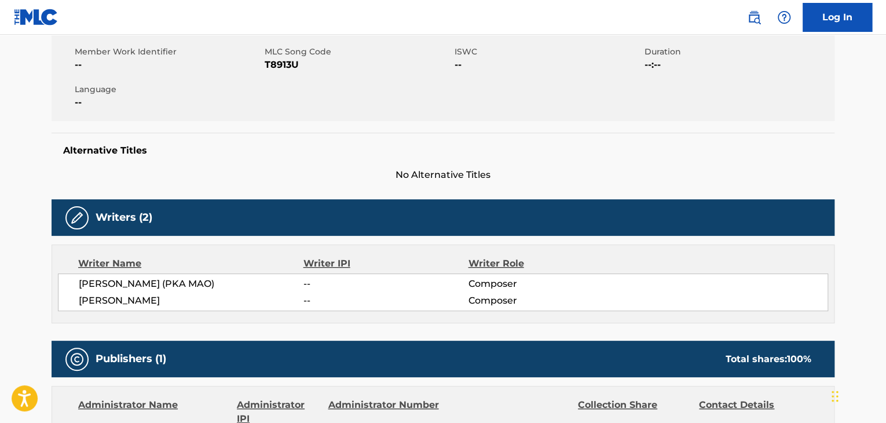
scroll to position [174, 0]
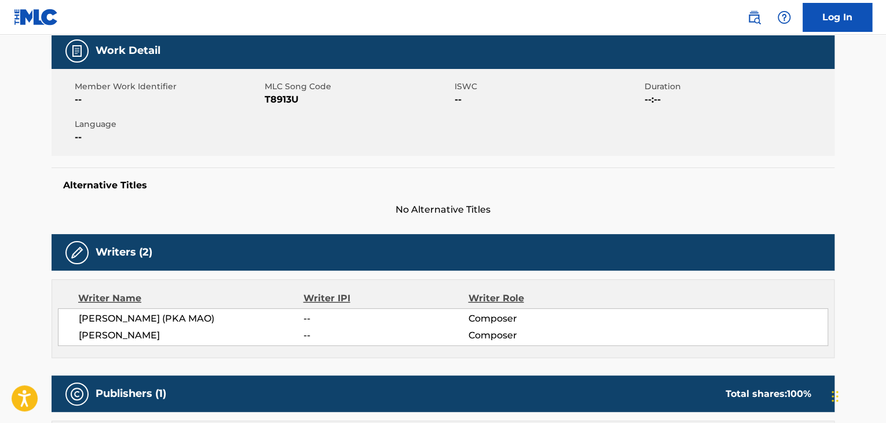
click at [280, 101] on span "T8913U" at bounding box center [358, 100] width 187 height 14
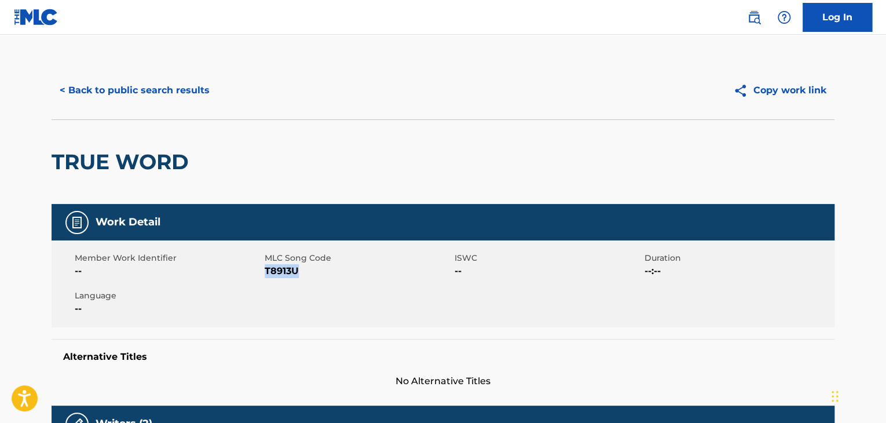
scroll to position [0, 0]
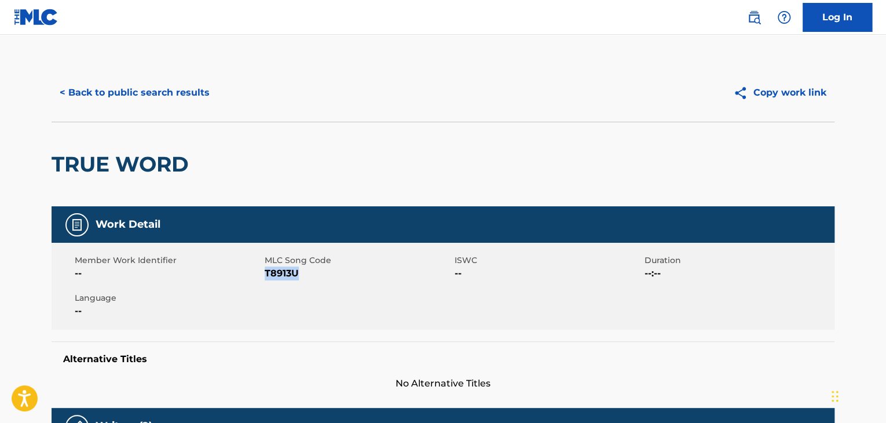
click at [198, 91] on button "< Back to public search results" at bounding box center [135, 92] width 166 height 29
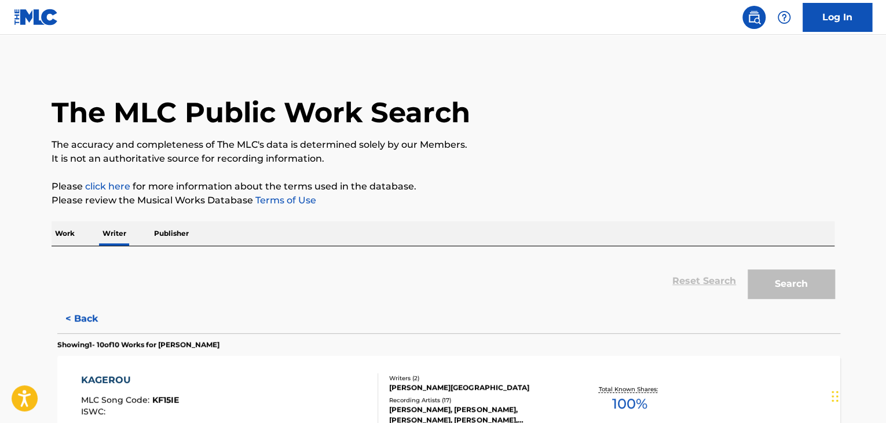
scroll to position [14, 0]
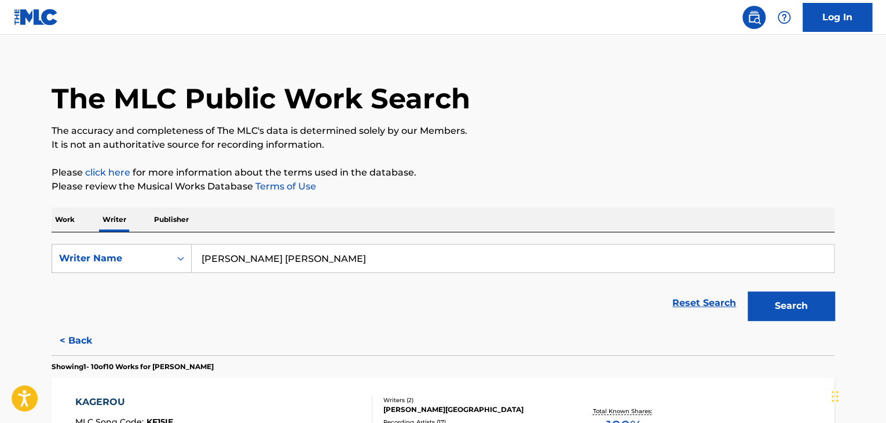
click at [303, 245] on input "[PERSON_NAME] [PERSON_NAME]" at bounding box center [513, 258] width 642 height 28
paste input "Hackledown"
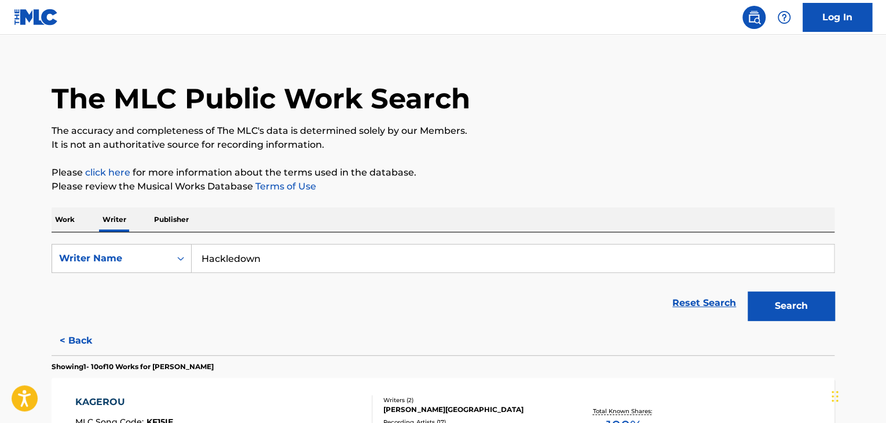
click at [748, 291] on button "Search" at bounding box center [791, 305] width 87 height 29
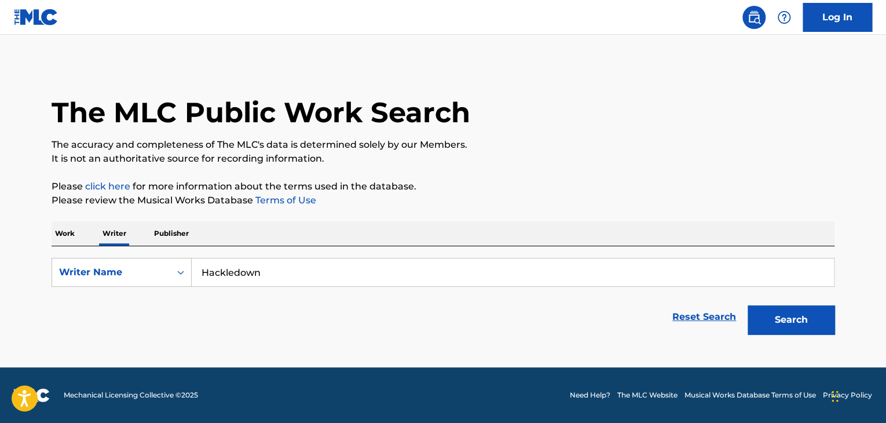
scroll to position [0, 0]
click at [258, 267] on input "Hackledown" at bounding box center [513, 272] width 642 height 28
paste input "Down On Em"
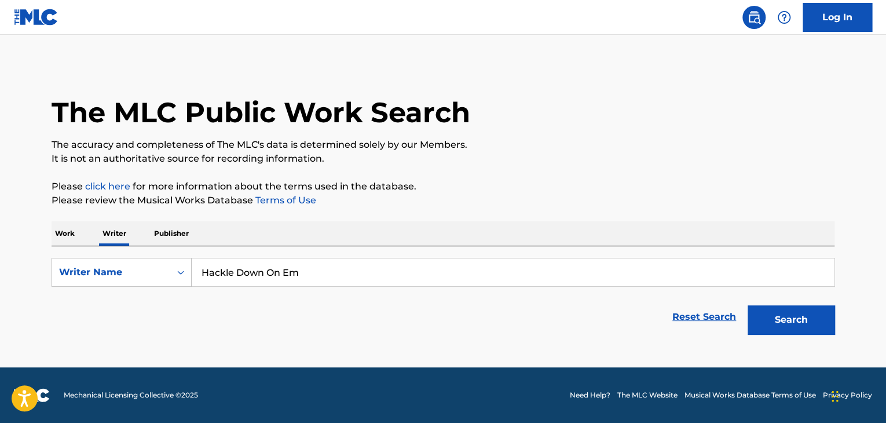
click at [641, 186] on p "Please click here for more information about the terms used in the database." at bounding box center [443, 187] width 783 height 14
click at [800, 316] on button "Search" at bounding box center [791, 319] width 87 height 29
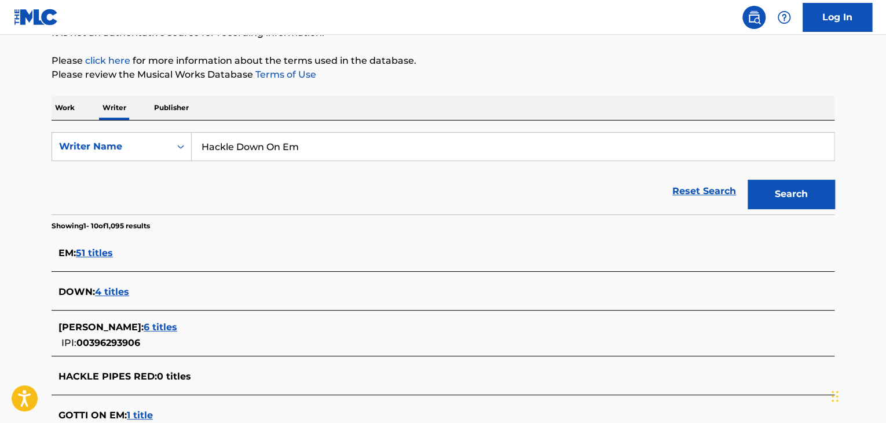
scroll to position [58, 0]
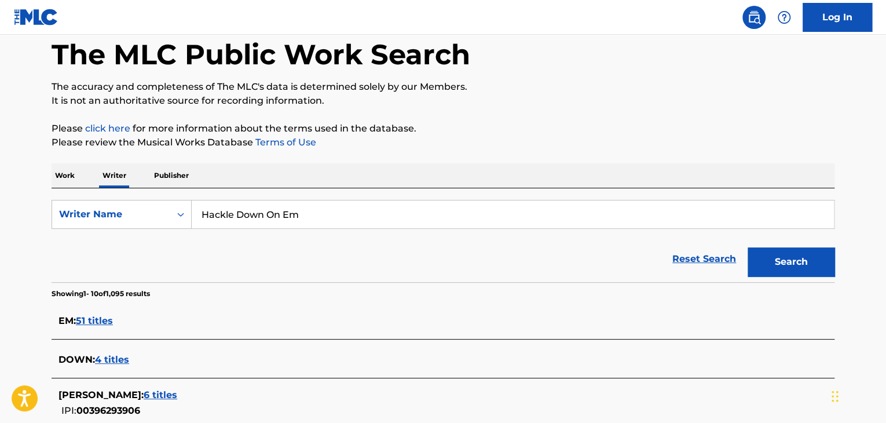
click at [246, 220] on input "Hackle Down On Em" at bounding box center [513, 214] width 642 height 28
paste input "DOE"
type input "HDOE"
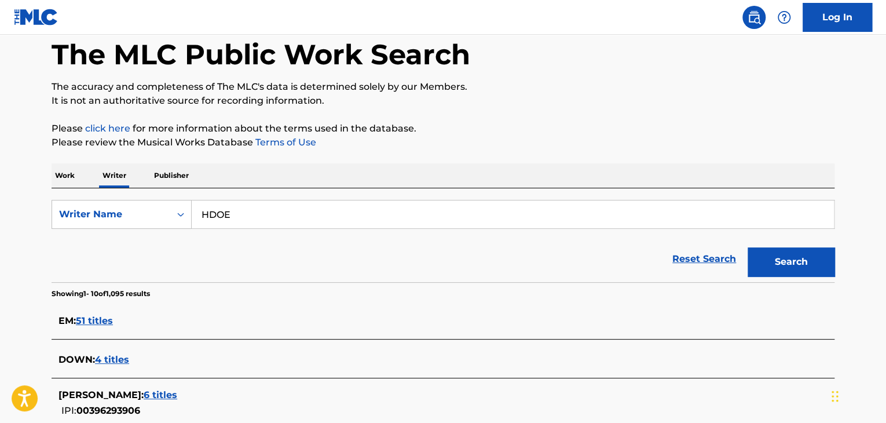
click at [595, 122] on p "Please click here for more information about the terms used in the database." at bounding box center [443, 129] width 783 height 14
click at [786, 276] on div "Search" at bounding box center [788, 259] width 93 height 46
click at [781, 269] on button "Search" at bounding box center [791, 261] width 87 height 29
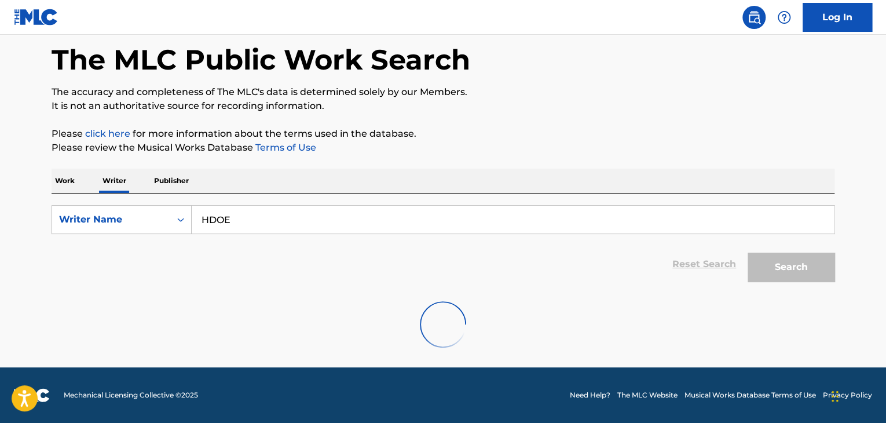
scroll to position [0, 0]
